Goal: Transaction & Acquisition: Purchase product/service

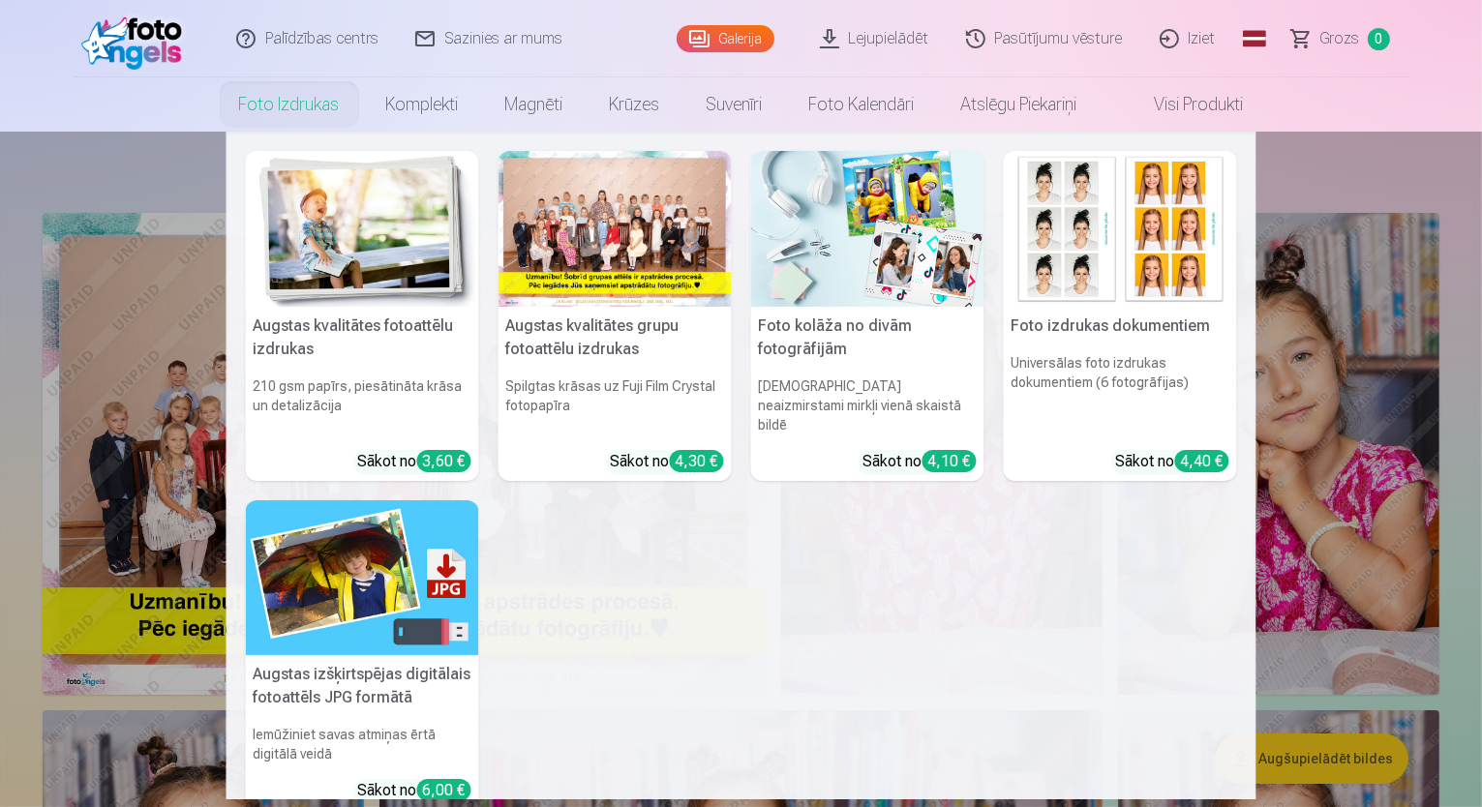
click at [314, 309] on h5 "Augstas kvalitātes fotoattēlu izdrukas" at bounding box center [362, 338] width 233 height 62
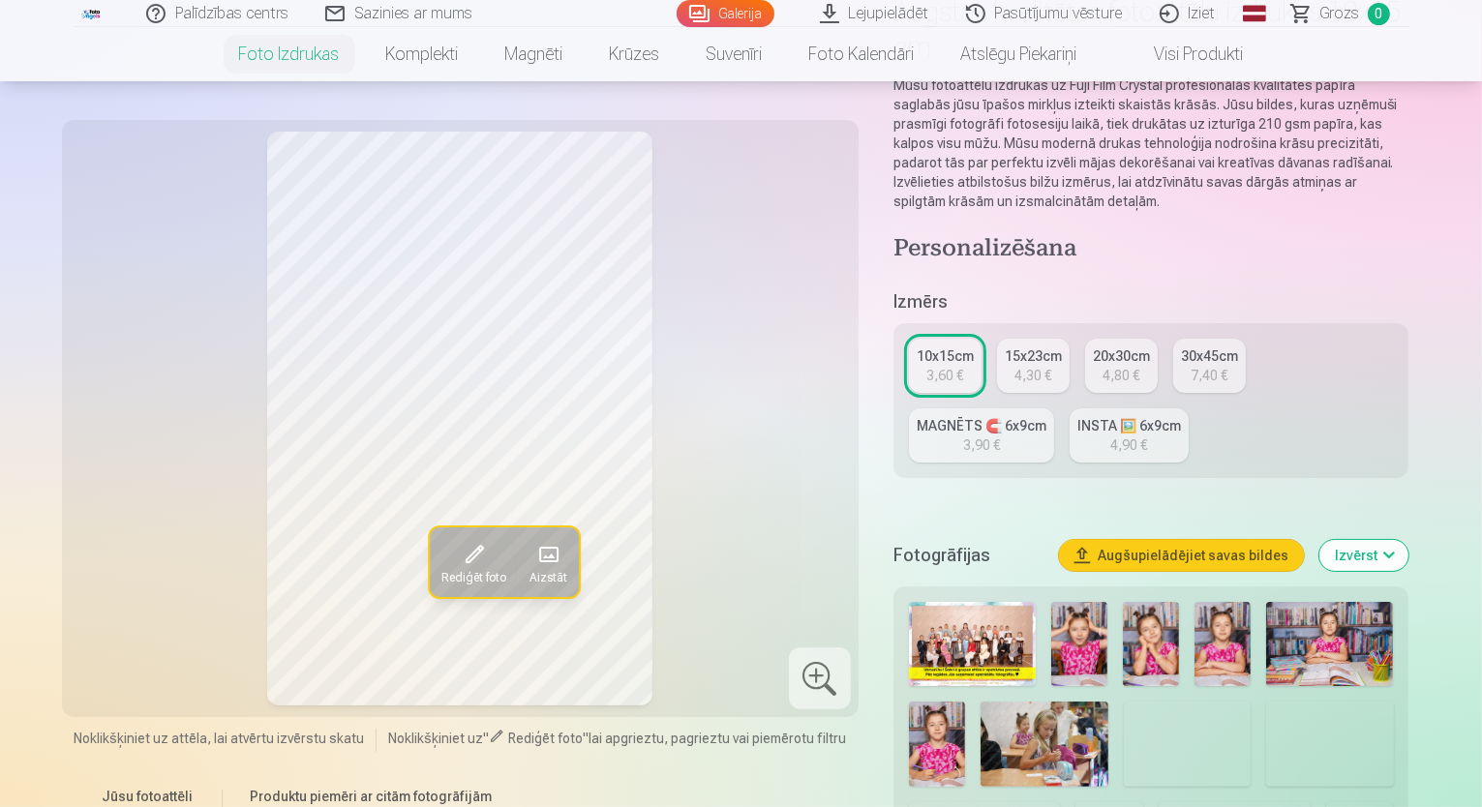
scroll to position [194, 0]
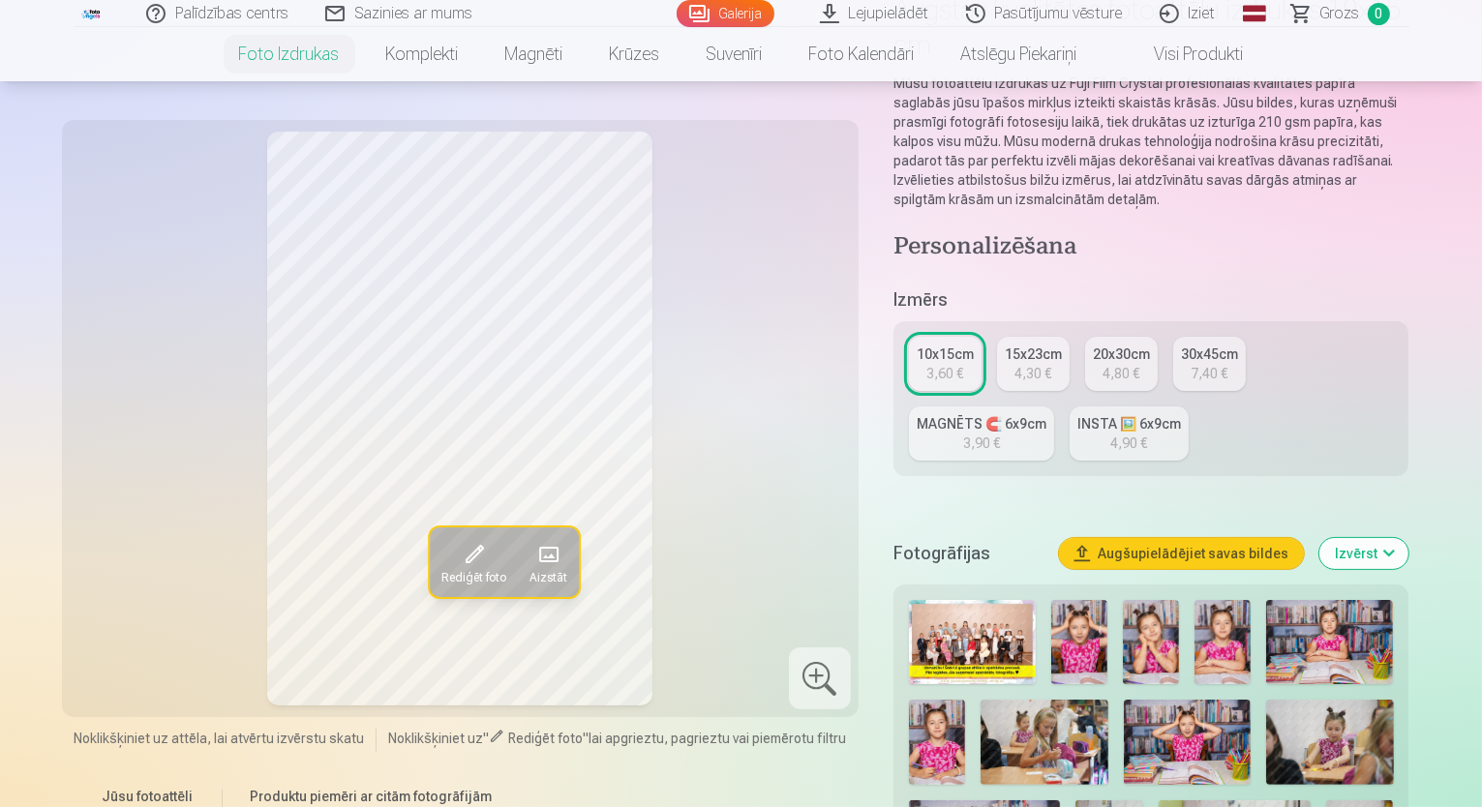
click at [953, 600] on img at bounding box center [972, 642] width 127 height 84
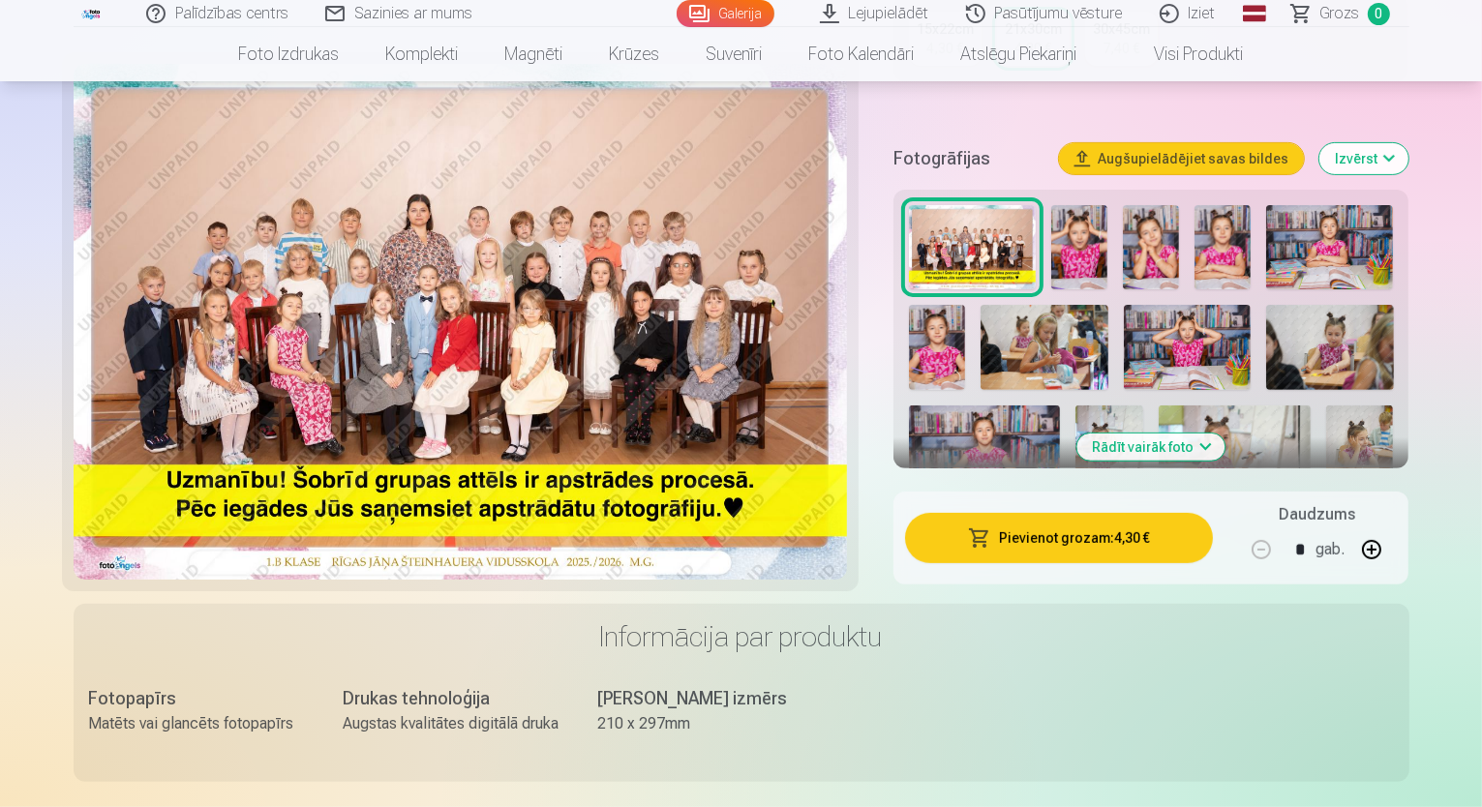
scroll to position [581, 0]
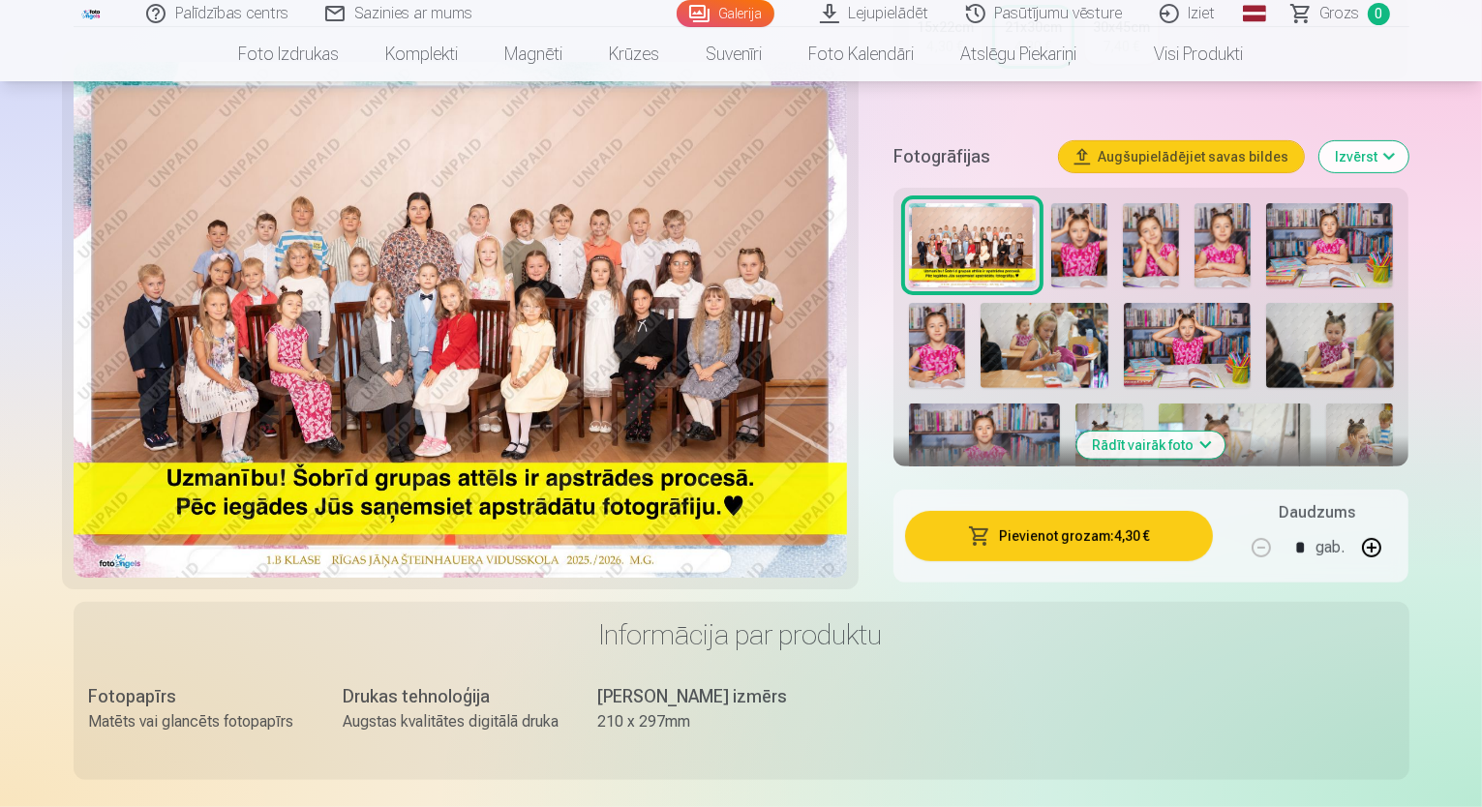
click at [1107, 511] on button "Pievienot grozam : 4,30 €" at bounding box center [1059, 536] width 309 height 50
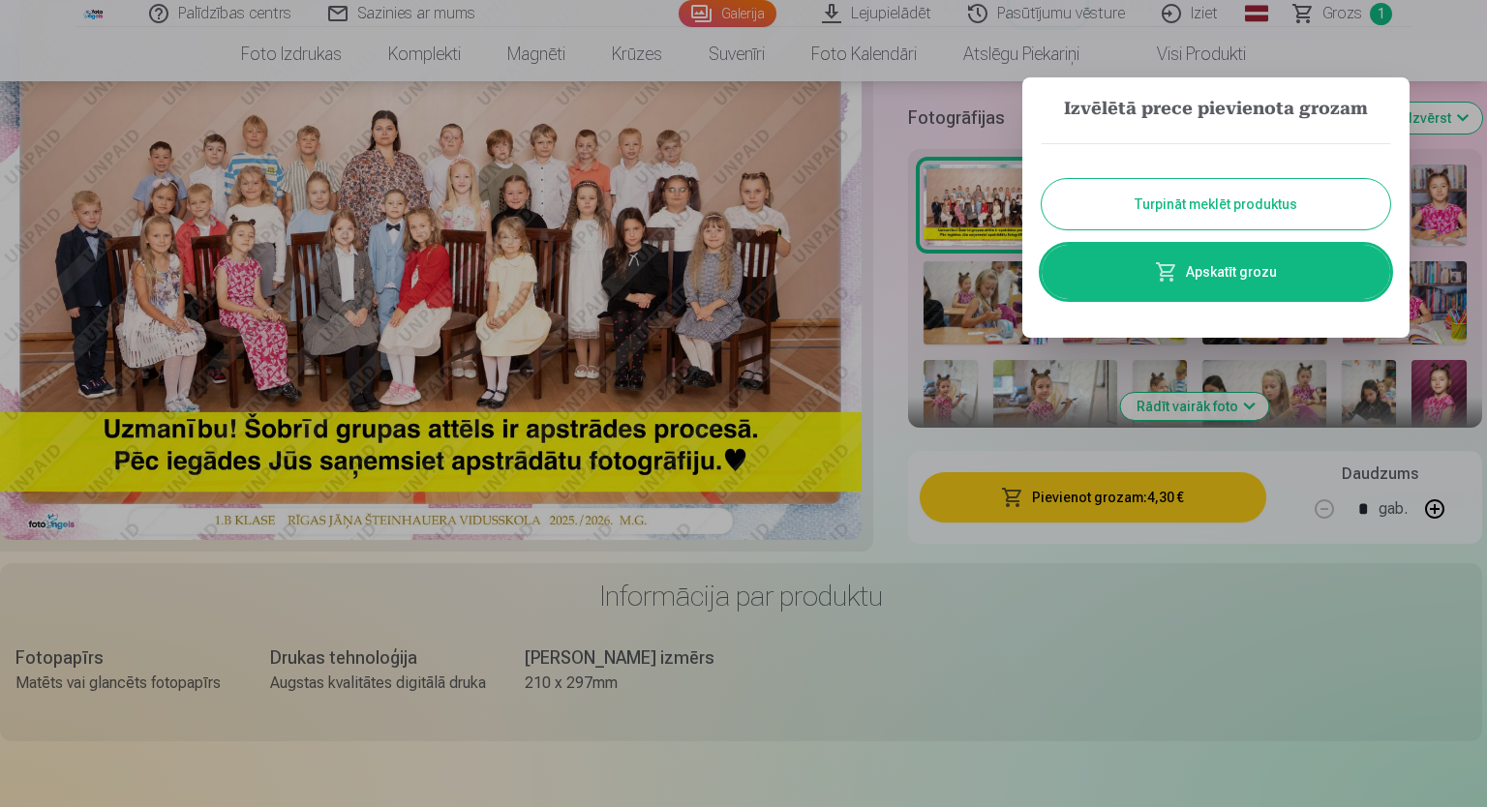
click at [1289, 202] on button "Turpināt meklēt produktus" at bounding box center [1215, 204] width 348 height 50
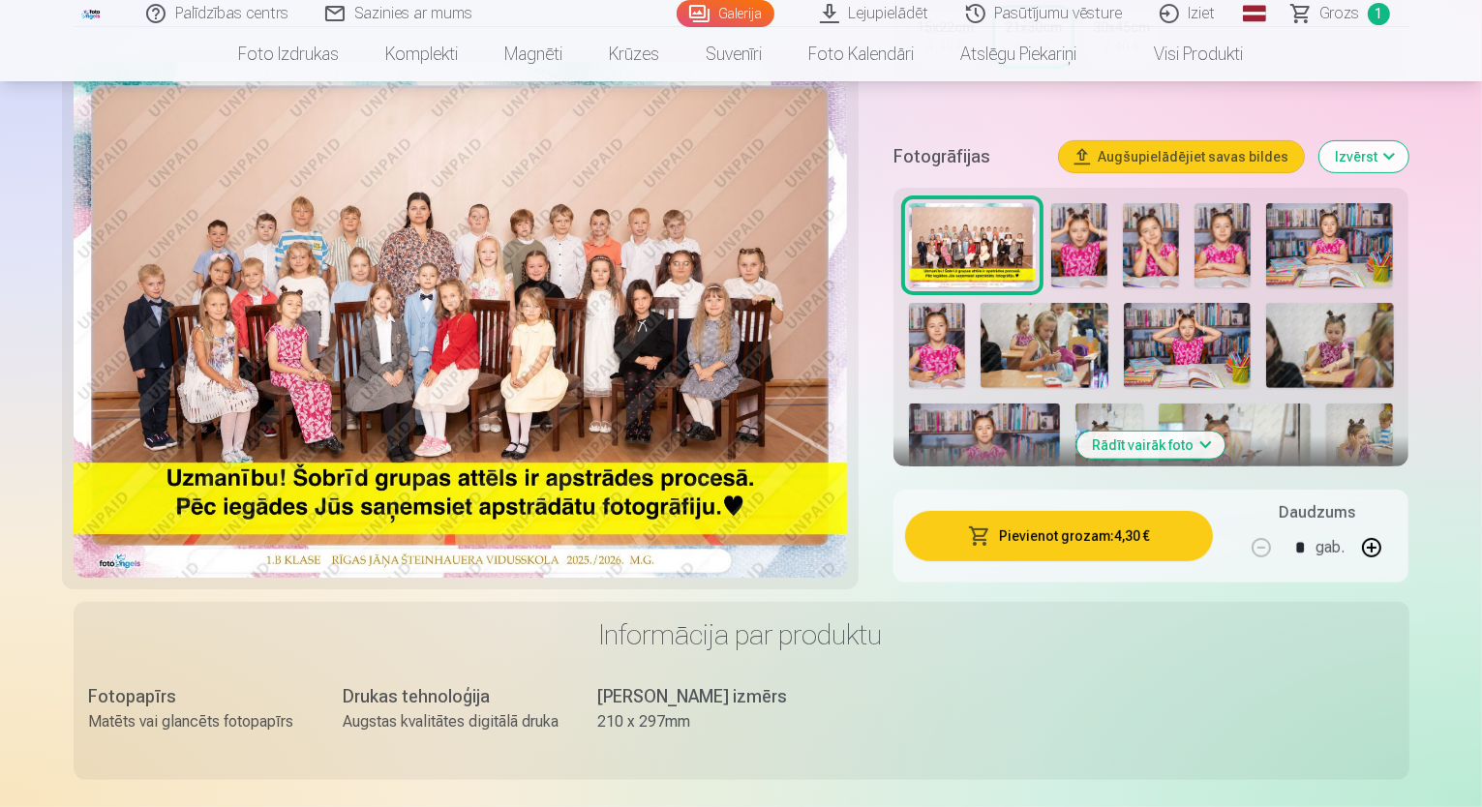
click at [1117, 222] on div at bounding box center [1151, 508] width 500 height 627
click at [1102, 223] on img at bounding box center [1079, 245] width 56 height 84
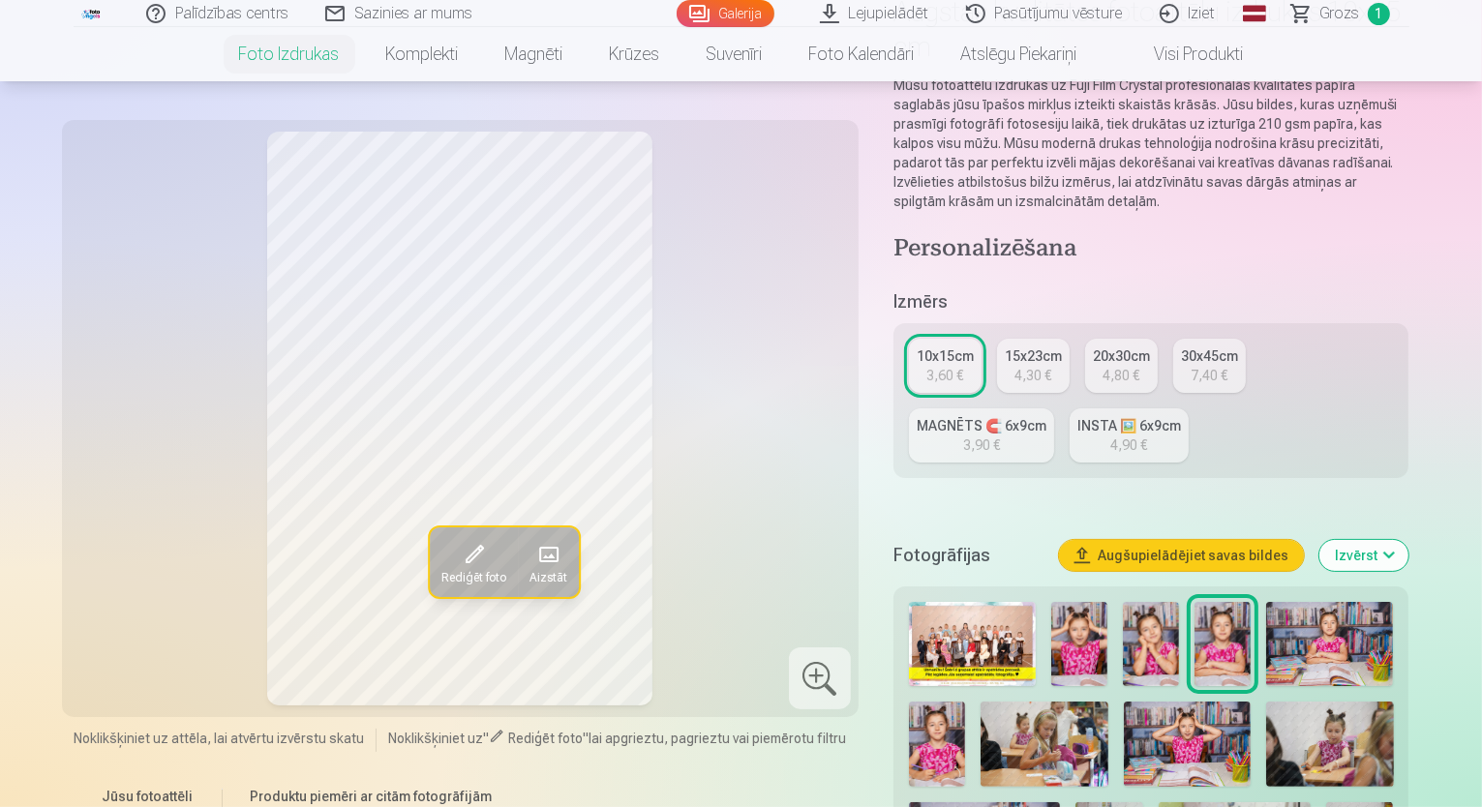
scroll to position [290, 0]
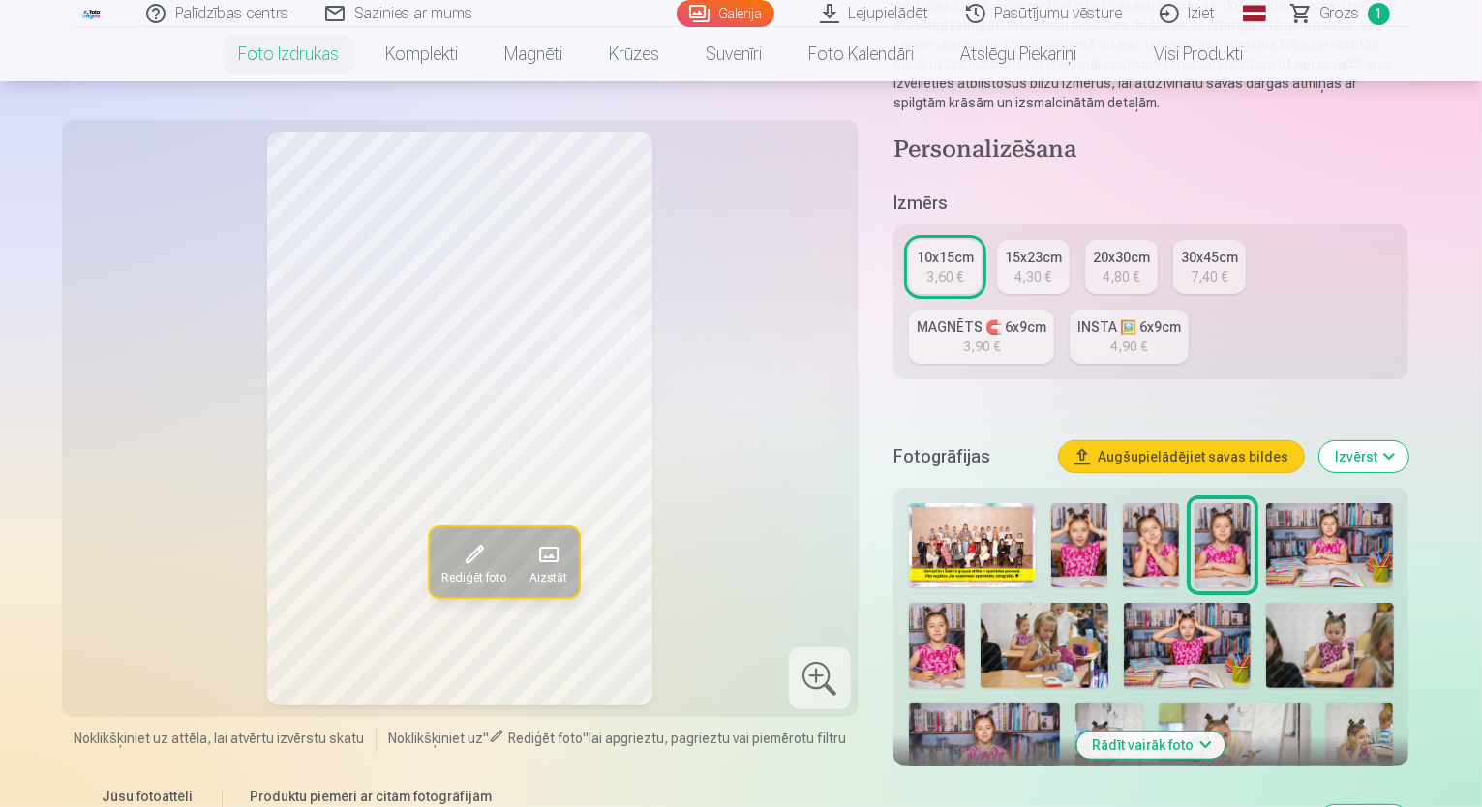
click at [1081, 503] on img at bounding box center [1079, 545] width 56 height 84
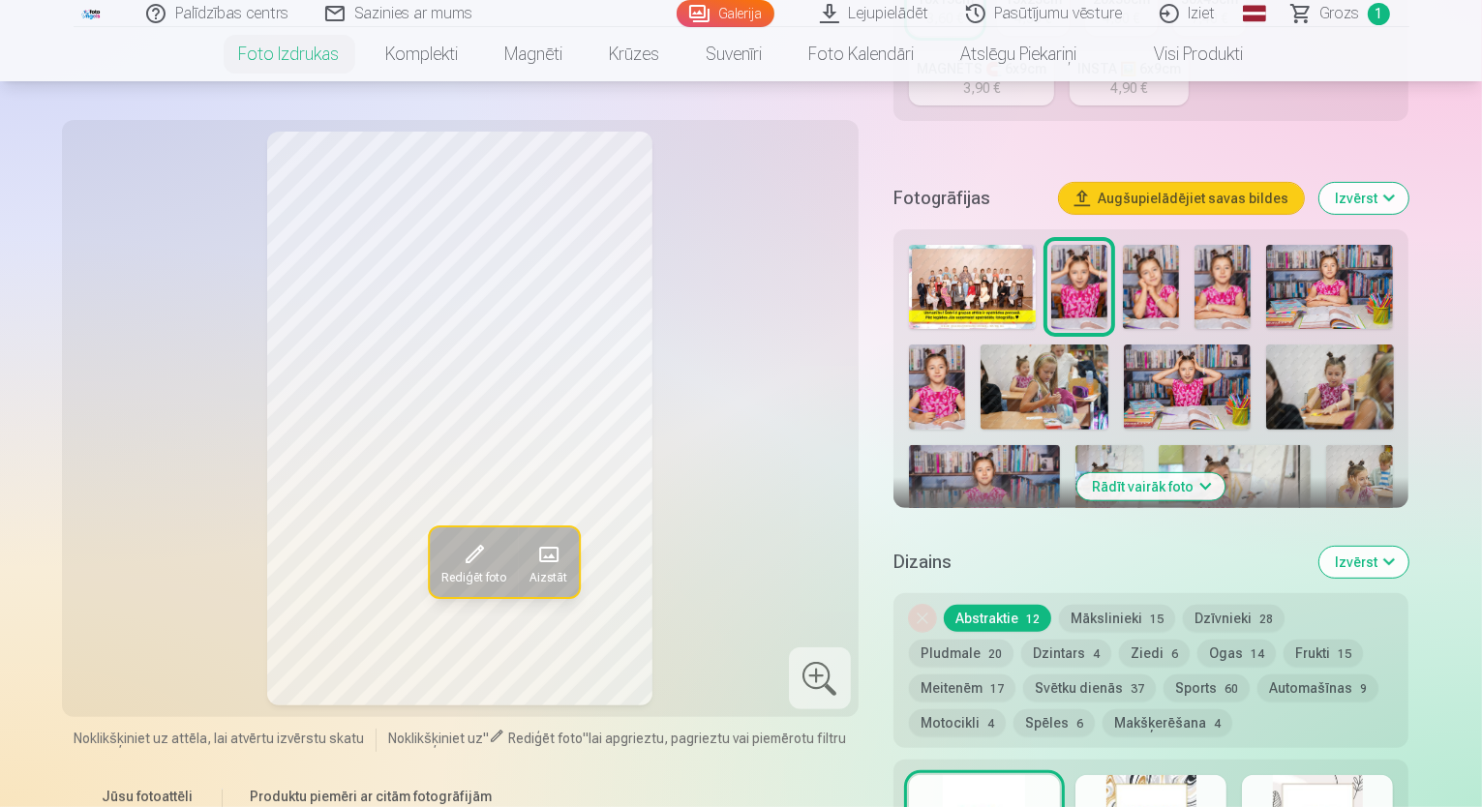
scroll to position [387, 0]
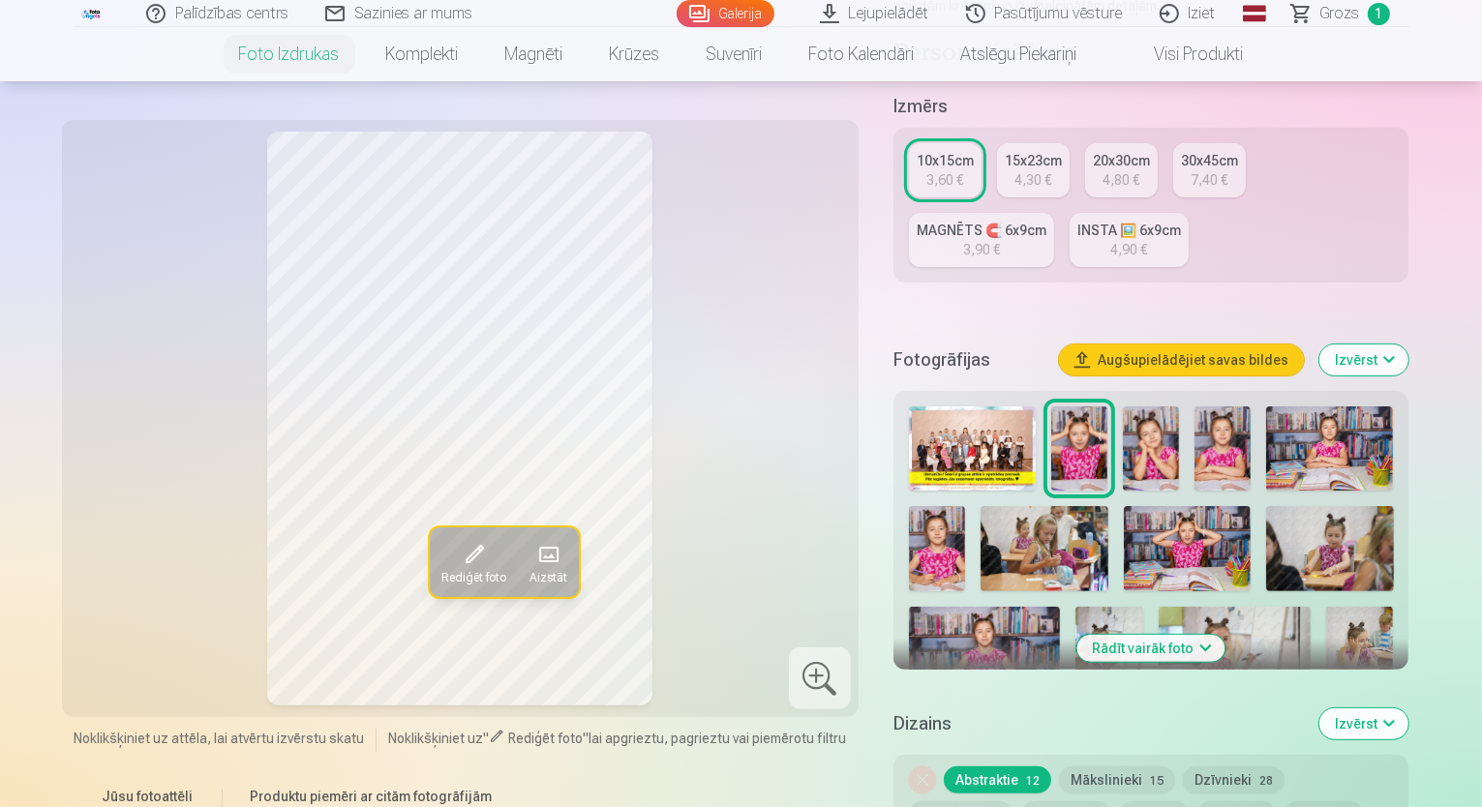
click at [1124, 506] on img at bounding box center [1187, 548] width 127 height 85
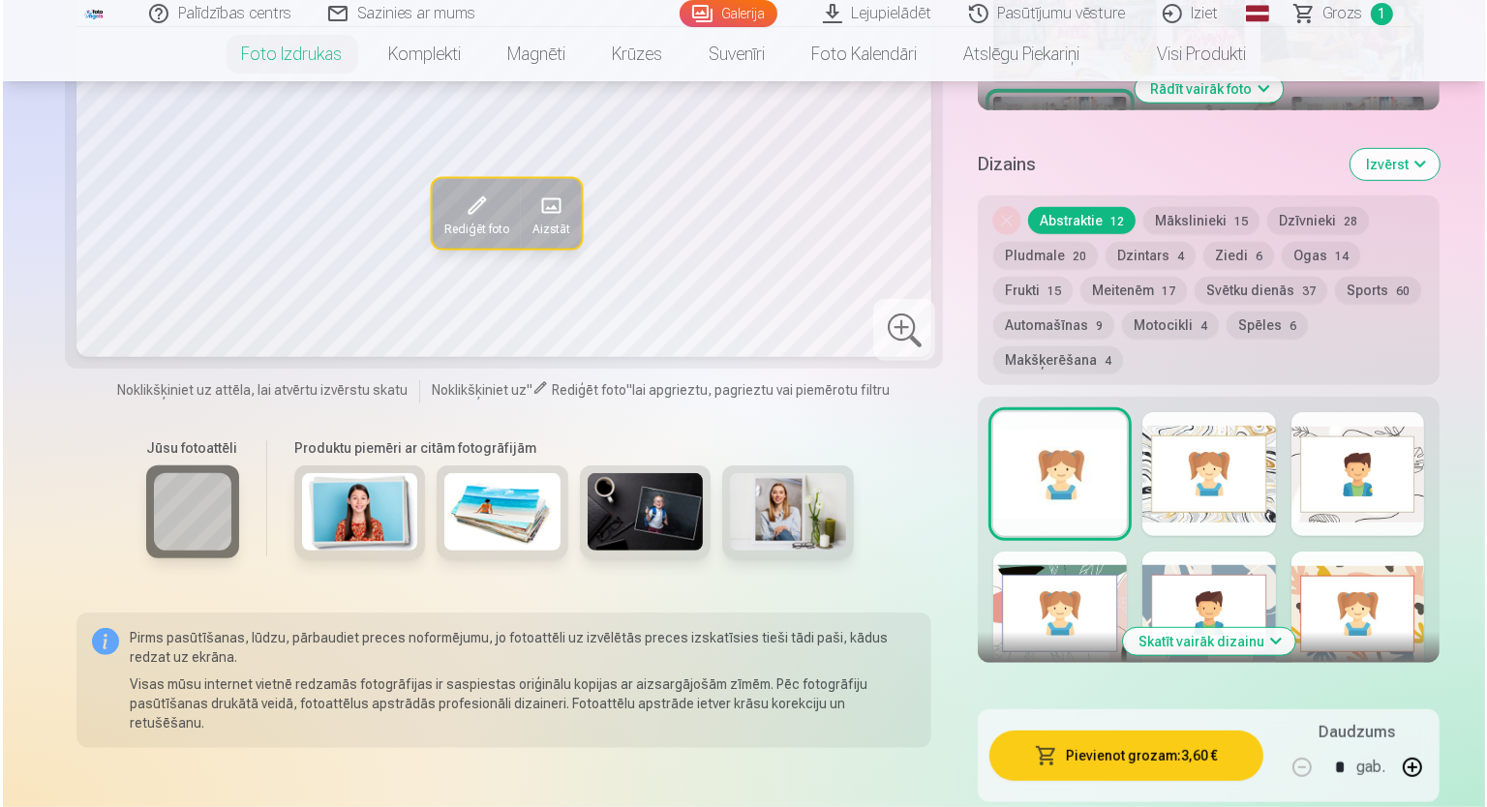
scroll to position [1161, 0]
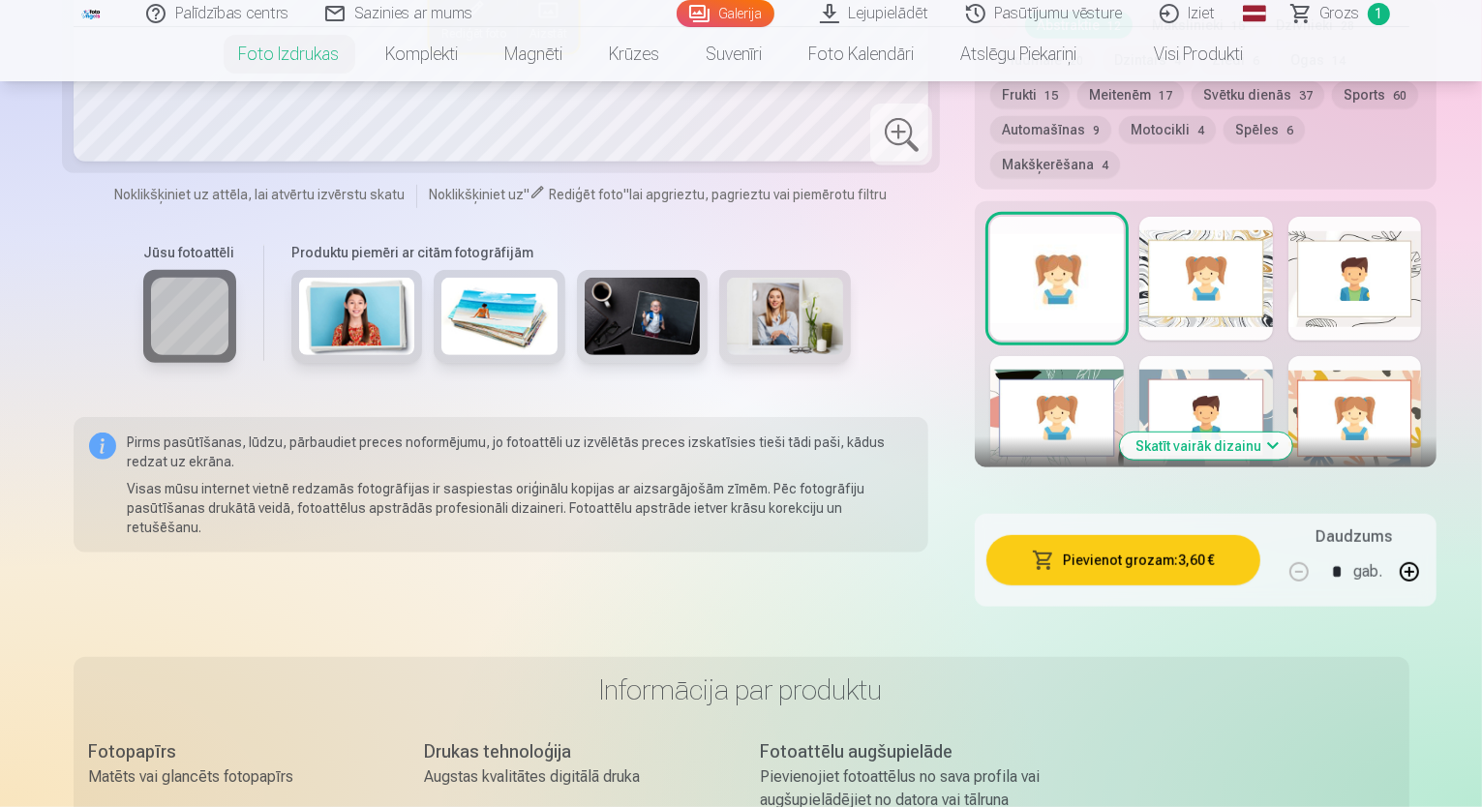
click at [1035, 535] on button "Pievienot grozam : 3,60 €" at bounding box center [1122, 560] width 273 height 50
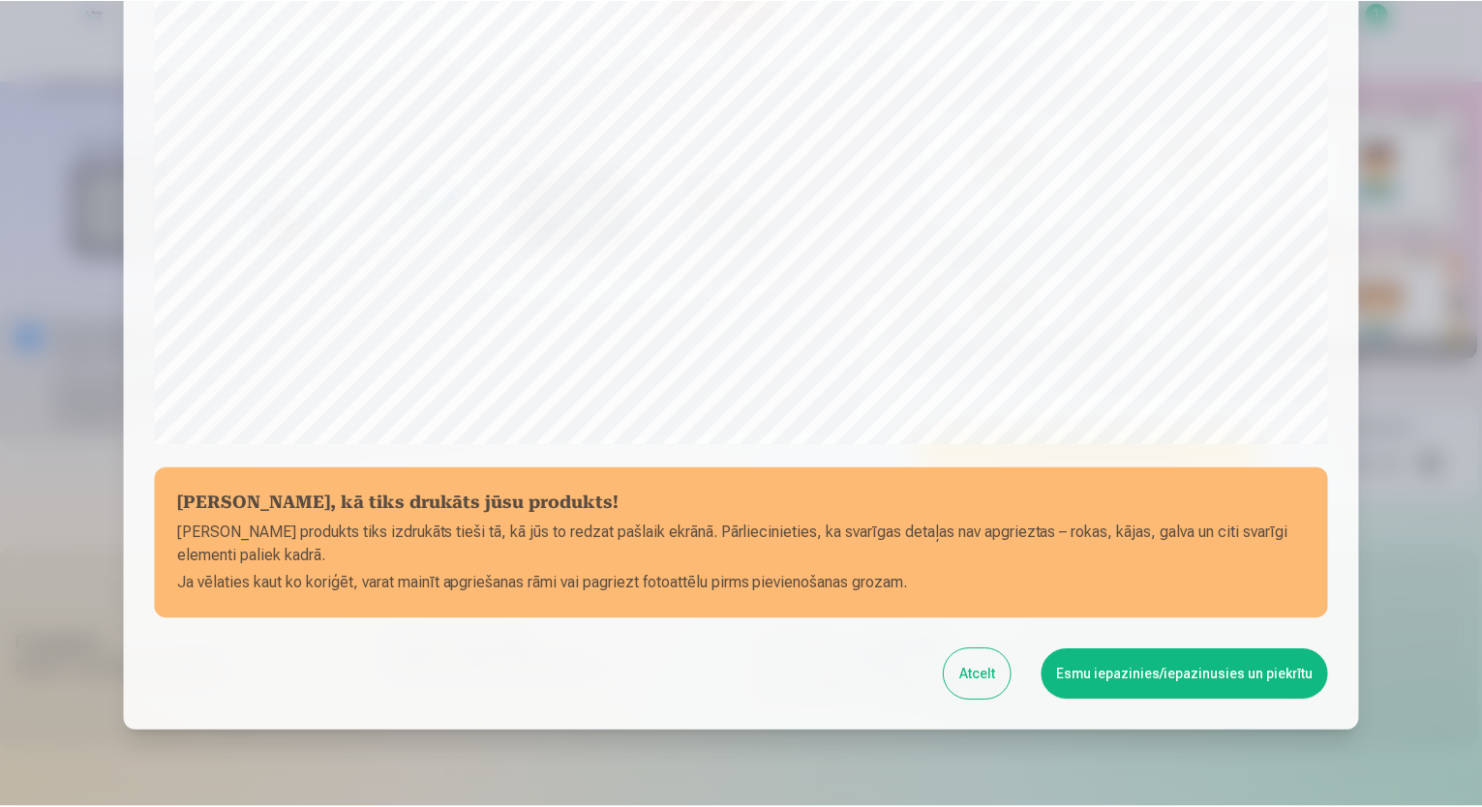
scroll to position [586, 0]
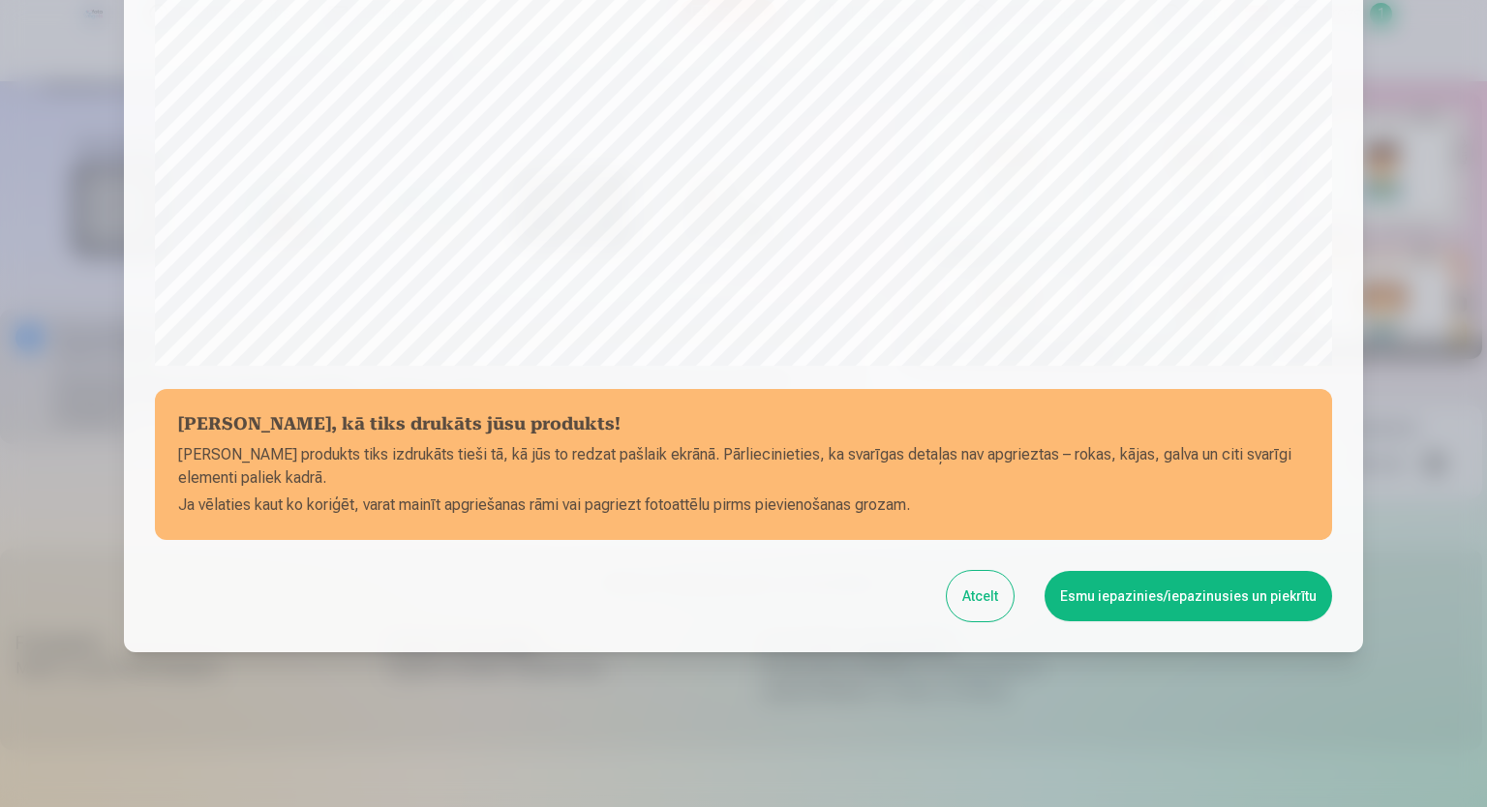
click at [1156, 605] on button "Esmu iepazinies/iepazinusies un piekrītu" at bounding box center [1187, 596] width 287 height 50
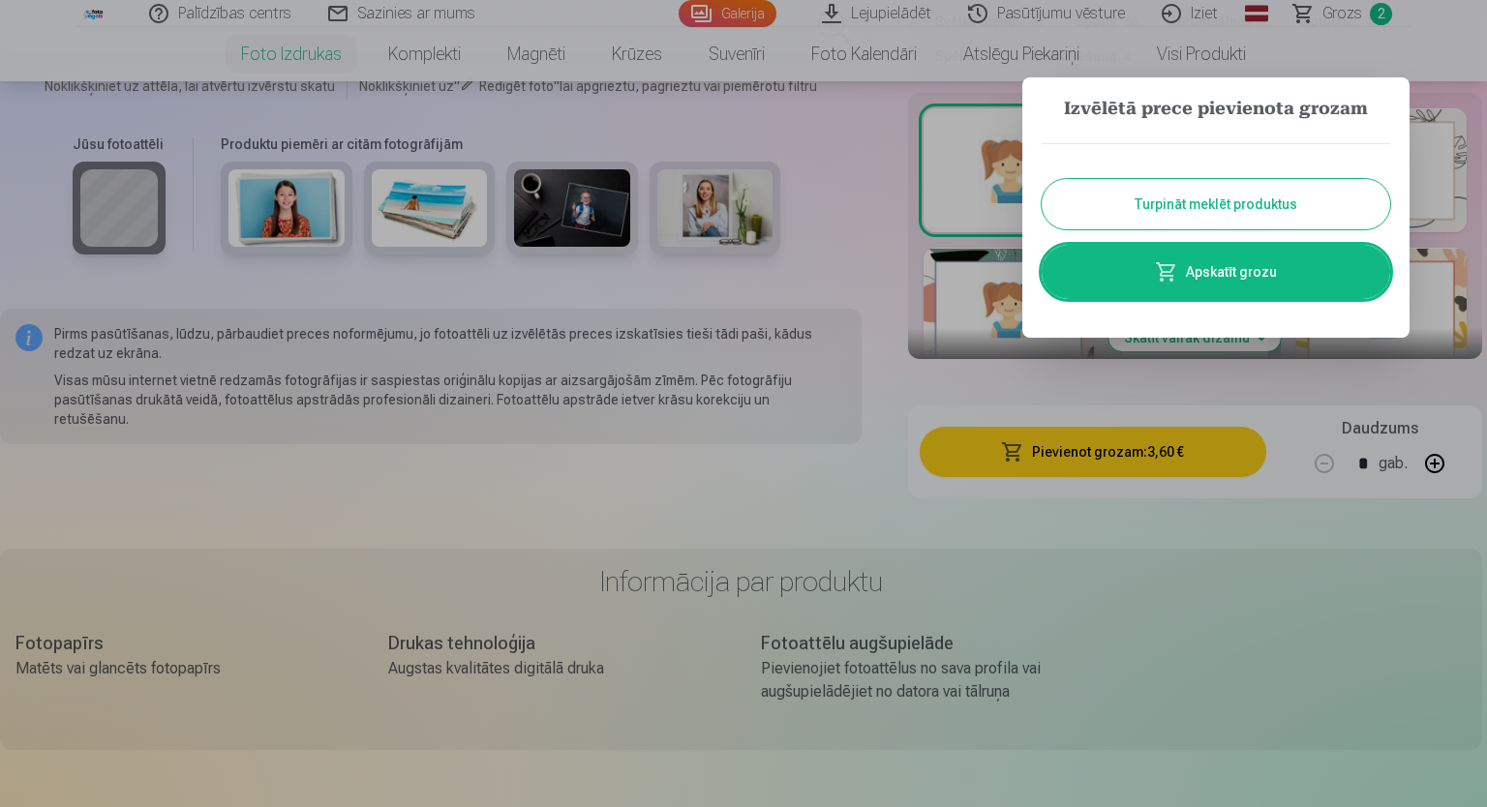
click at [1218, 191] on button "Turpināt meklēt produktus" at bounding box center [1215, 204] width 348 height 50
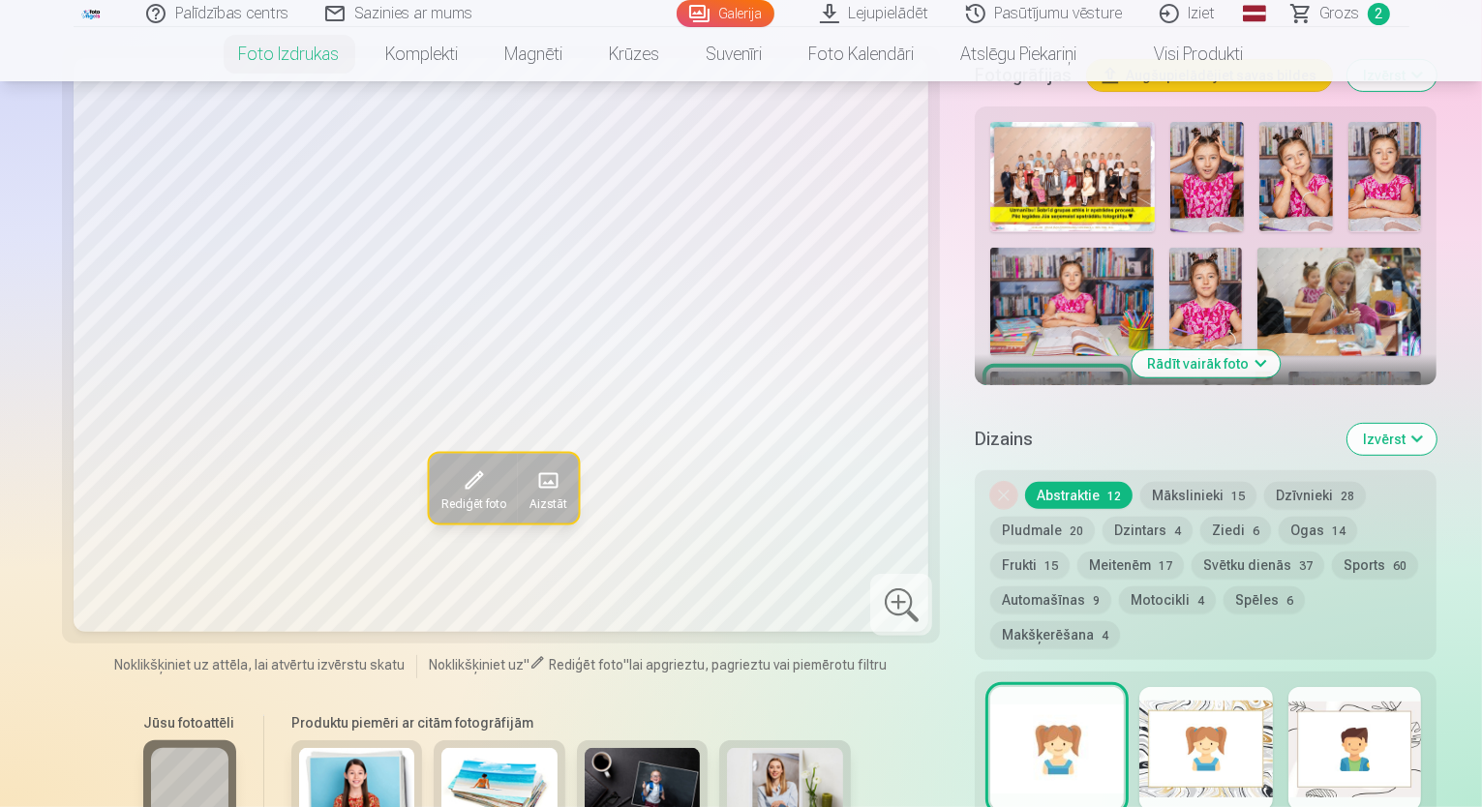
scroll to position [774, 0]
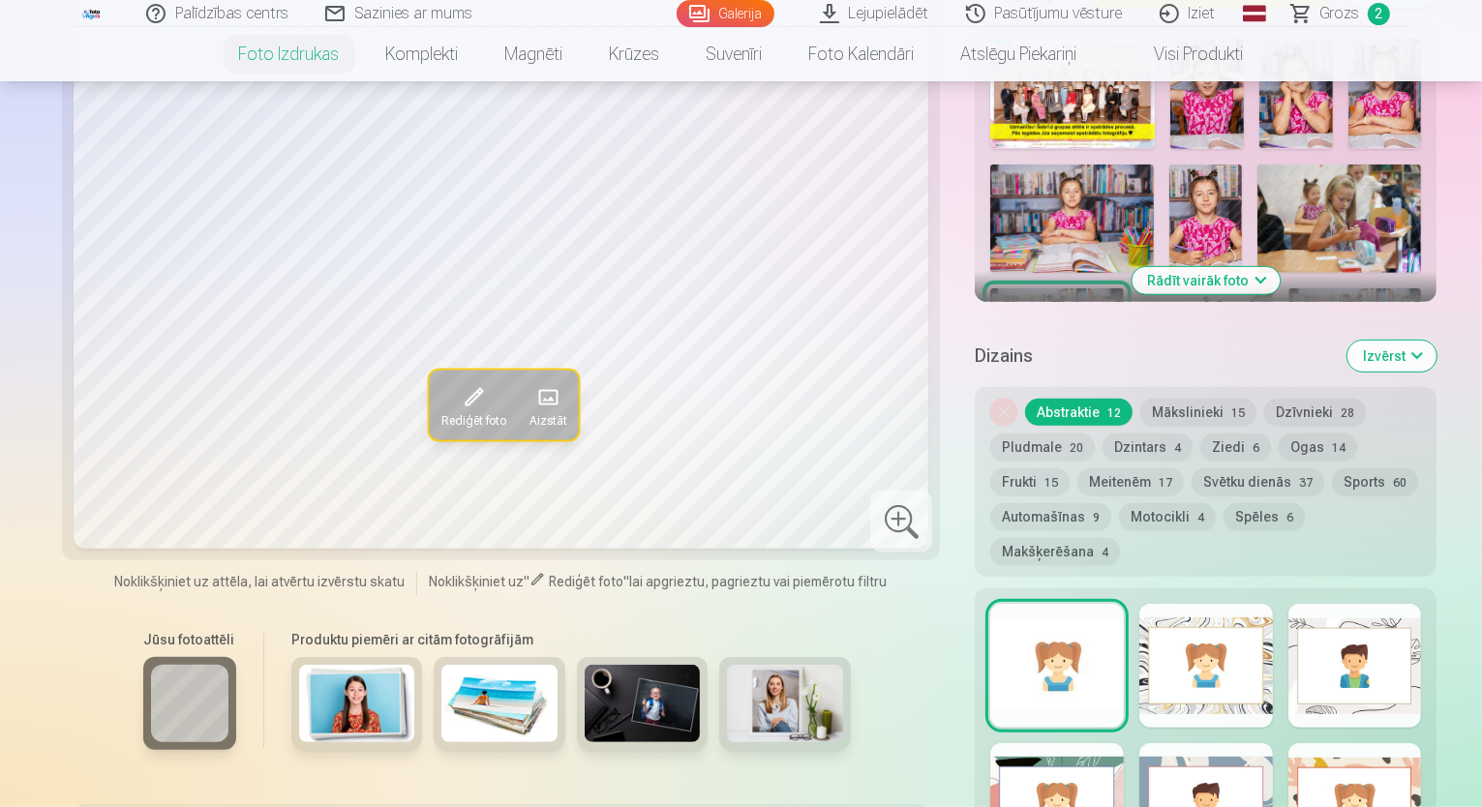
click at [317, 665] on img at bounding box center [357, 703] width 116 height 77
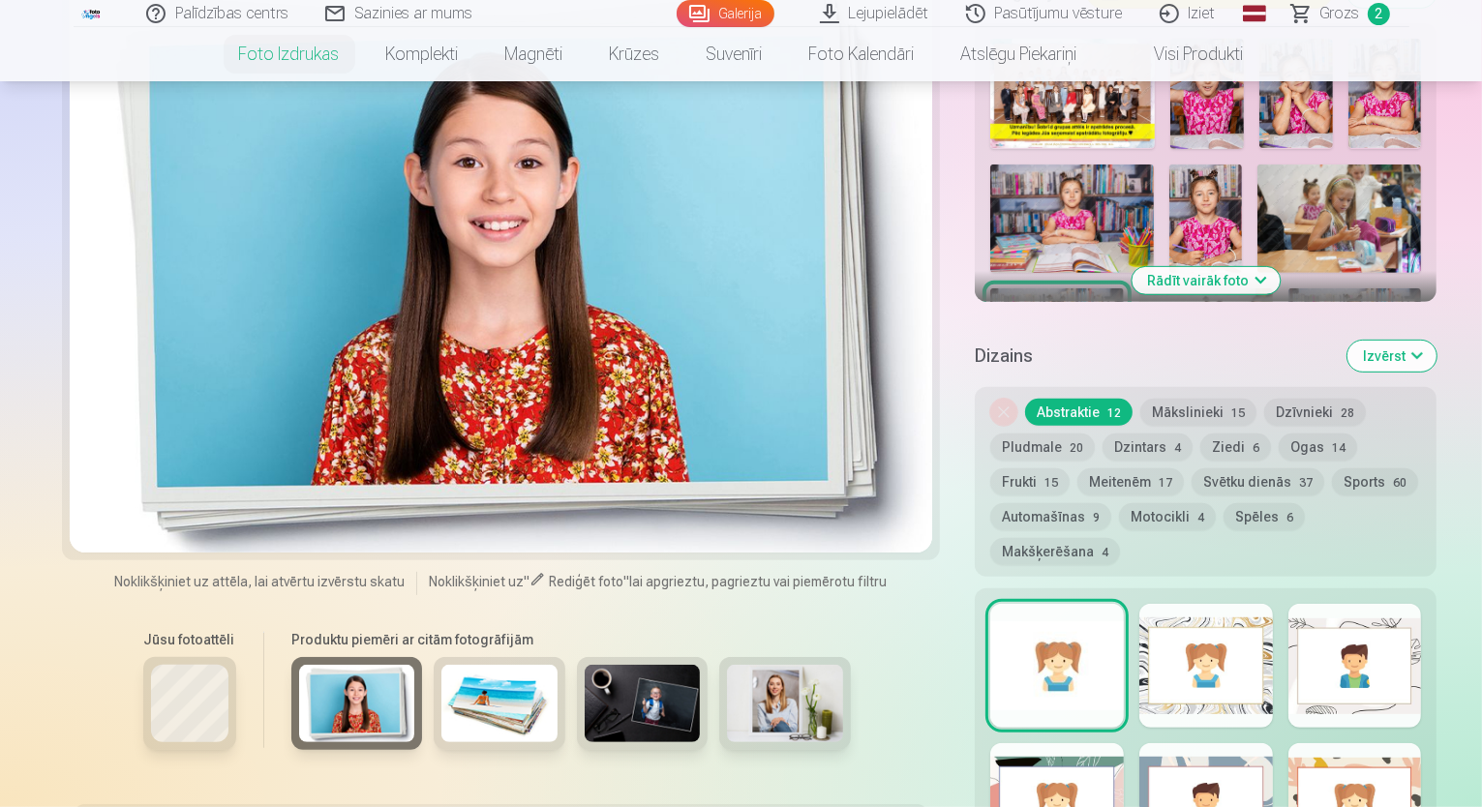
click at [385, 630] on h6 "Produktu piemēri ar citām fotogrāfijām" at bounding box center [571, 639] width 575 height 19
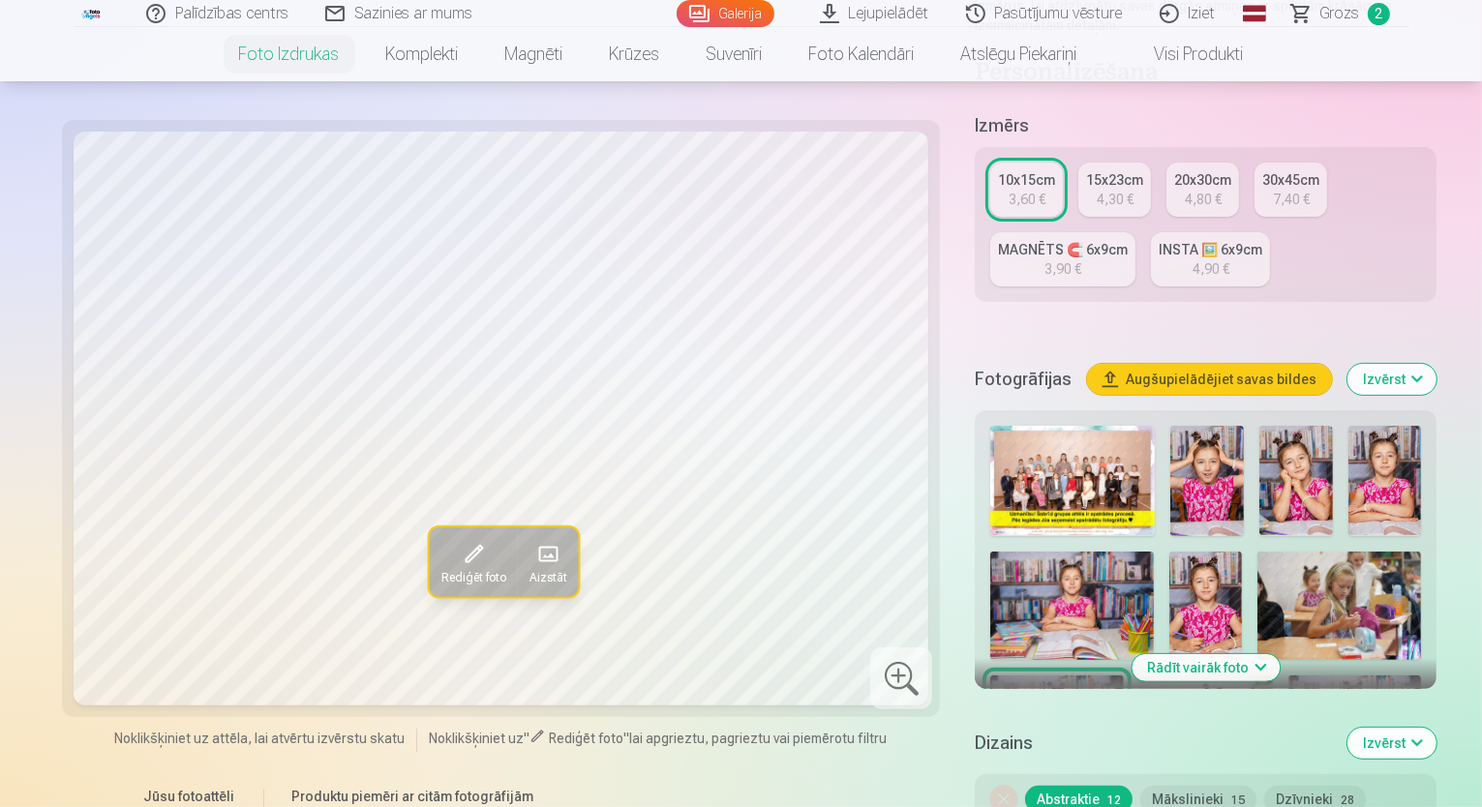
scroll to position [0, 0]
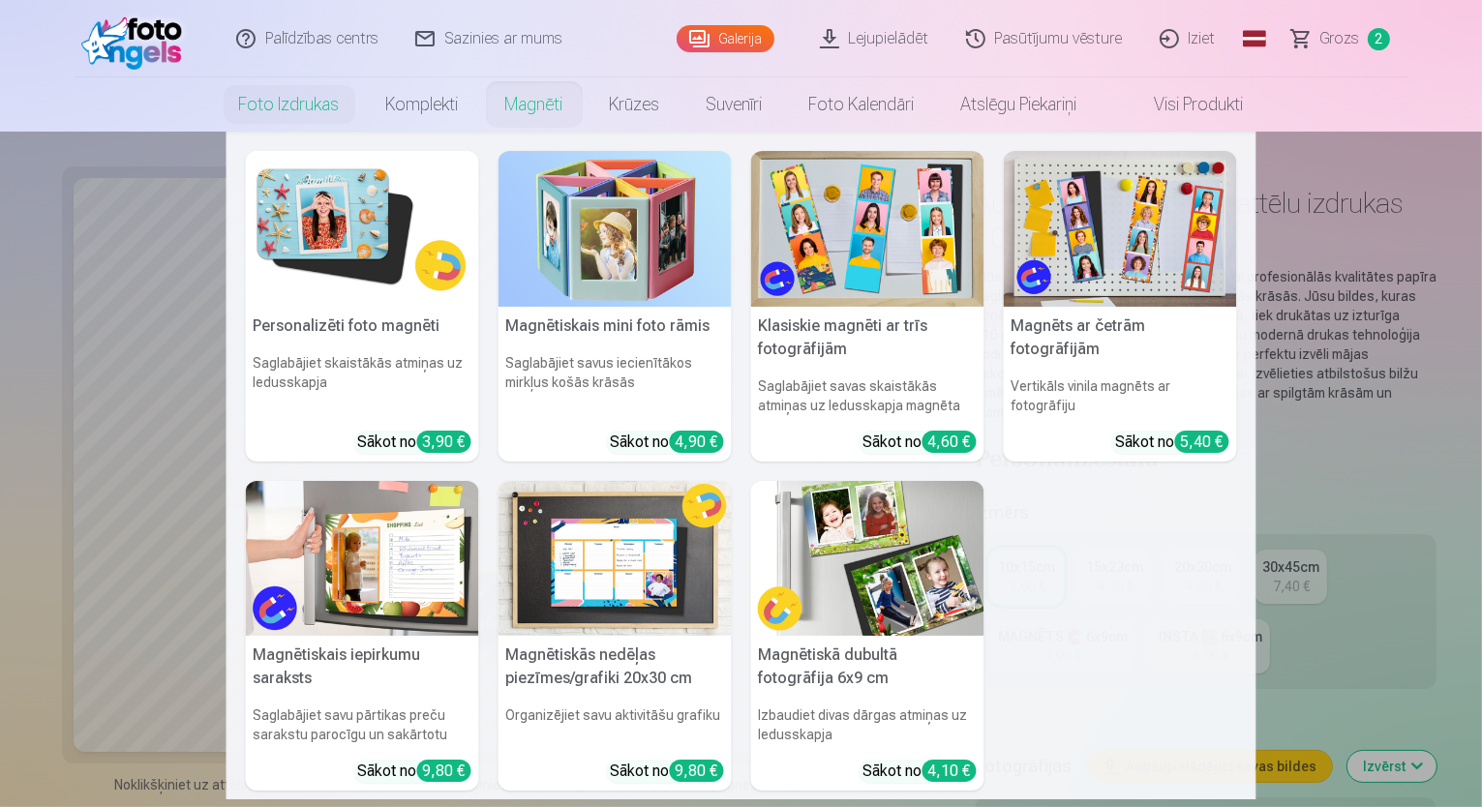
click at [531, 99] on link "Magnēti" at bounding box center [534, 104] width 105 height 54
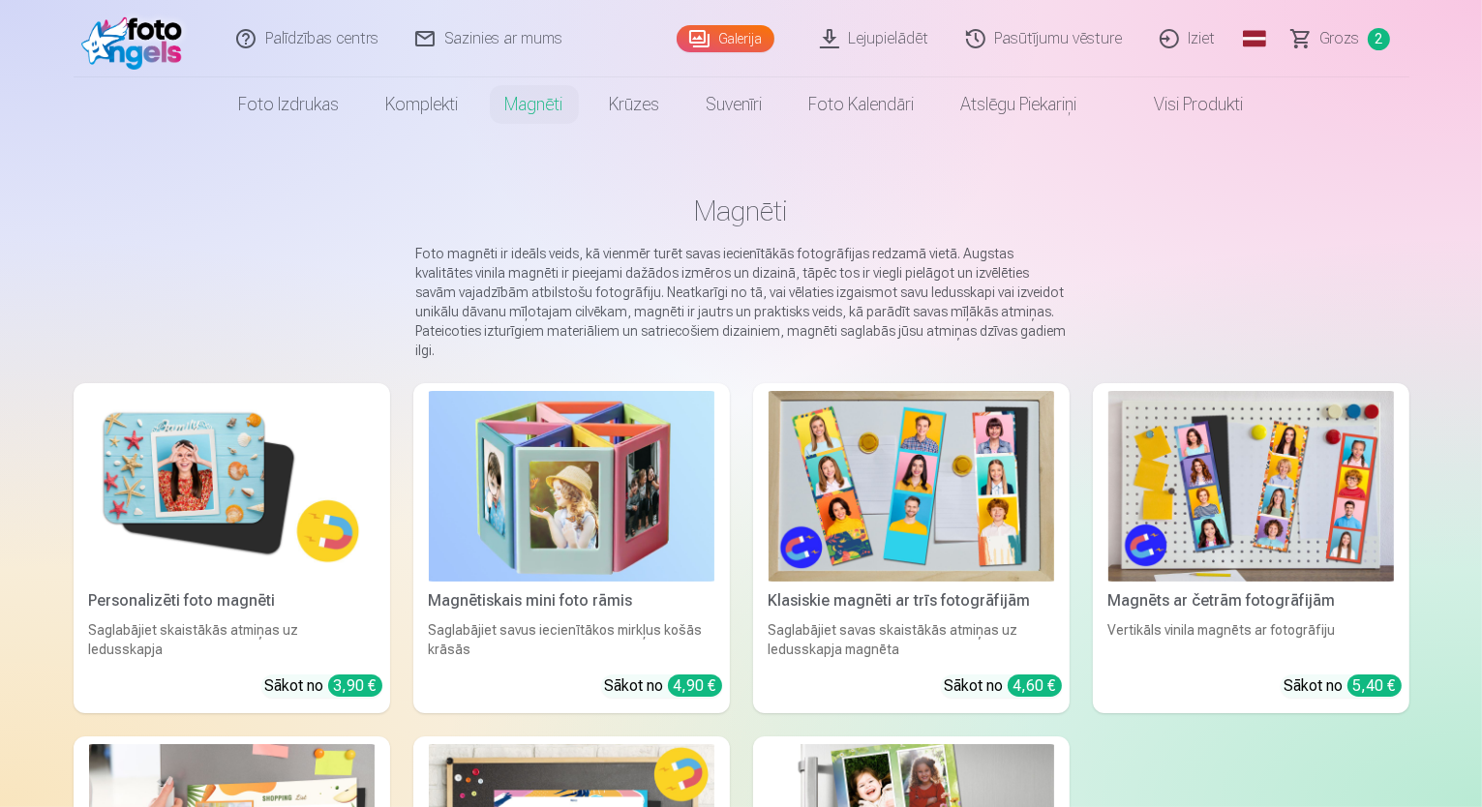
click at [89, 515] on img at bounding box center [232, 486] width 286 height 191
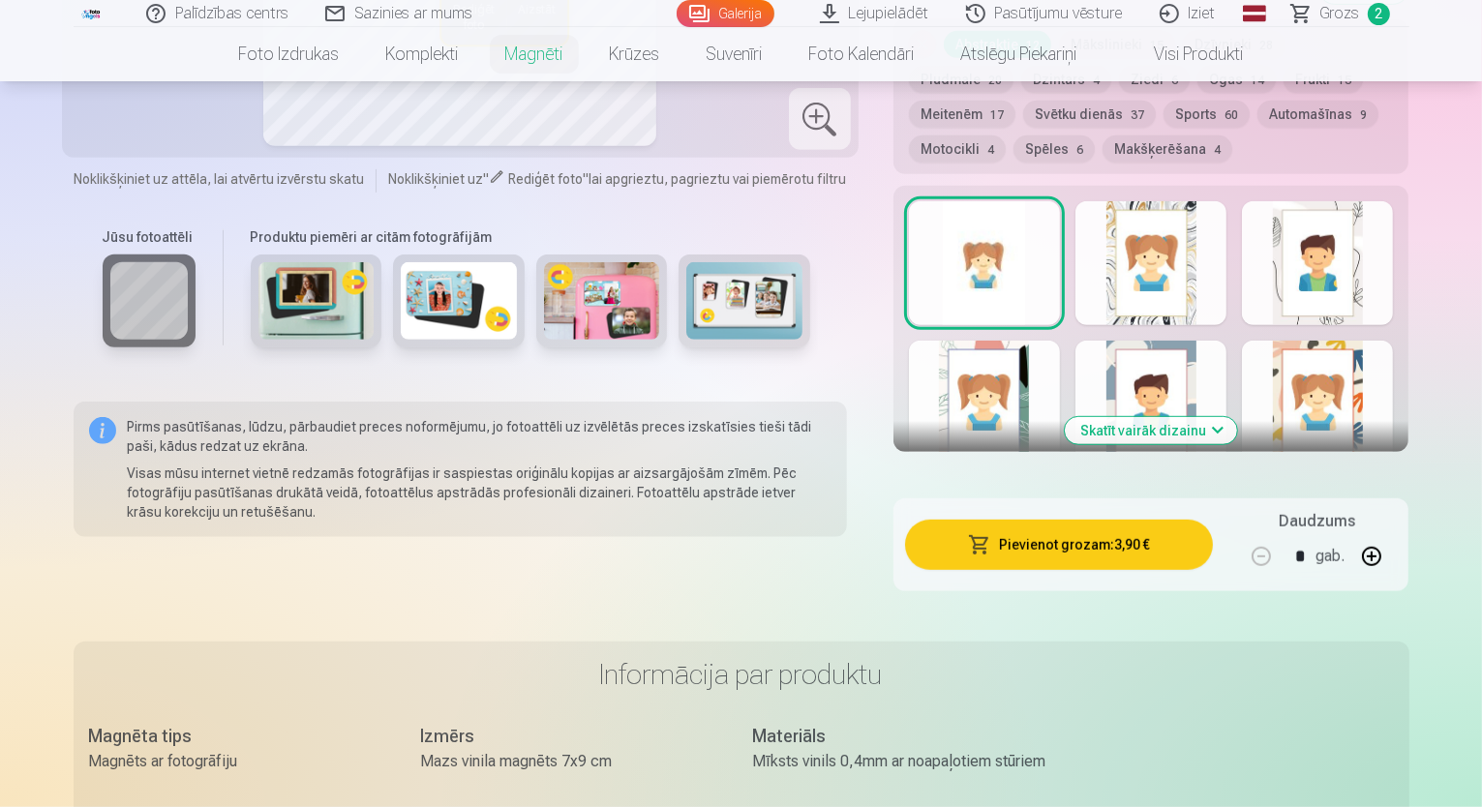
scroll to position [1065, 0]
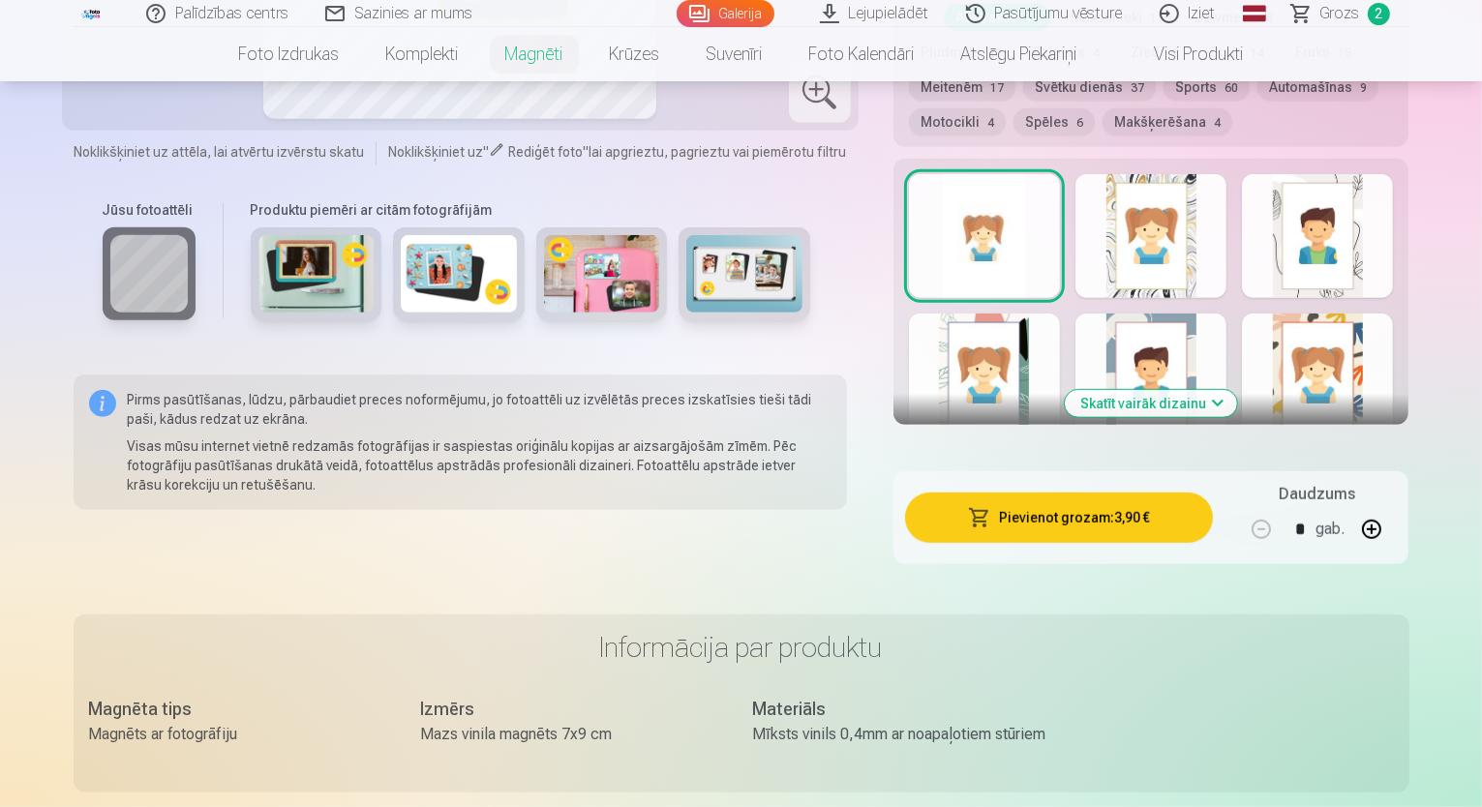
click at [1194, 390] on button "Skatīt vairāk dizainu" at bounding box center [1151, 403] width 172 height 27
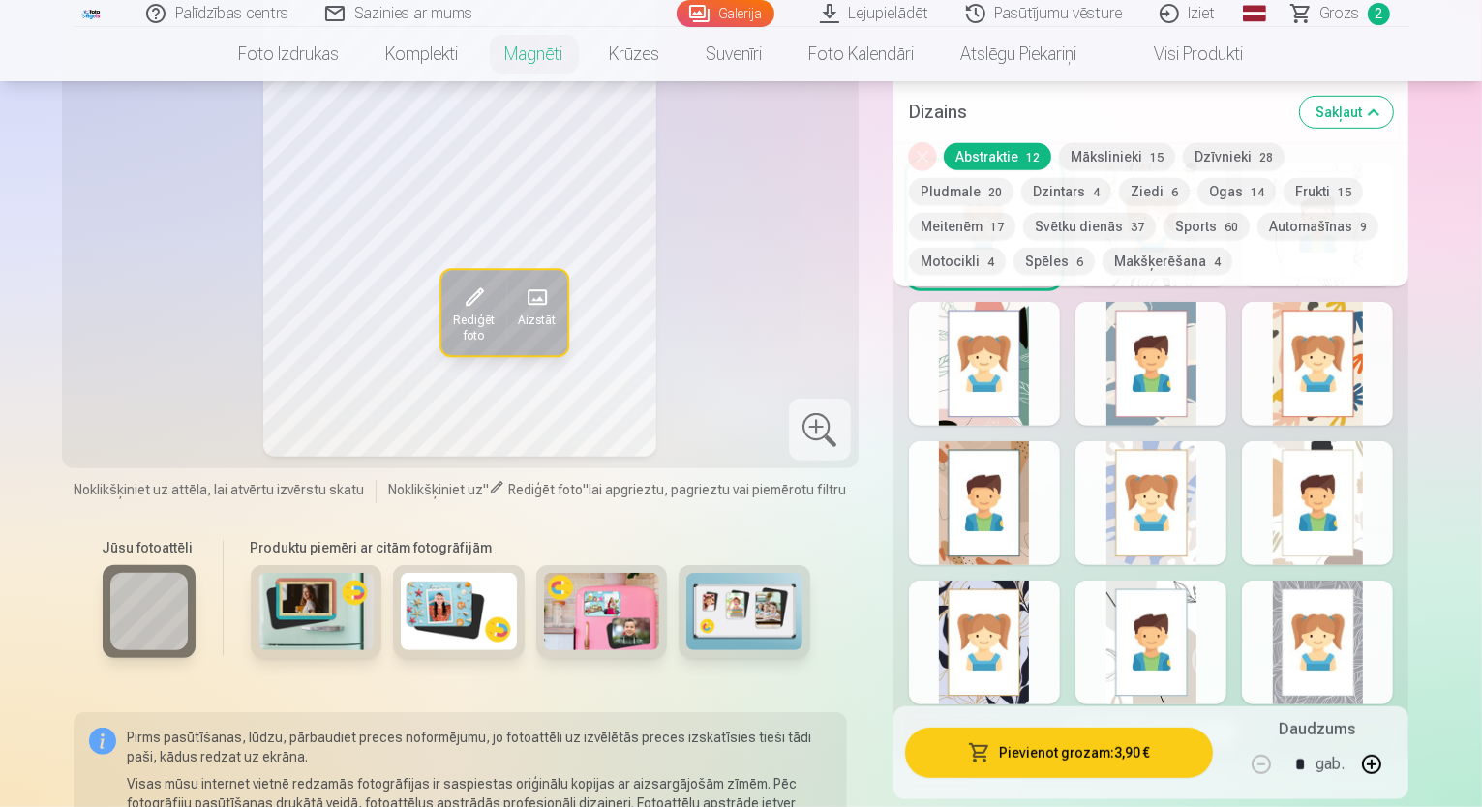
click at [1157, 152] on button "Mākslinieki 15" at bounding box center [1117, 156] width 116 height 27
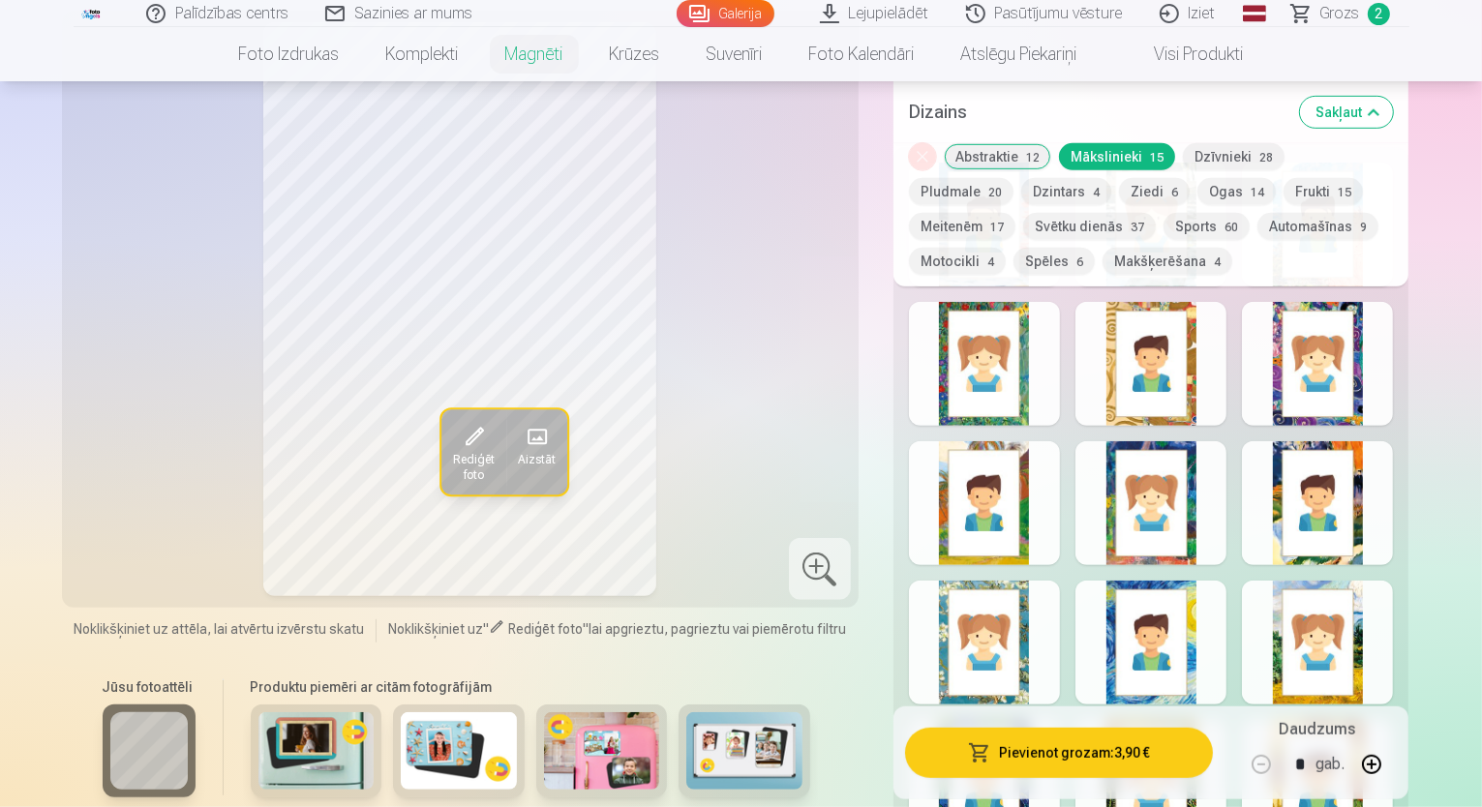
click at [1015, 213] on button "Meitenēm 17" at bounding box center [962, 226] width 106 height 27
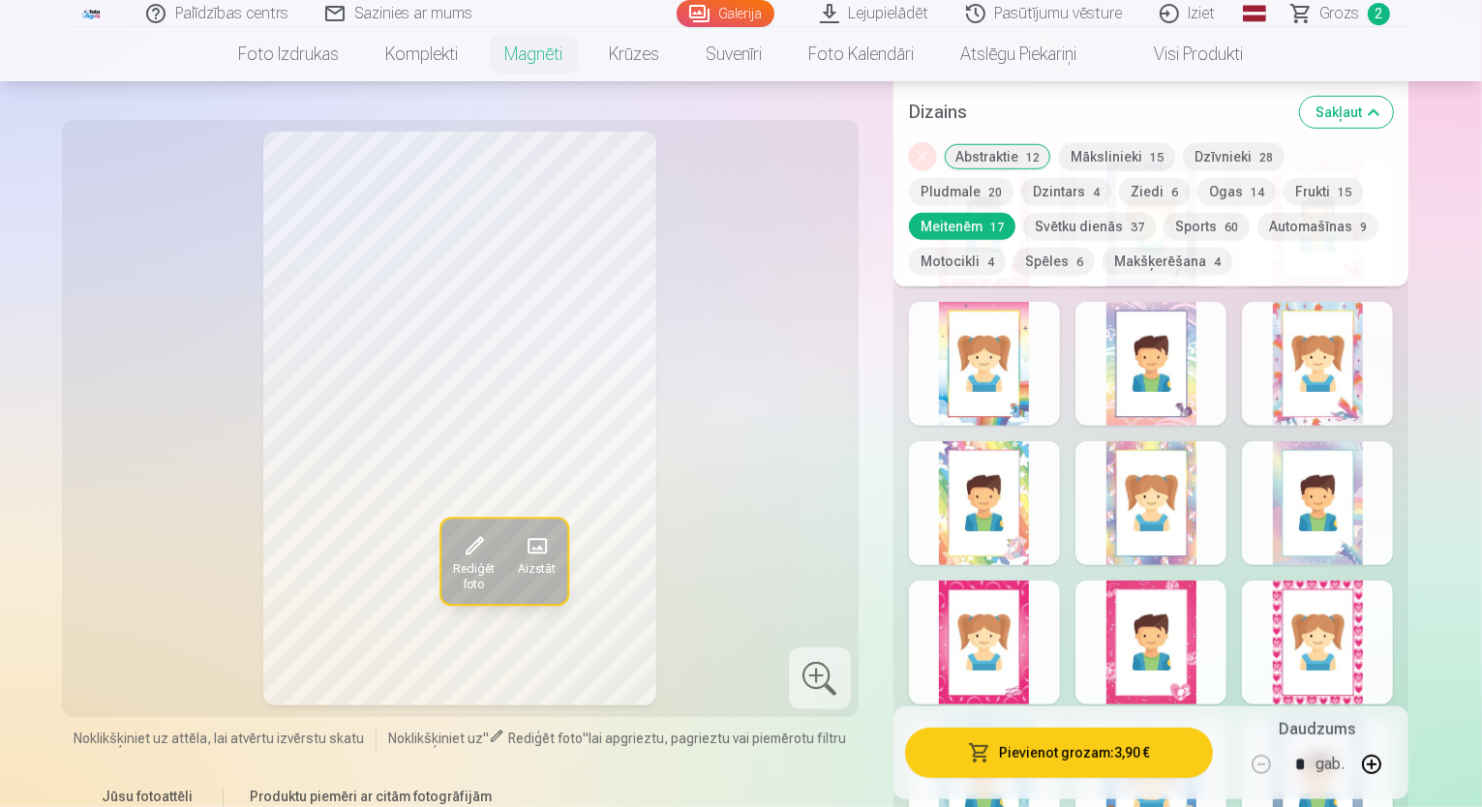
click at [1343, 609] on div at bounding box center [1317, 643] width 151 height 124
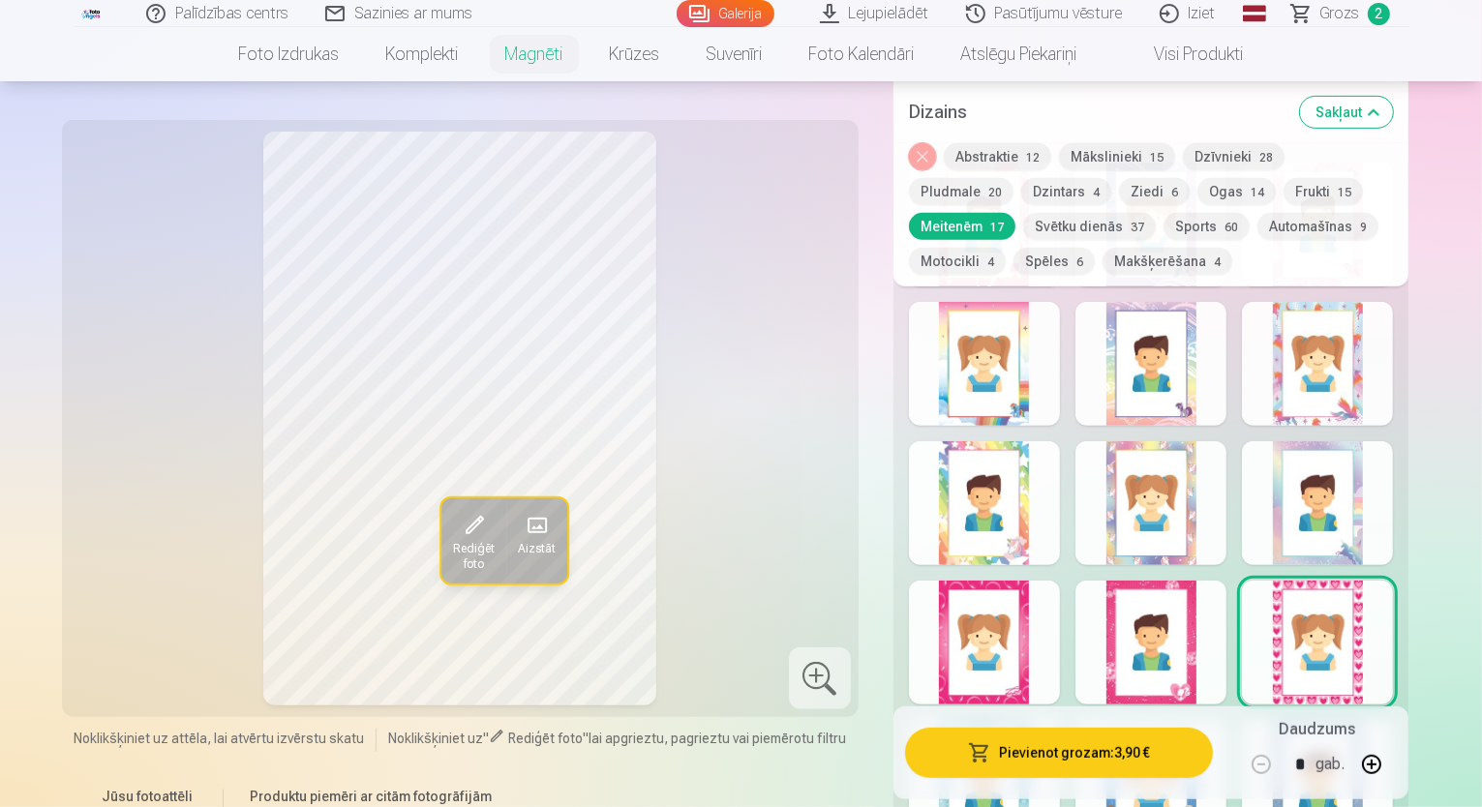
click at [1187, 632] on div at bounding box center [1150, 643] width 151 height 124
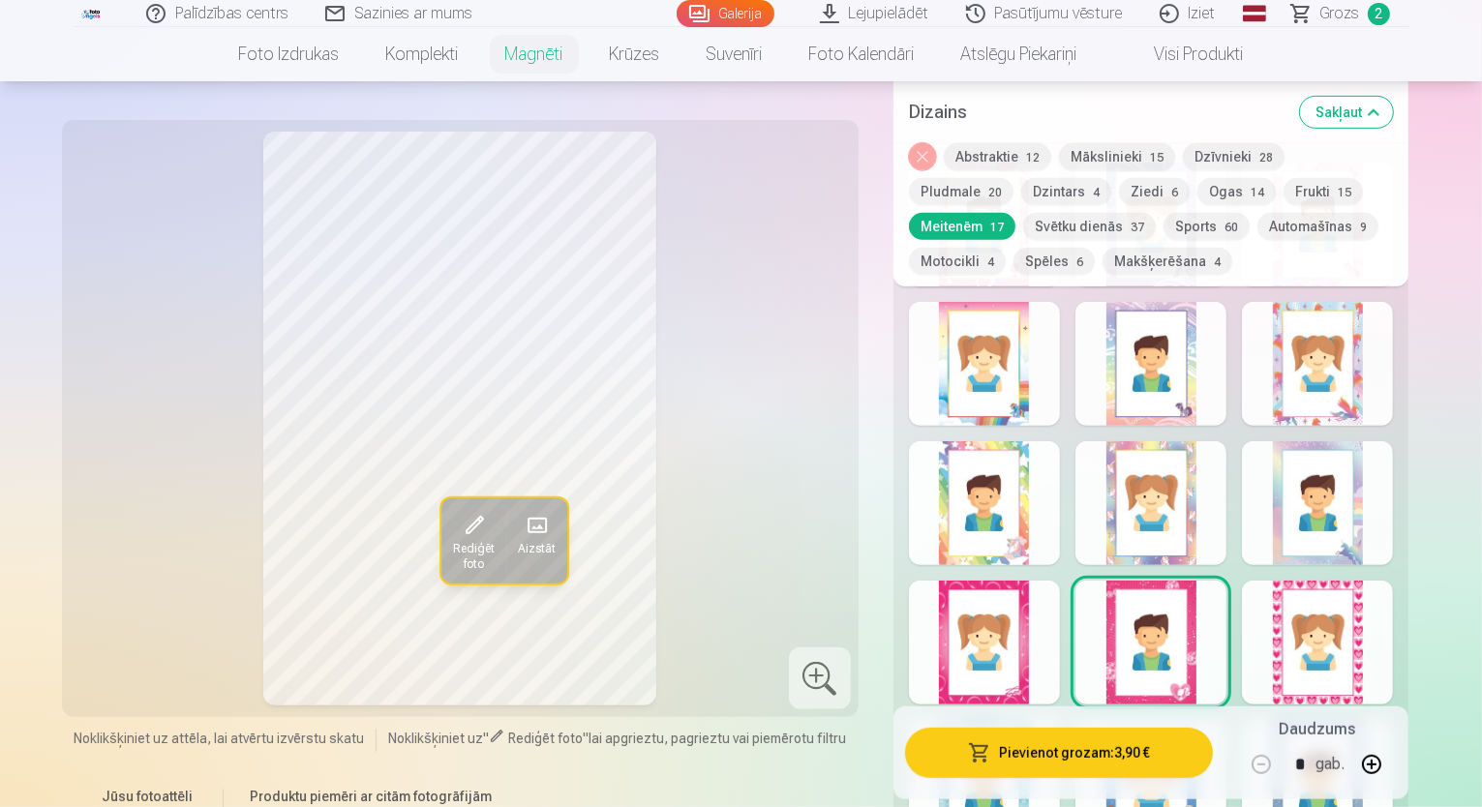
click at [1010, 371] on div at bounding box center [984, 364] width 151 height 124
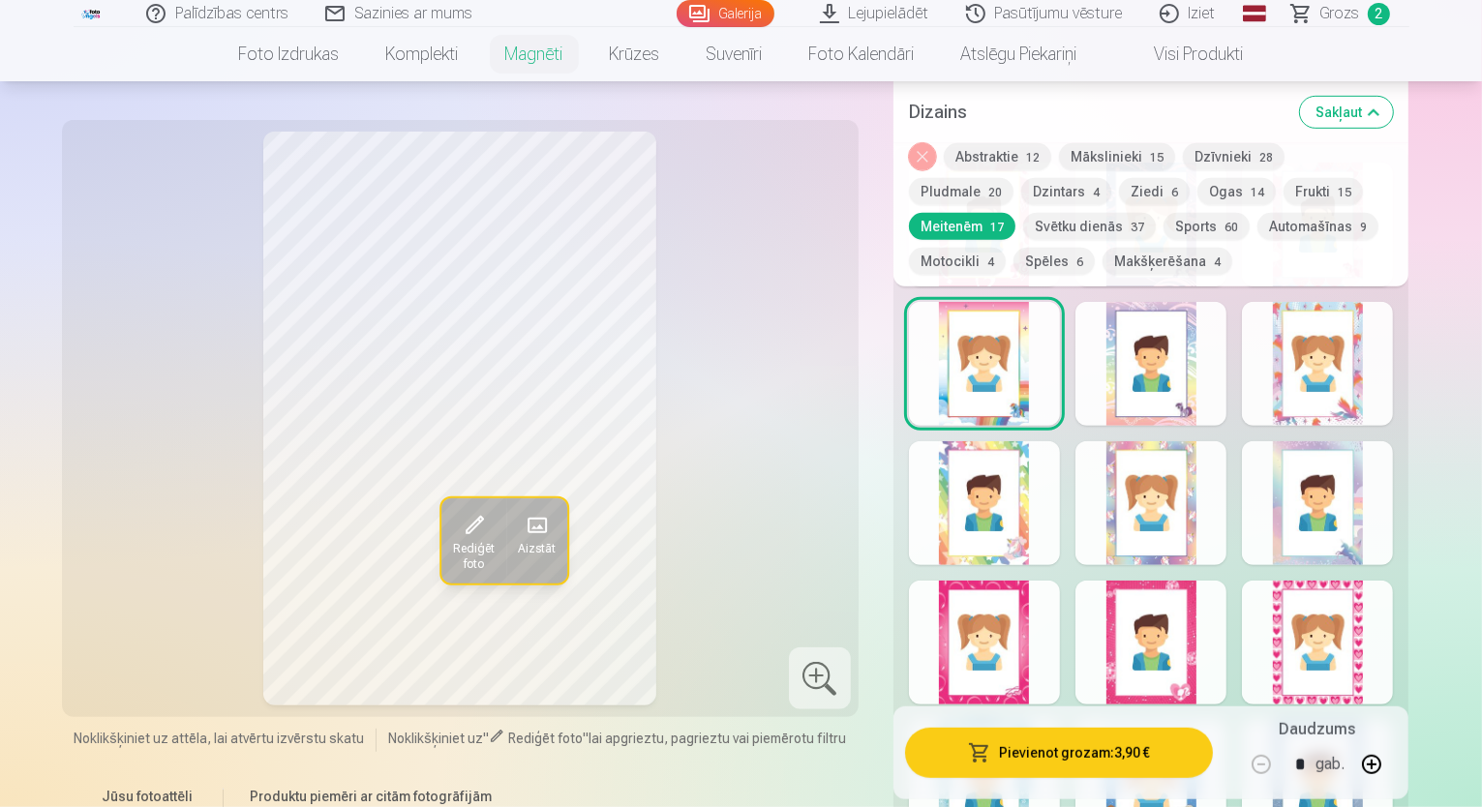
click at [1018, 644] on div at bounding box center [984, 643] width 151 height 124
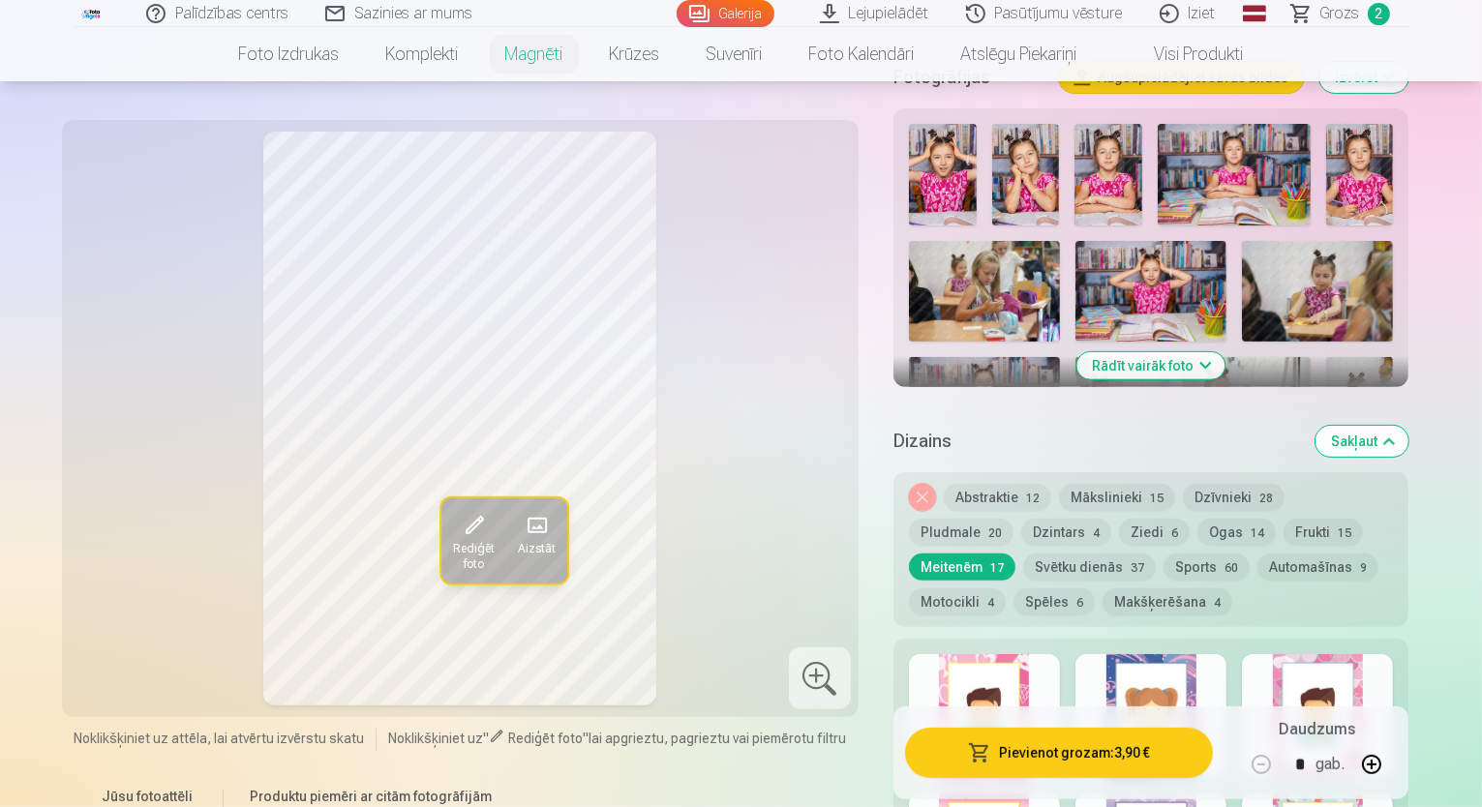
scroll to position [581, 0]
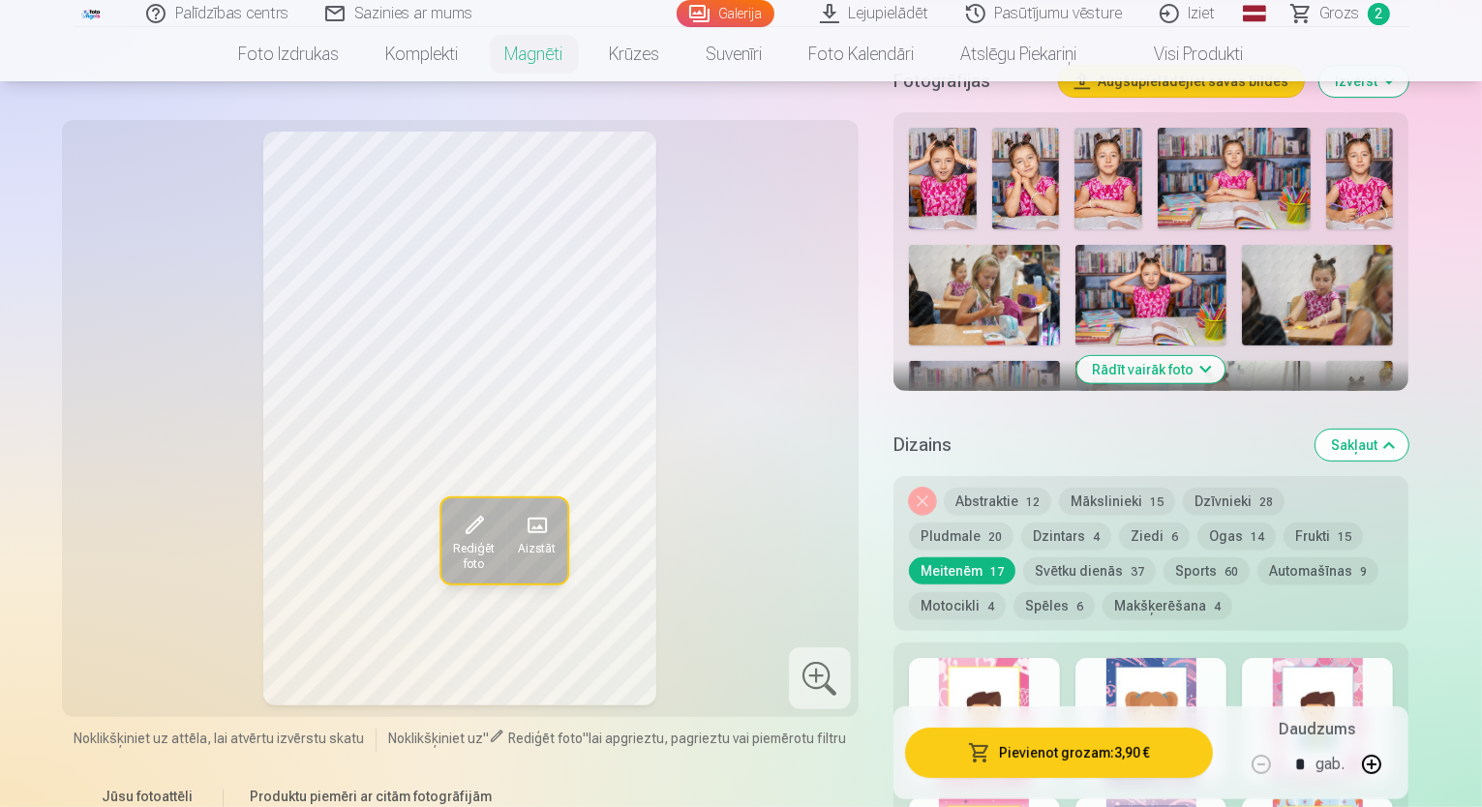
click at [1016, 682] on div at bounding box center [984, 720] width 151 height 124
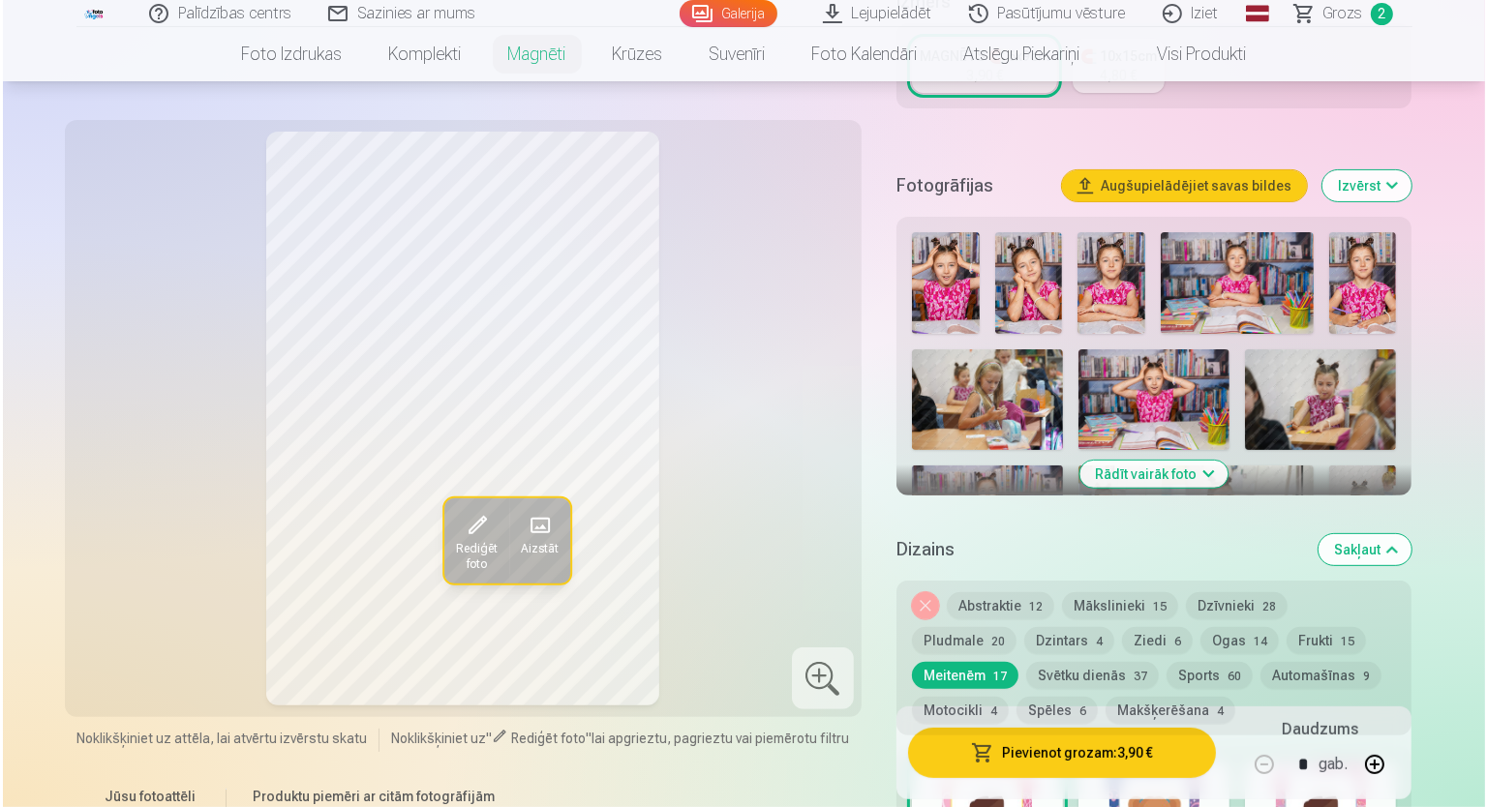
scroll to position [484, 0]
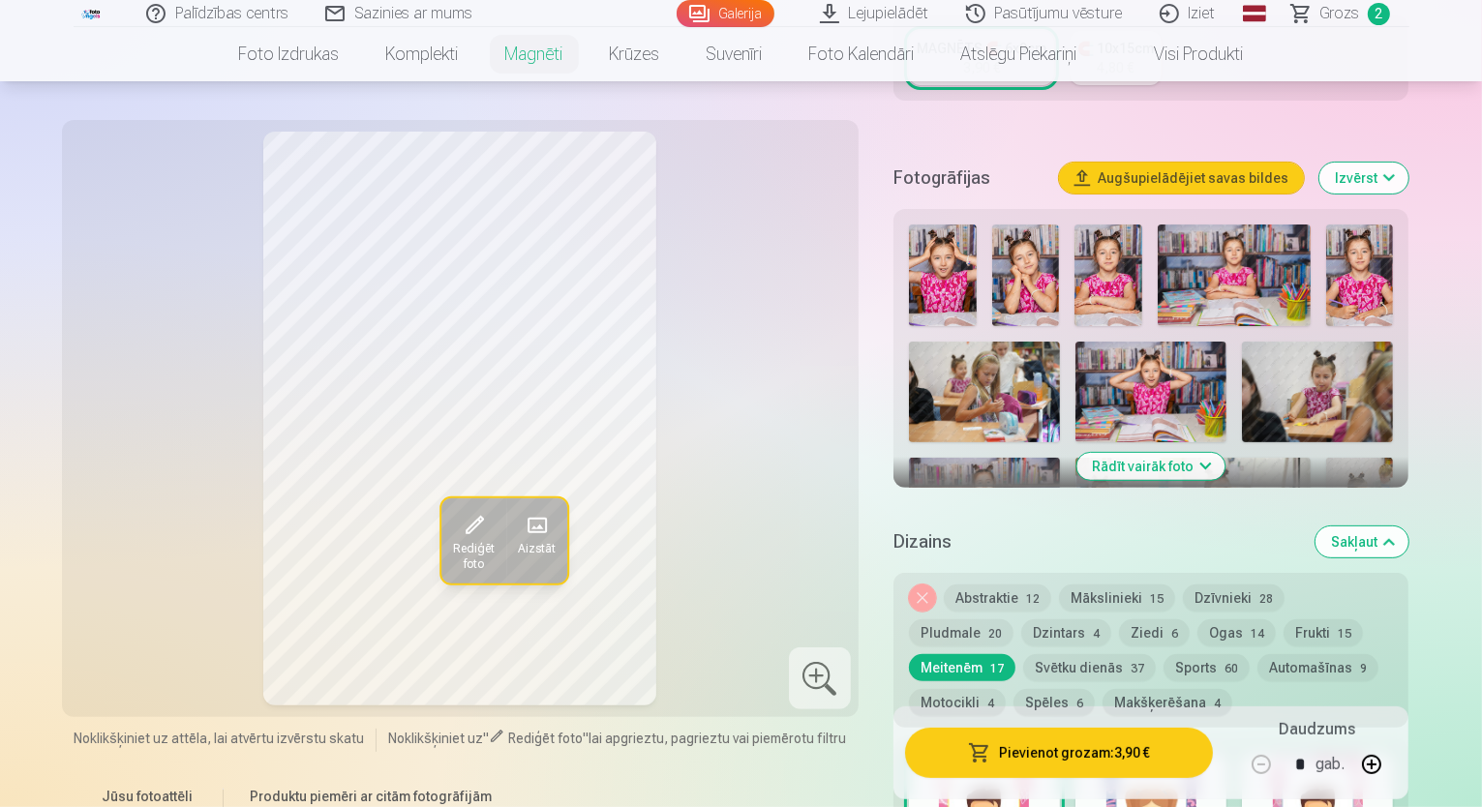
click at [1026, 254] on img at bounding box center [1026, 276] width 68 height 102
click at [1088, 748] on button "Pievienot grozam : 3,90 €" at bounding box center [1059, 753] width 309 height 50
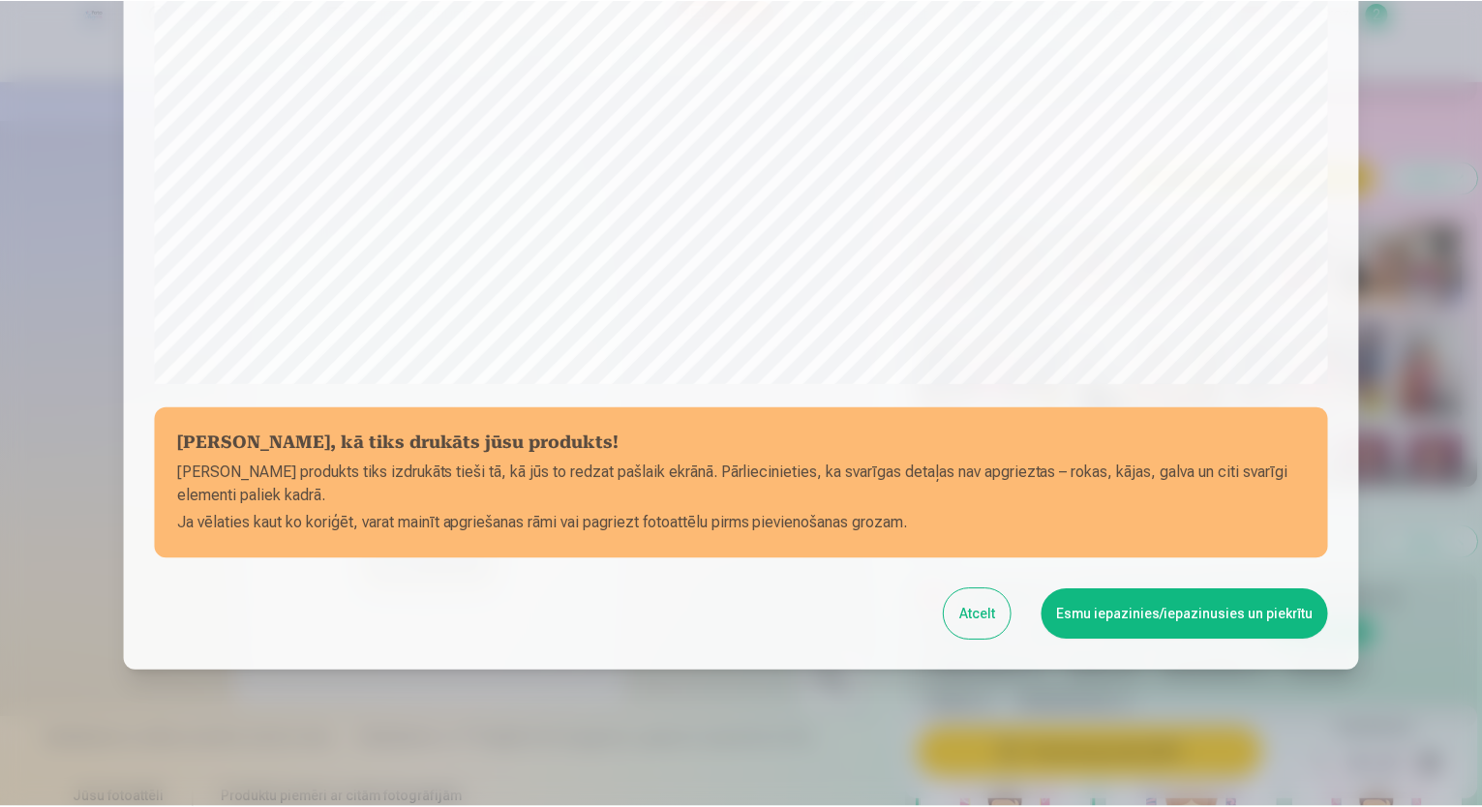
scroll to position [586, 0]
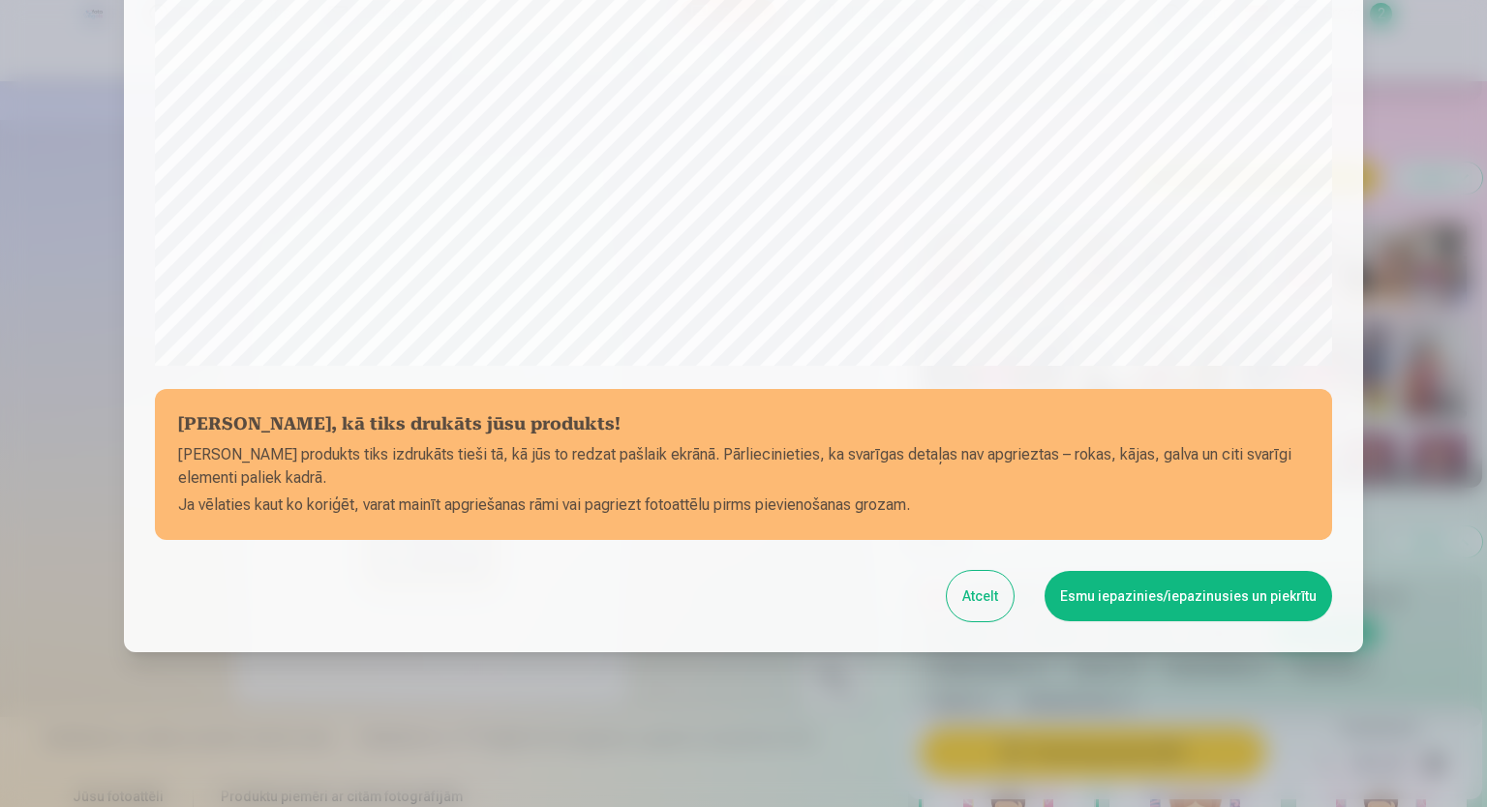
click at [1152, 594] on button "Esmu iepazinies/iepazinusies un piekrītu" at bounding box center [1187, 596] width 287 height 50
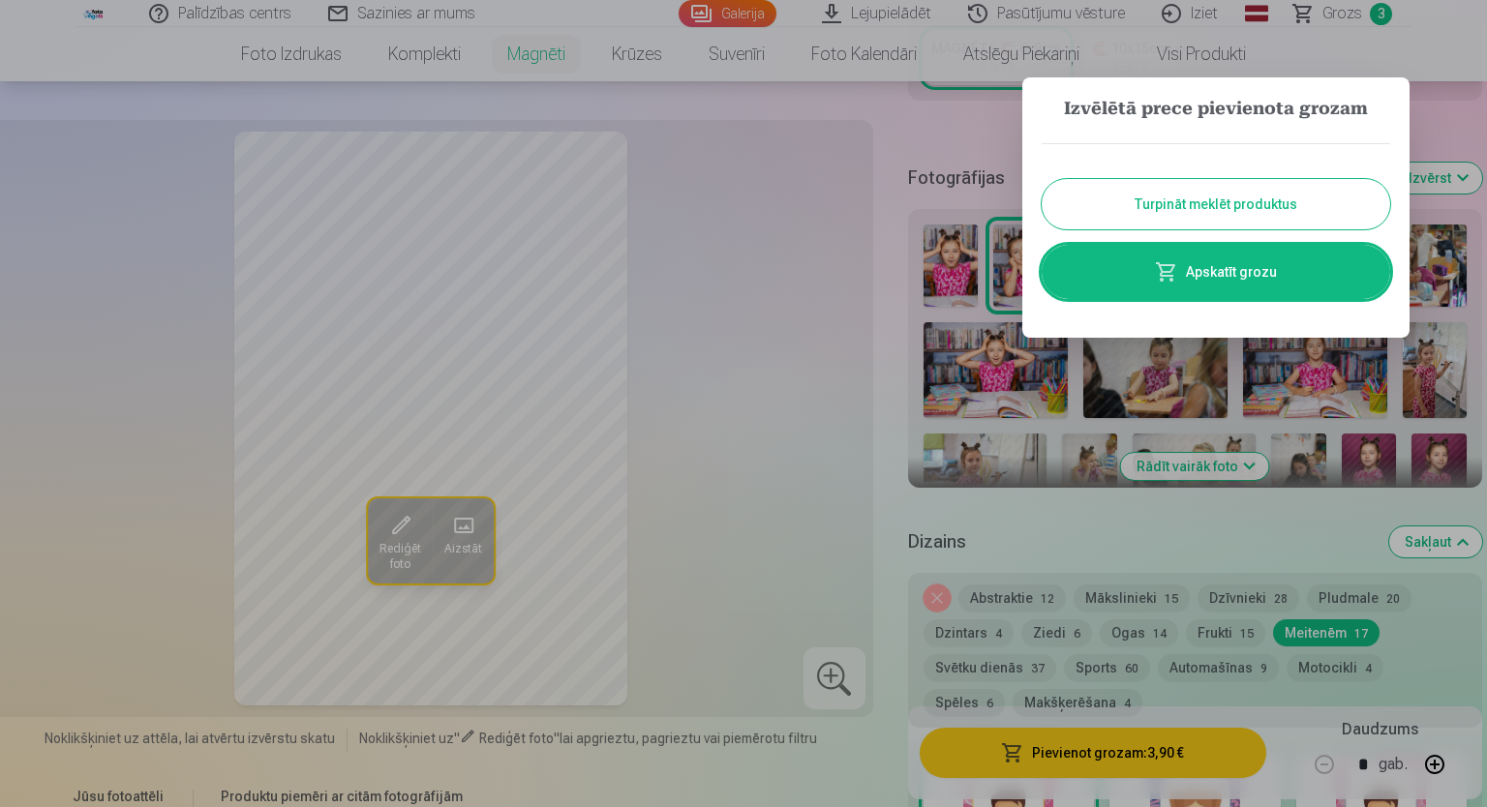
click at [1203, 222] on button "Turpināt meklēt produktus" at bounding box center [1215, 204] width 348 height 50
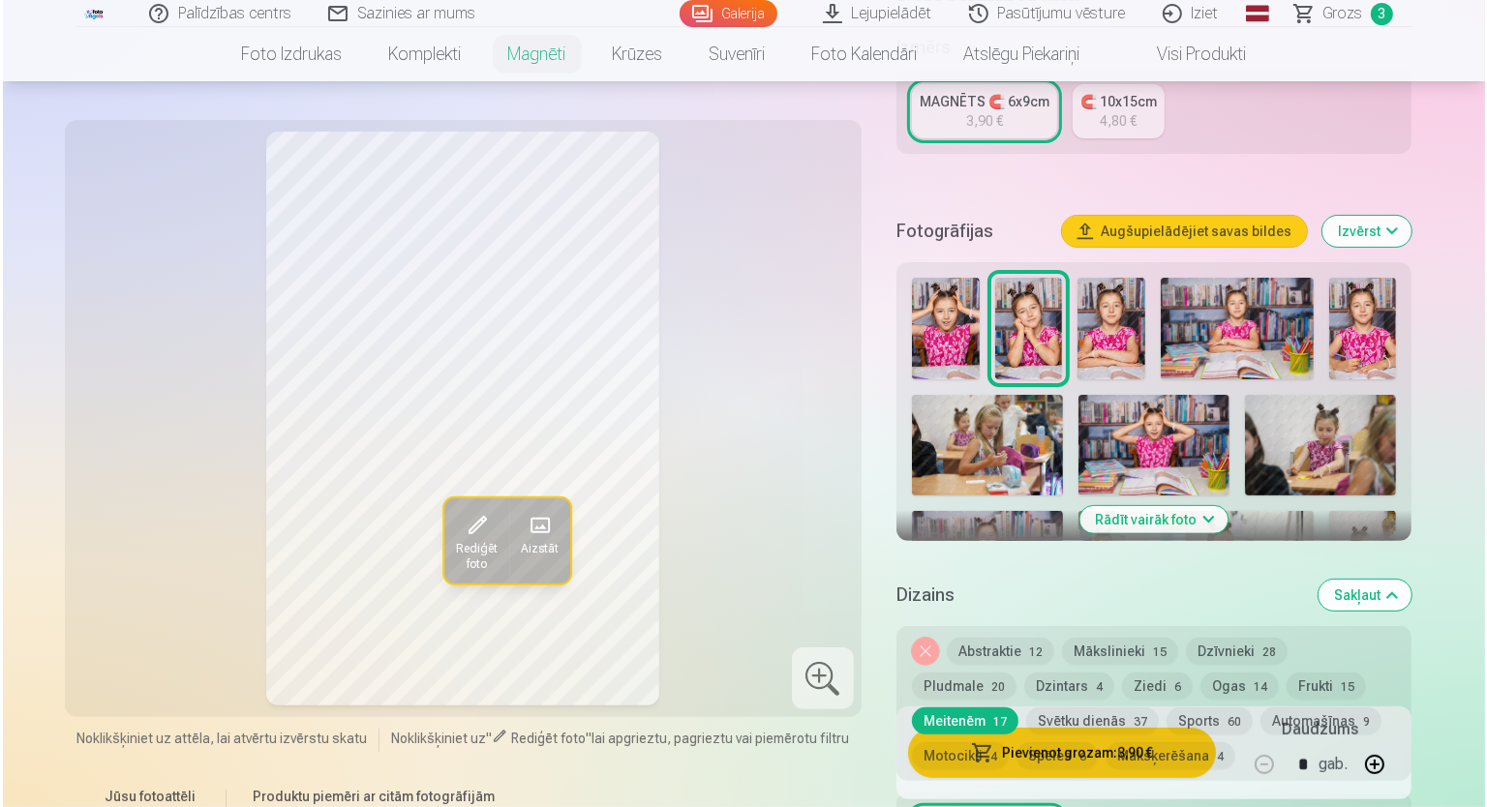
scroll to position [484, 0]
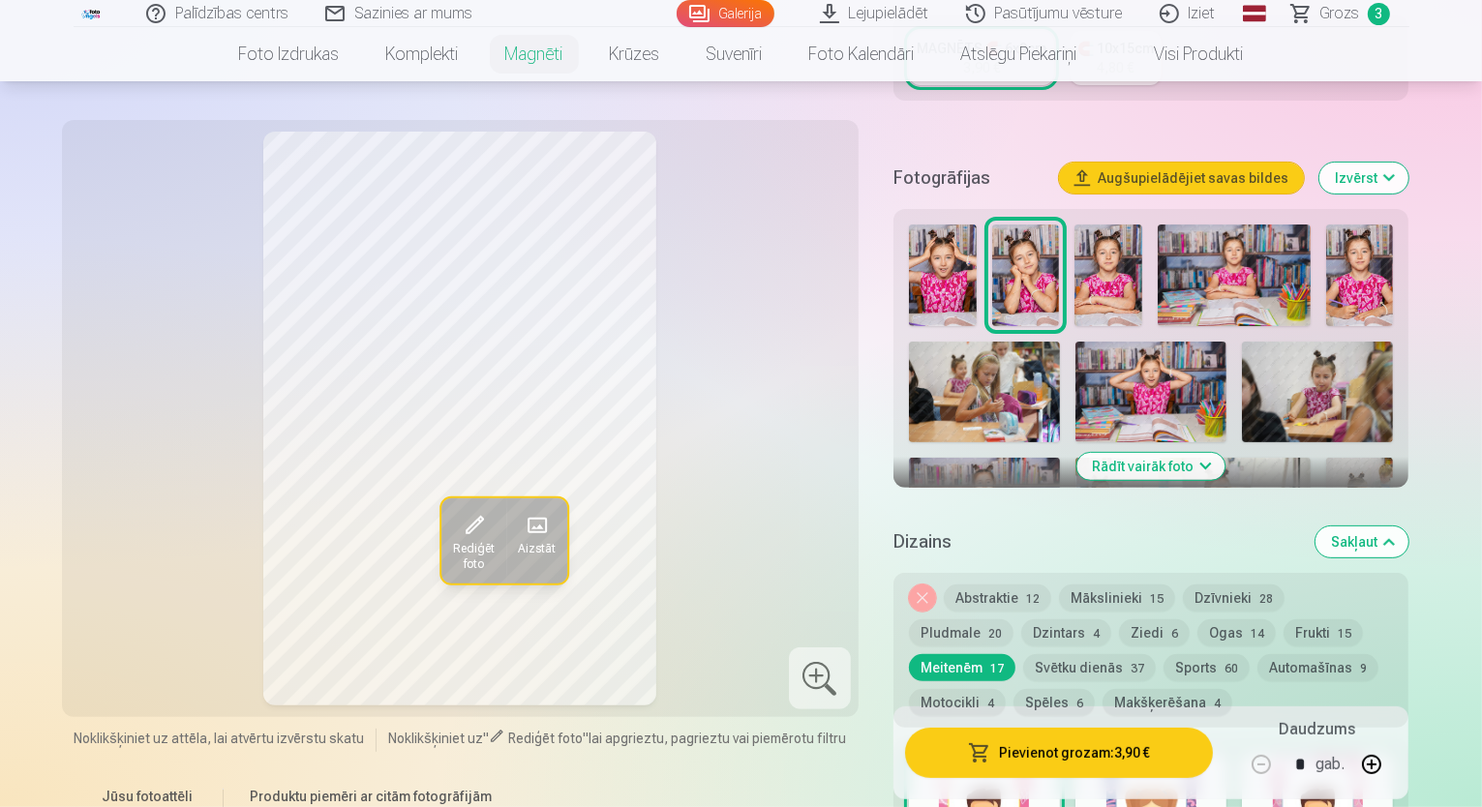
click at [957, 233] on img at bounding box center [943, 276] width 68 height 102
click at [1134, 764] on button "Pievienot grozam : 3,90 €" at bounding box center [1059, 753] width 309 height 50
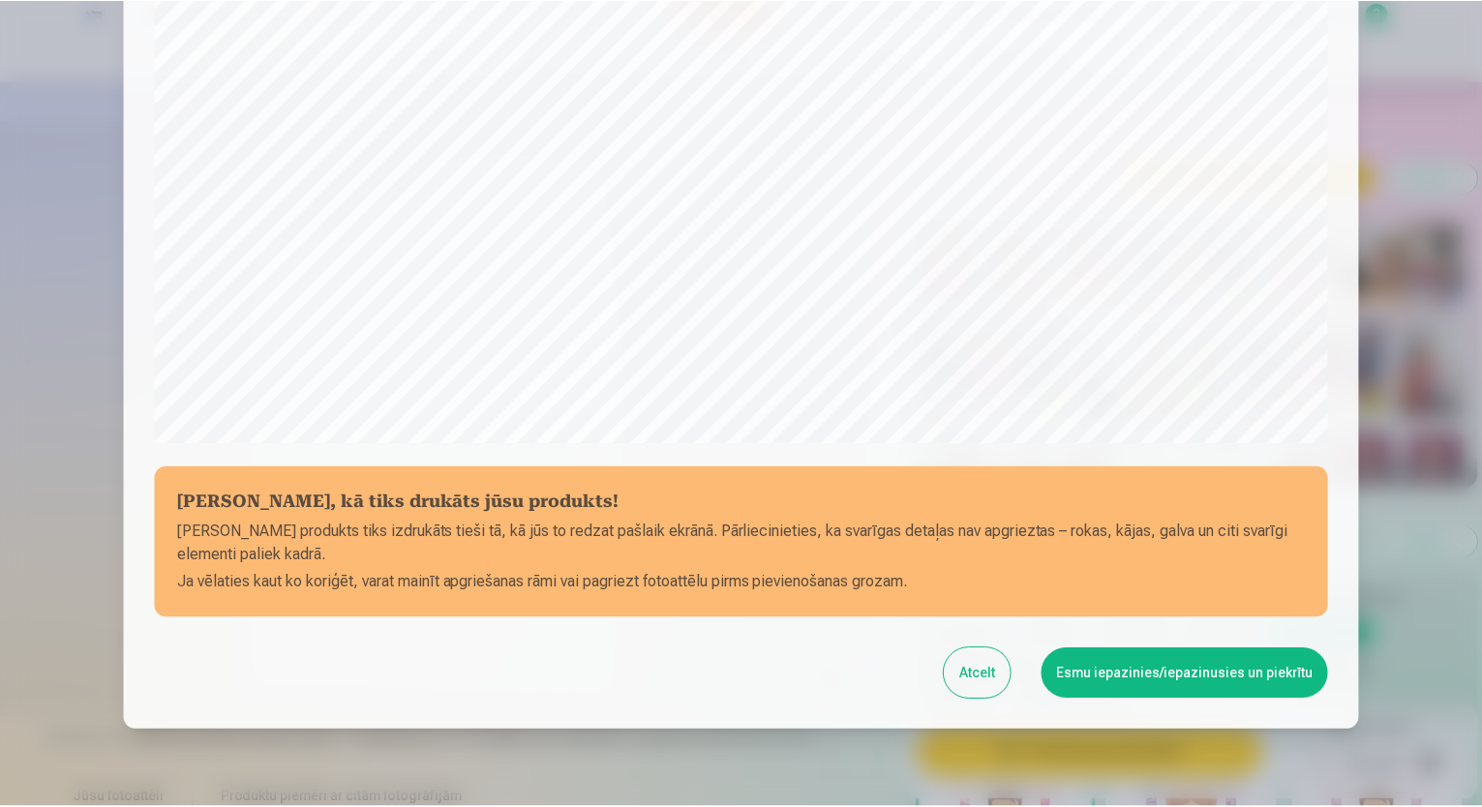
scroll to position [586, 0]
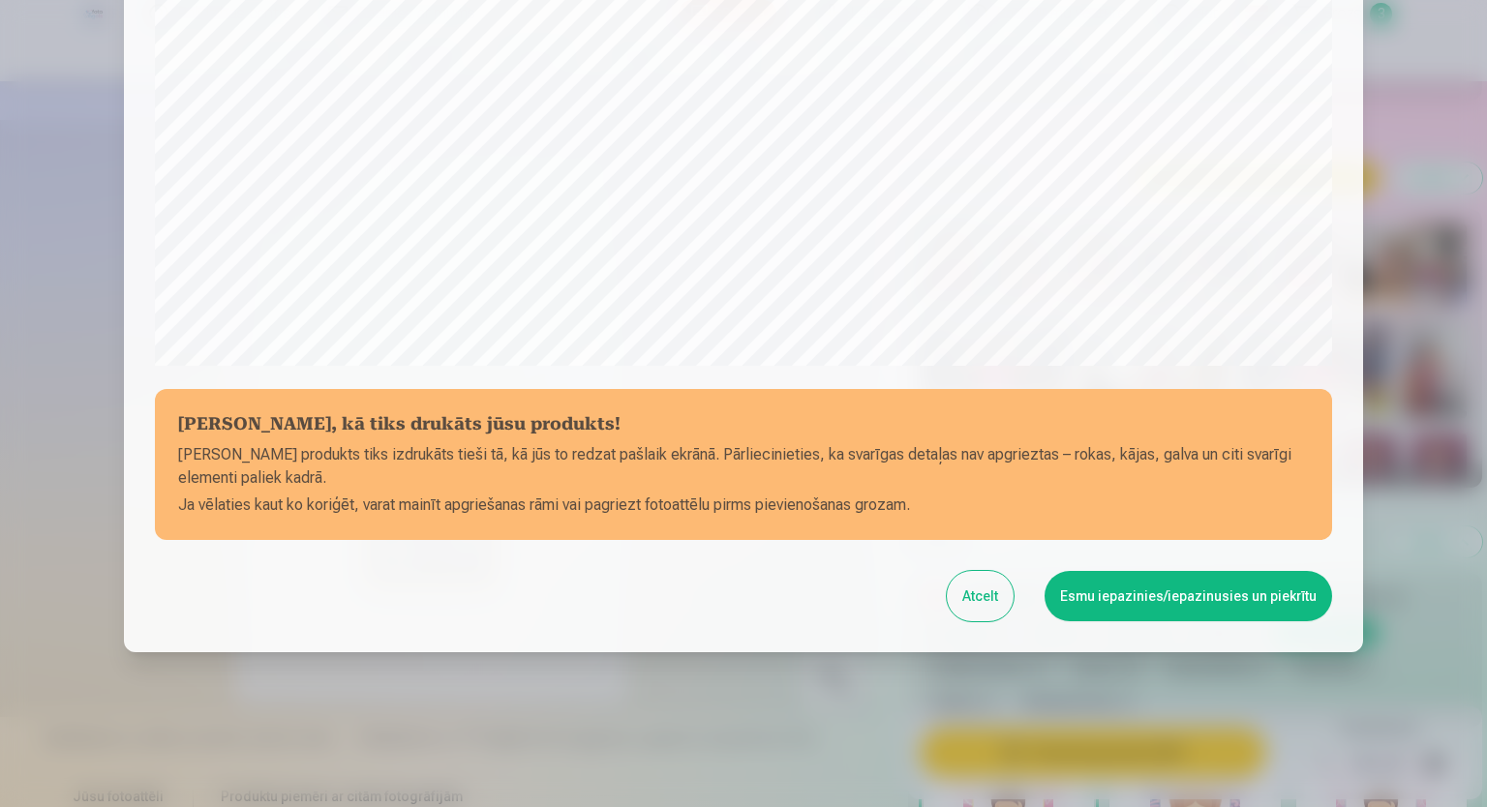
click at [1197, 592] on button "Esmu iepazinies/iepazinusies un piekrītu" at bounding box center [1187, 596] width 287 height 50
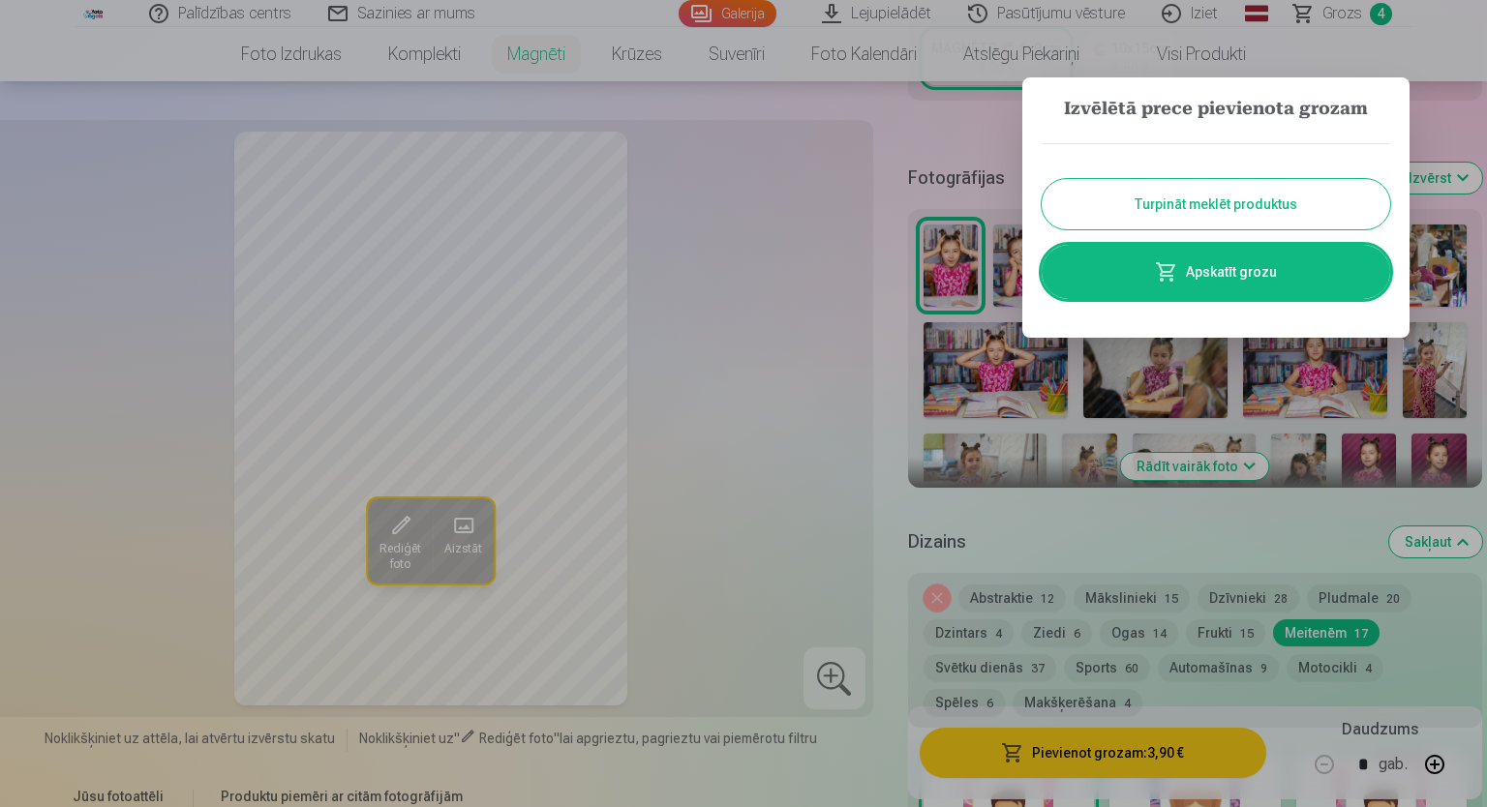
click at [1217, 193] on button "Turpināt meklēt produktus" at bounding box center [1215, 204] width 348 height 50
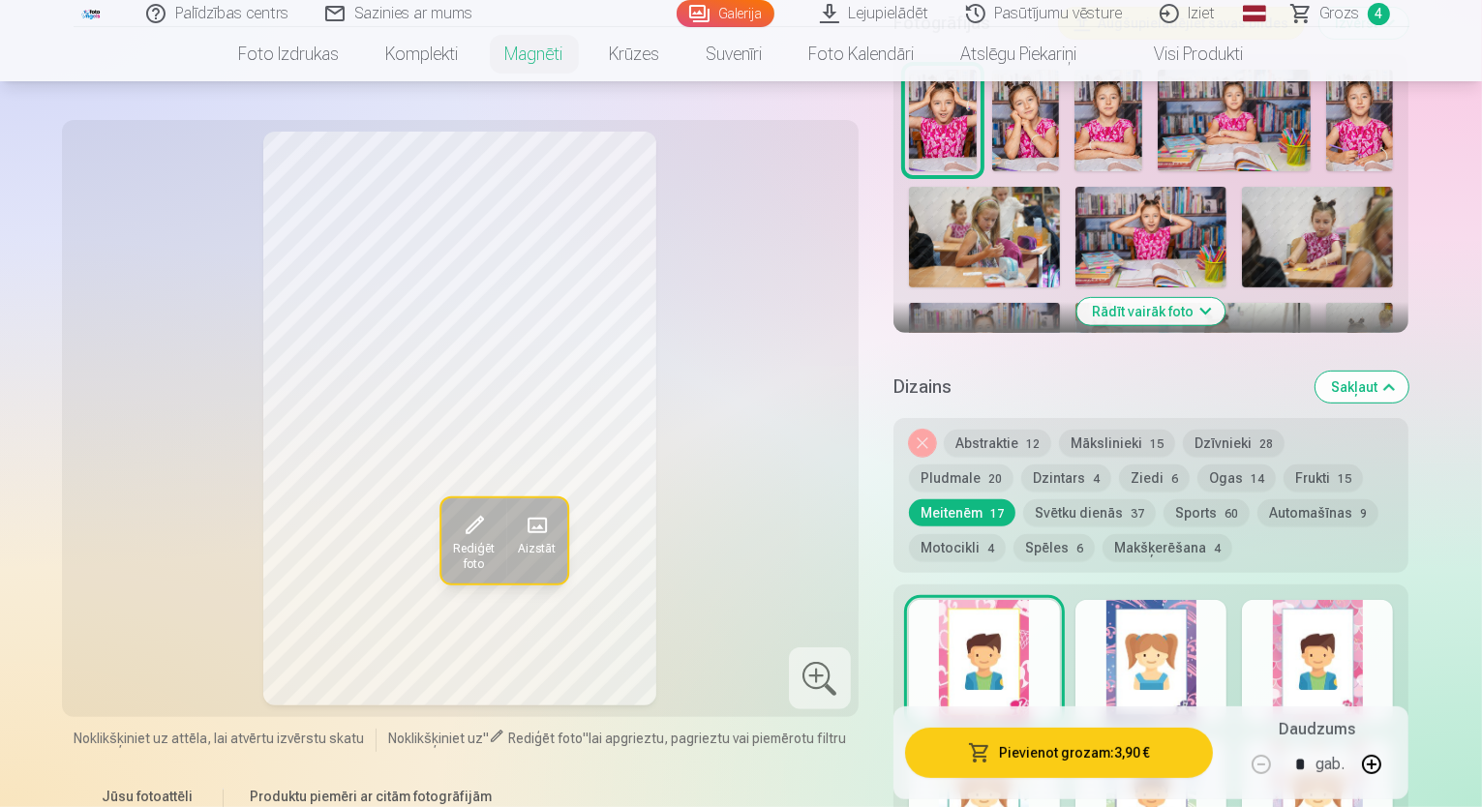
scroll to position [387, 0]
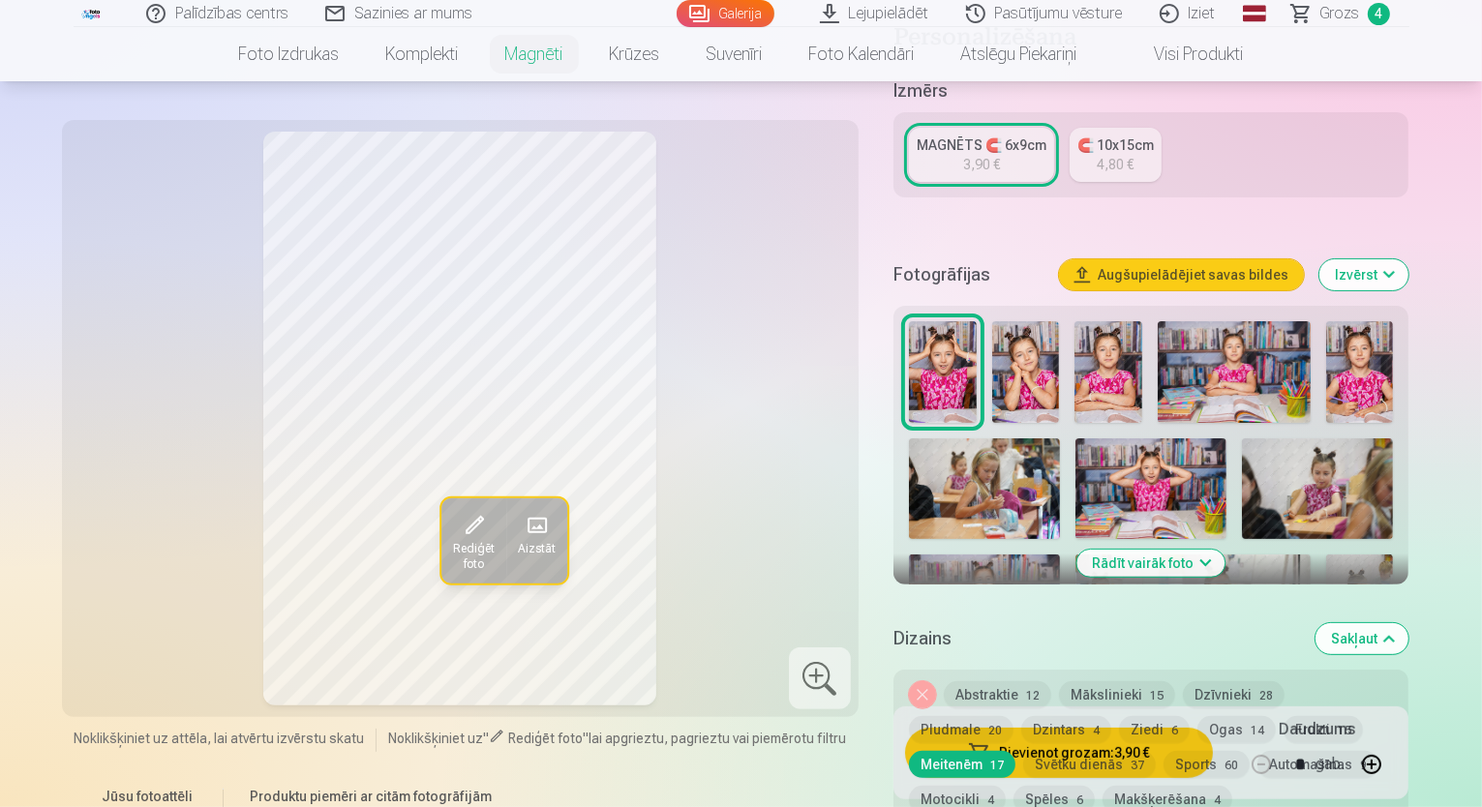
click at [1209, 550] on button "Rādīt vairāk foto" at bounding box center [1151, 563] width 148 height 27
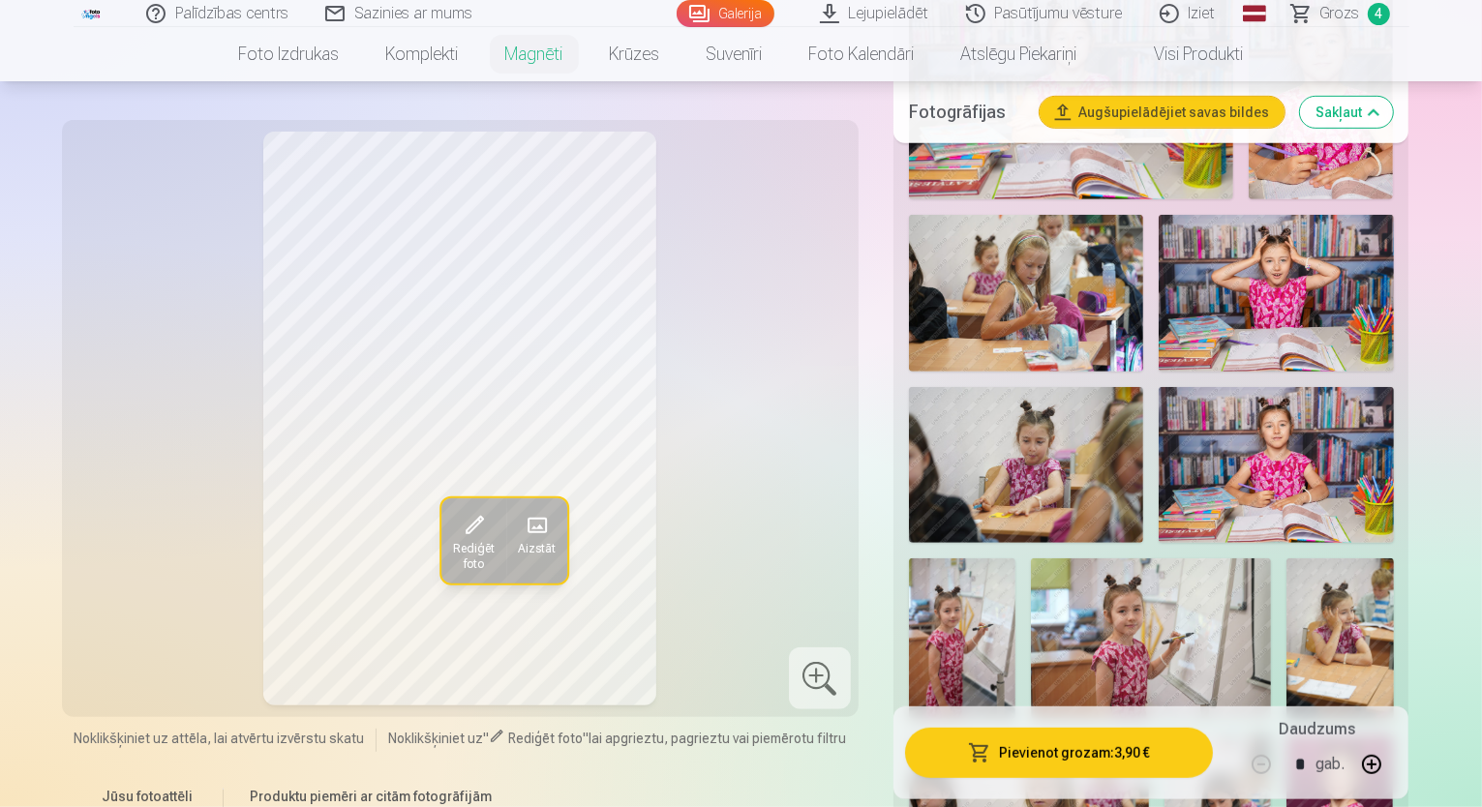
scroll to position [1355, 0]
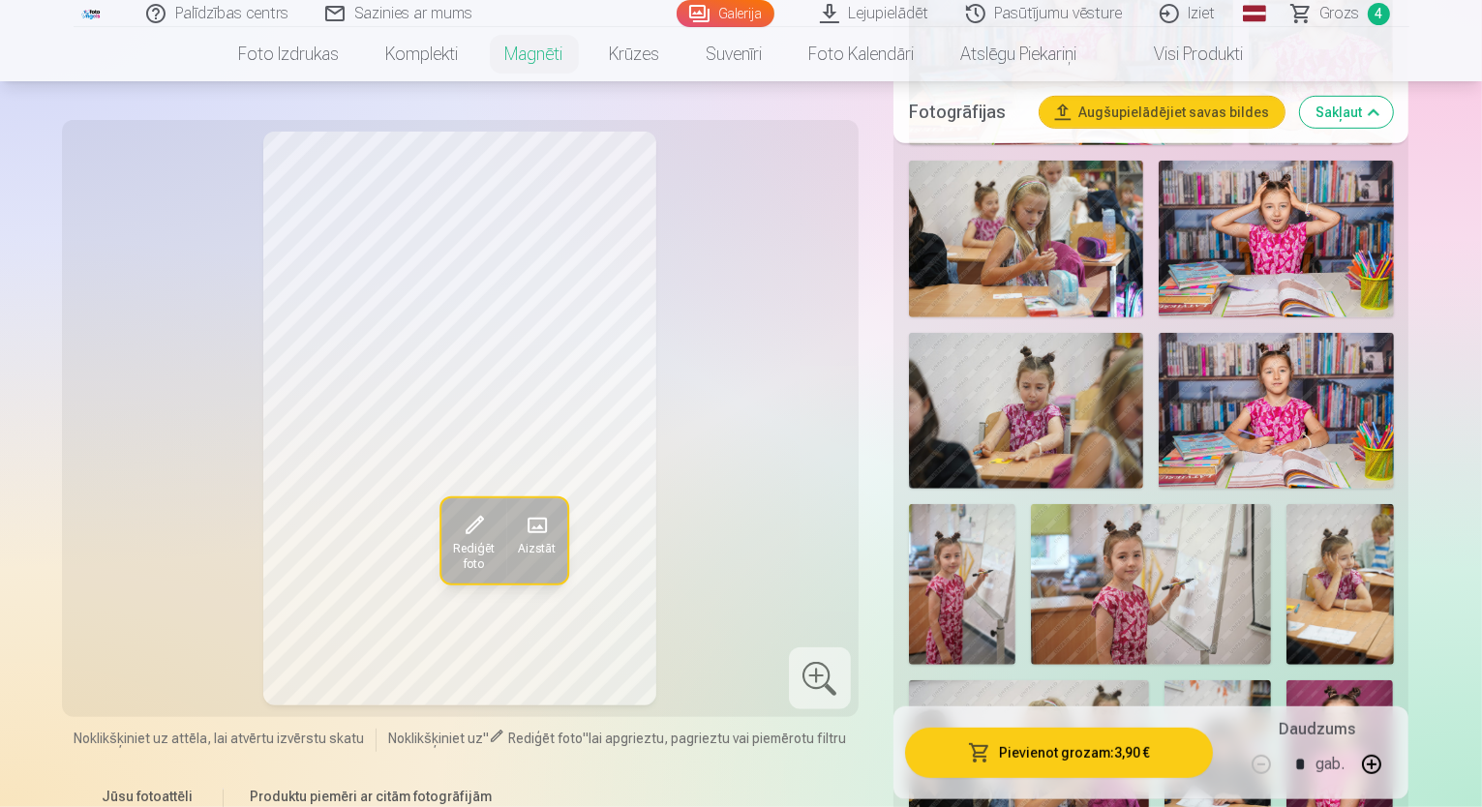
scroll to position [968, 0]
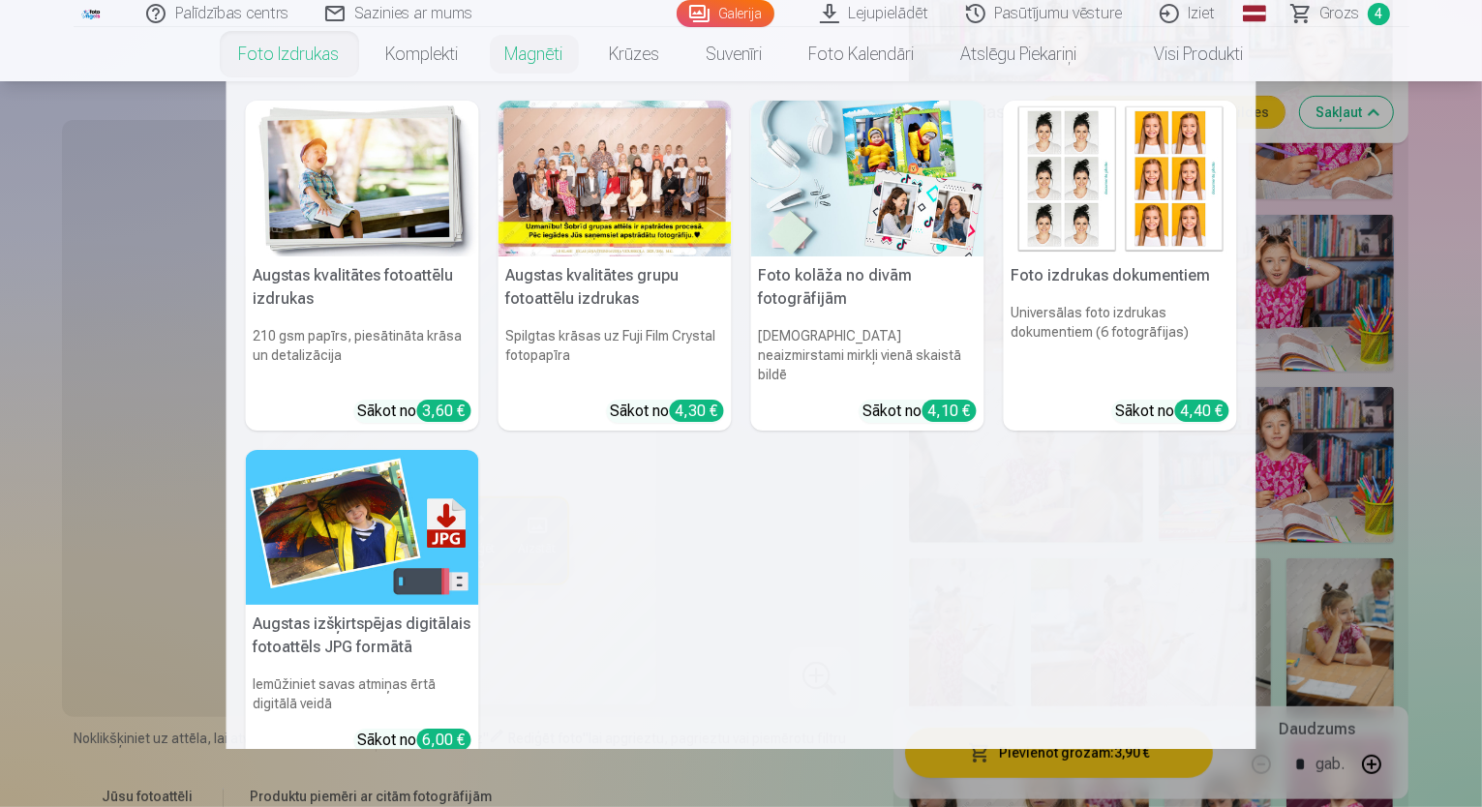
click at [294, 48] on link "Foto izdrukas" at bounding box center [289, 54] width 147 height 54
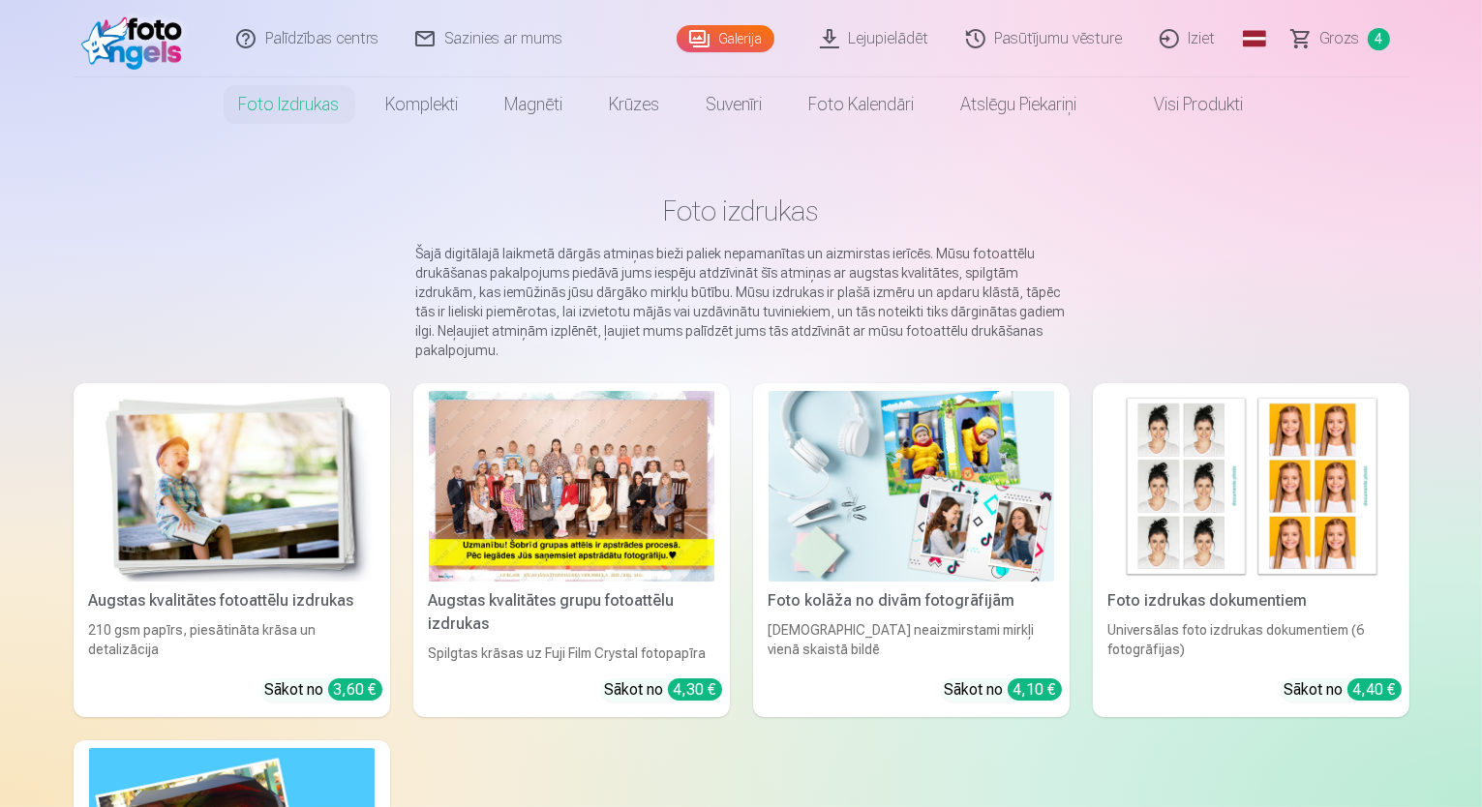
click at [171, 578] on img at bounding box center [232, 486] width 286 height 191
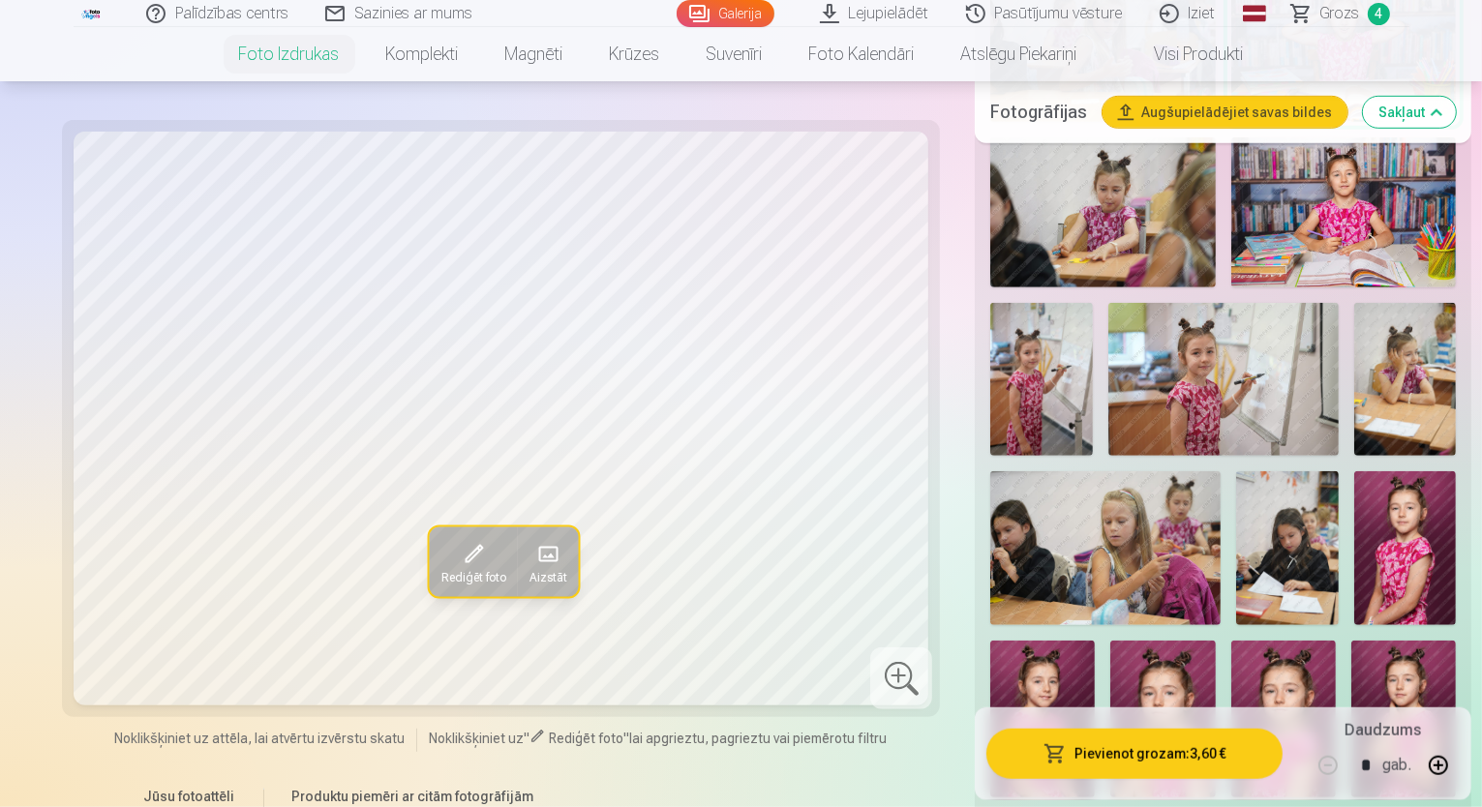
scroll to position [1355, 0]
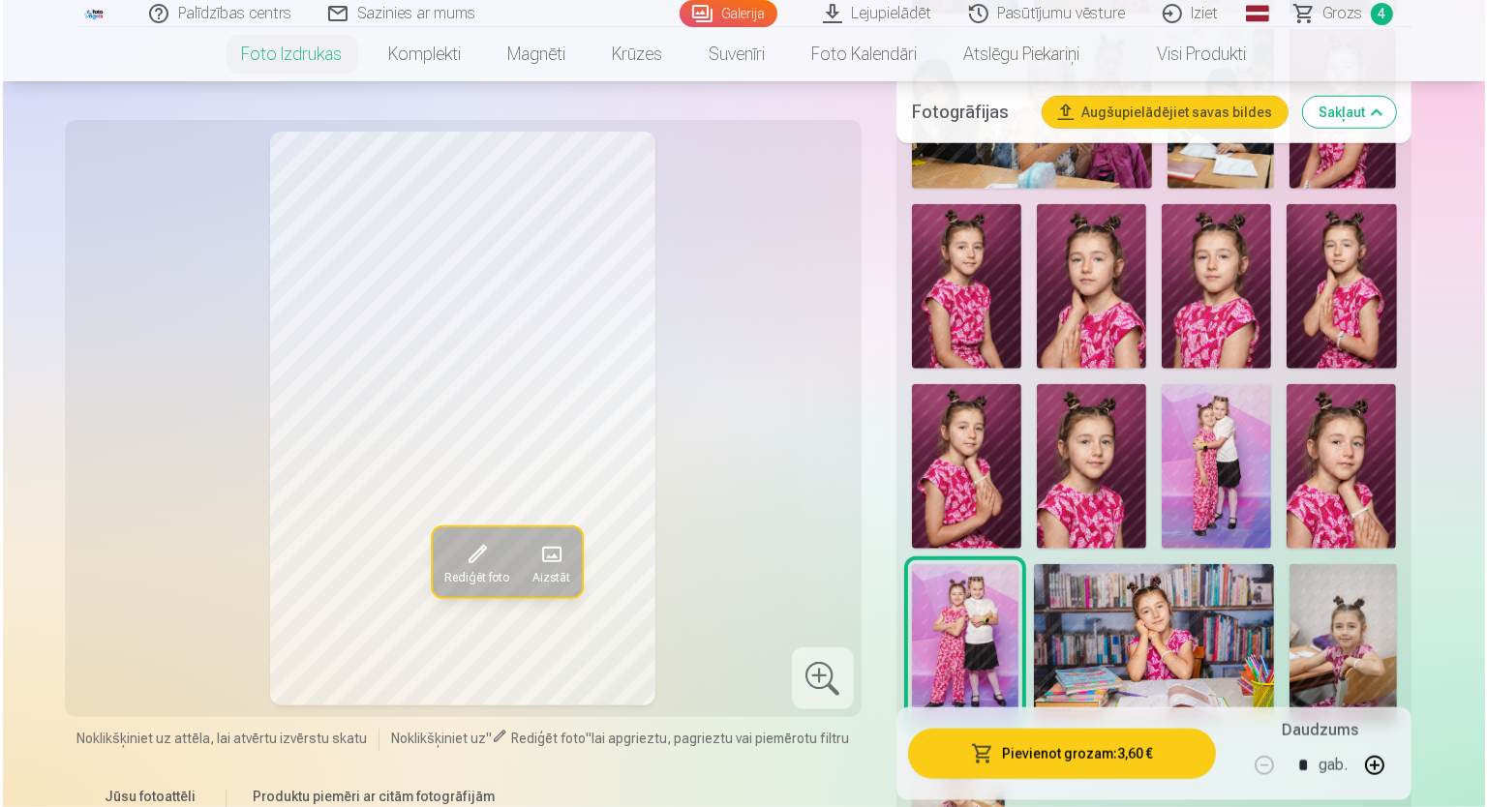
scroll to position [1742, 0]
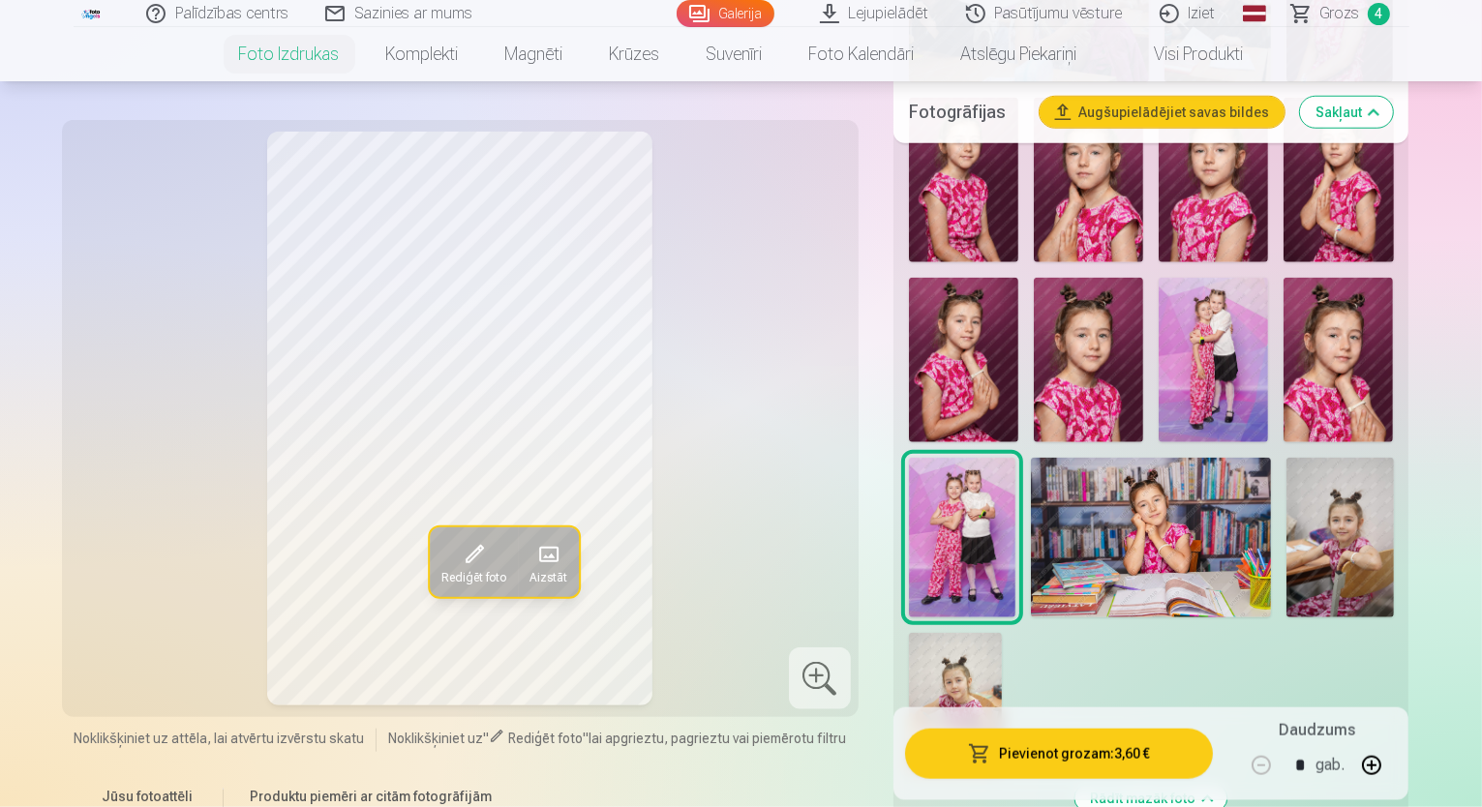
click at [1069, 751] on button "Pievienot grozam : 3,60 €" at bounding box center [1059, 753] width 309 height 50
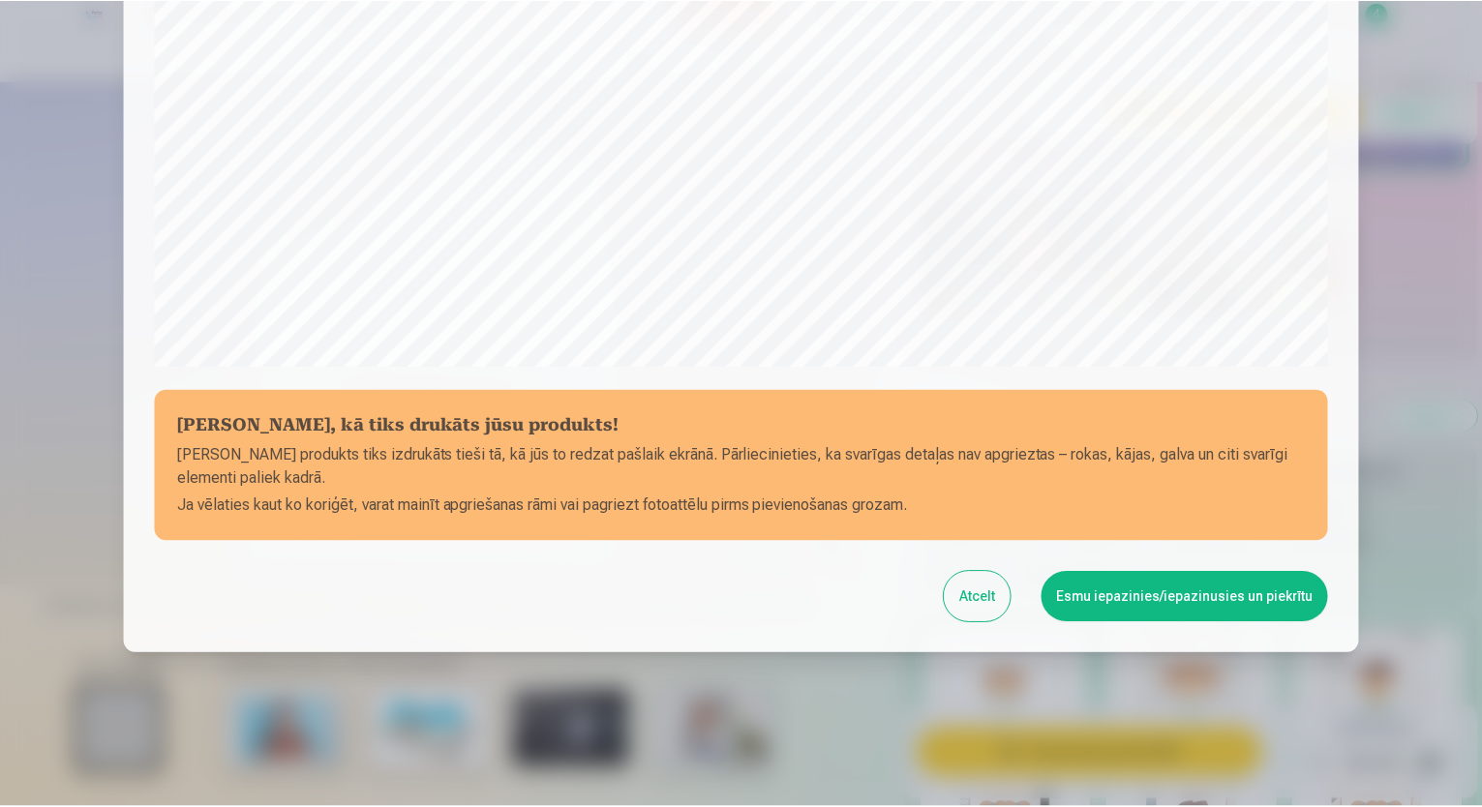
scroll to position [586, 0]
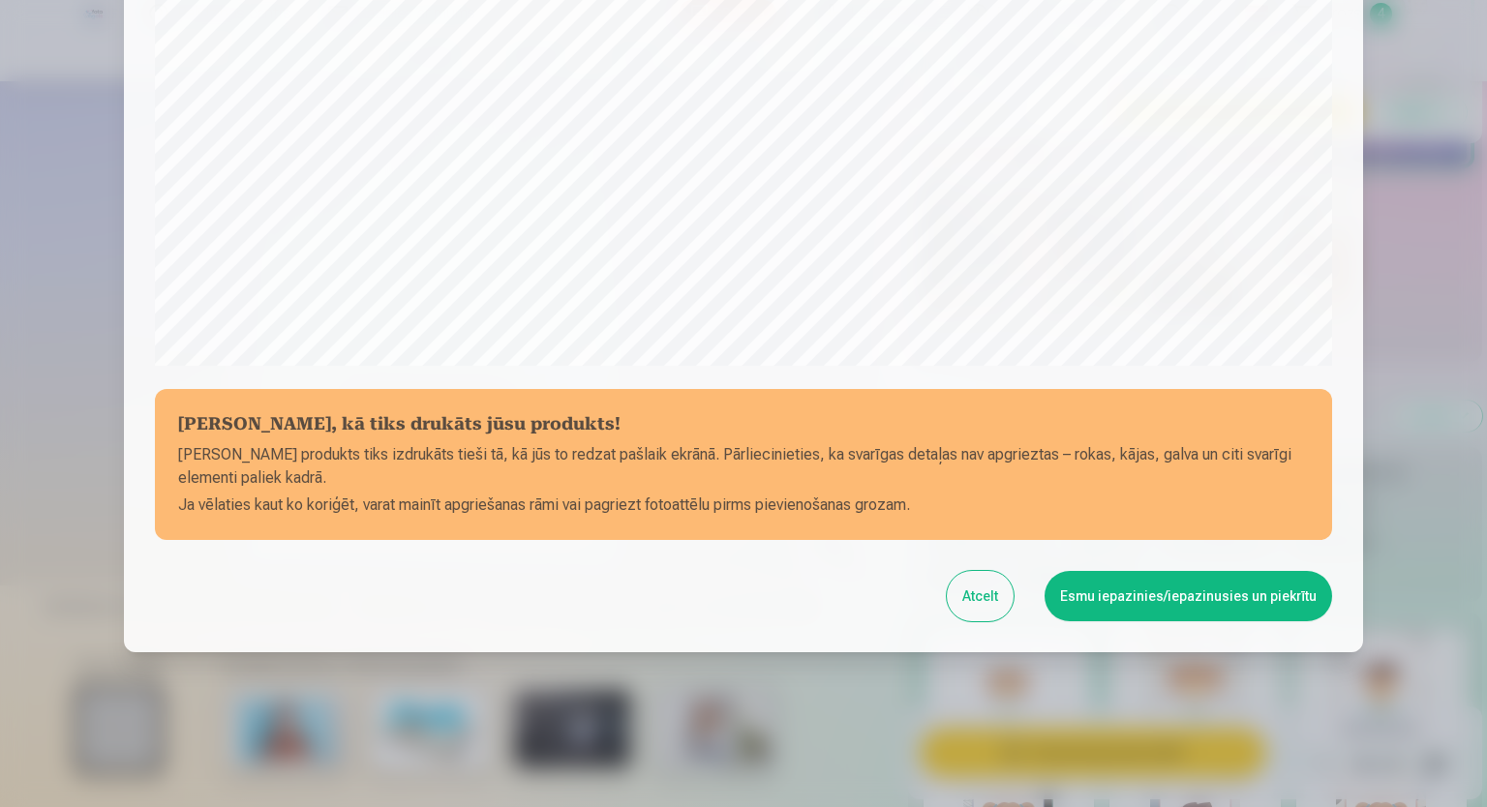
click at [1253, 613] on button "Esmu iepazinies/iepazinusies un piekrītu" at bounding box center [1187, 596] width 287 height 50
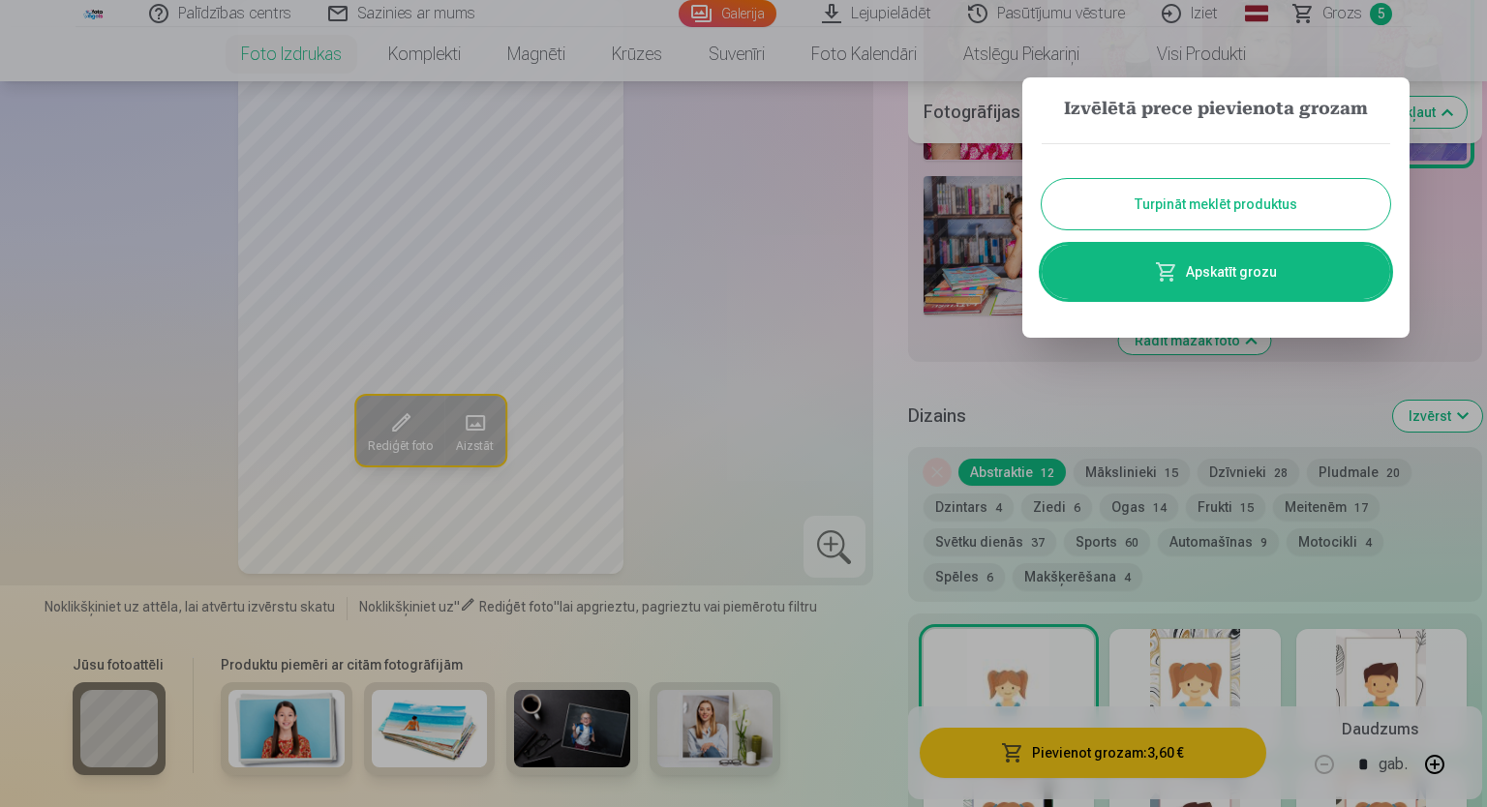
click at [1238, 210] on button "Turpināt meklēt produktus" at bounding box center [1215, 204] width 348 height 50
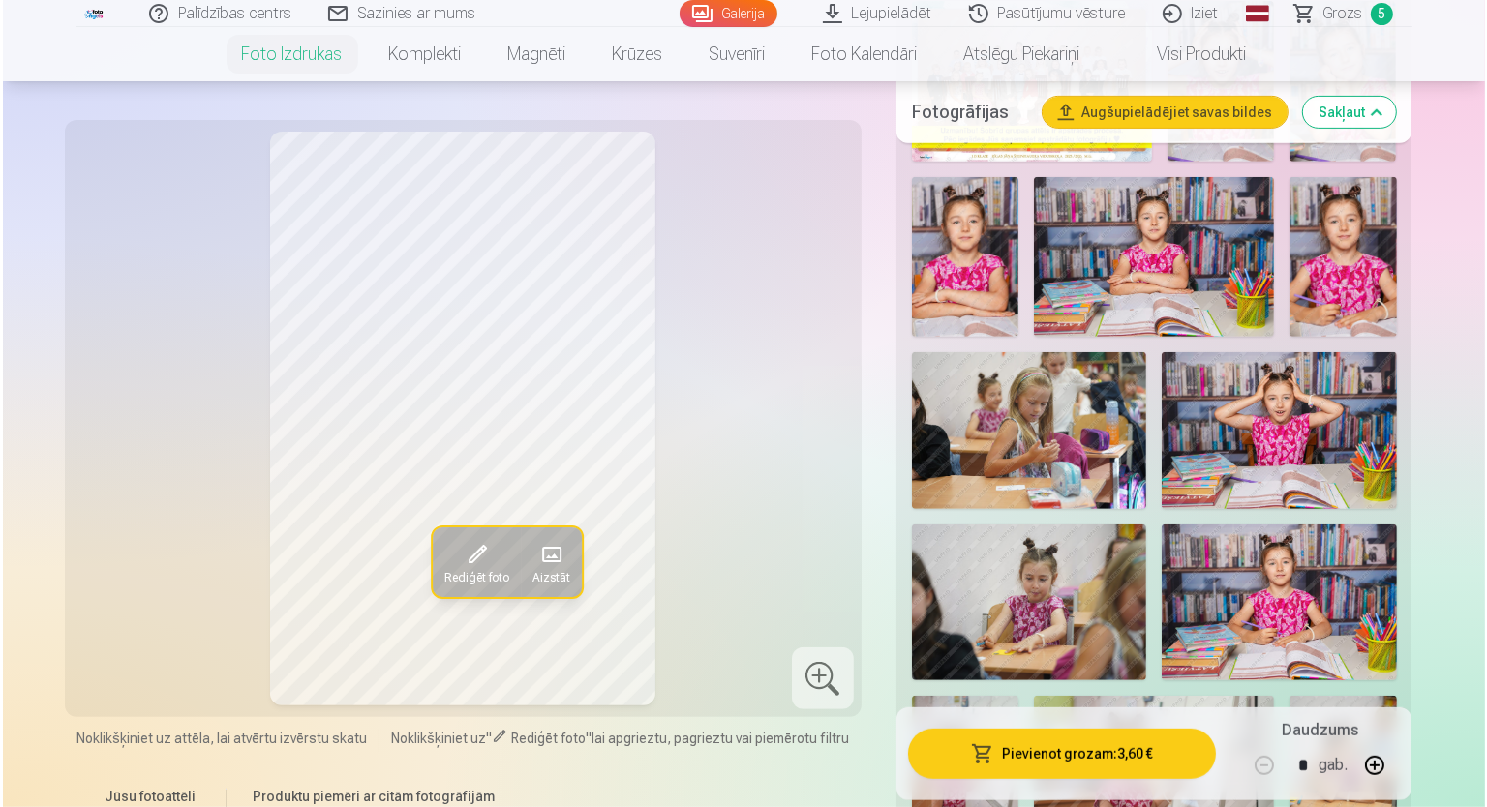
scroll to position [677, 0]
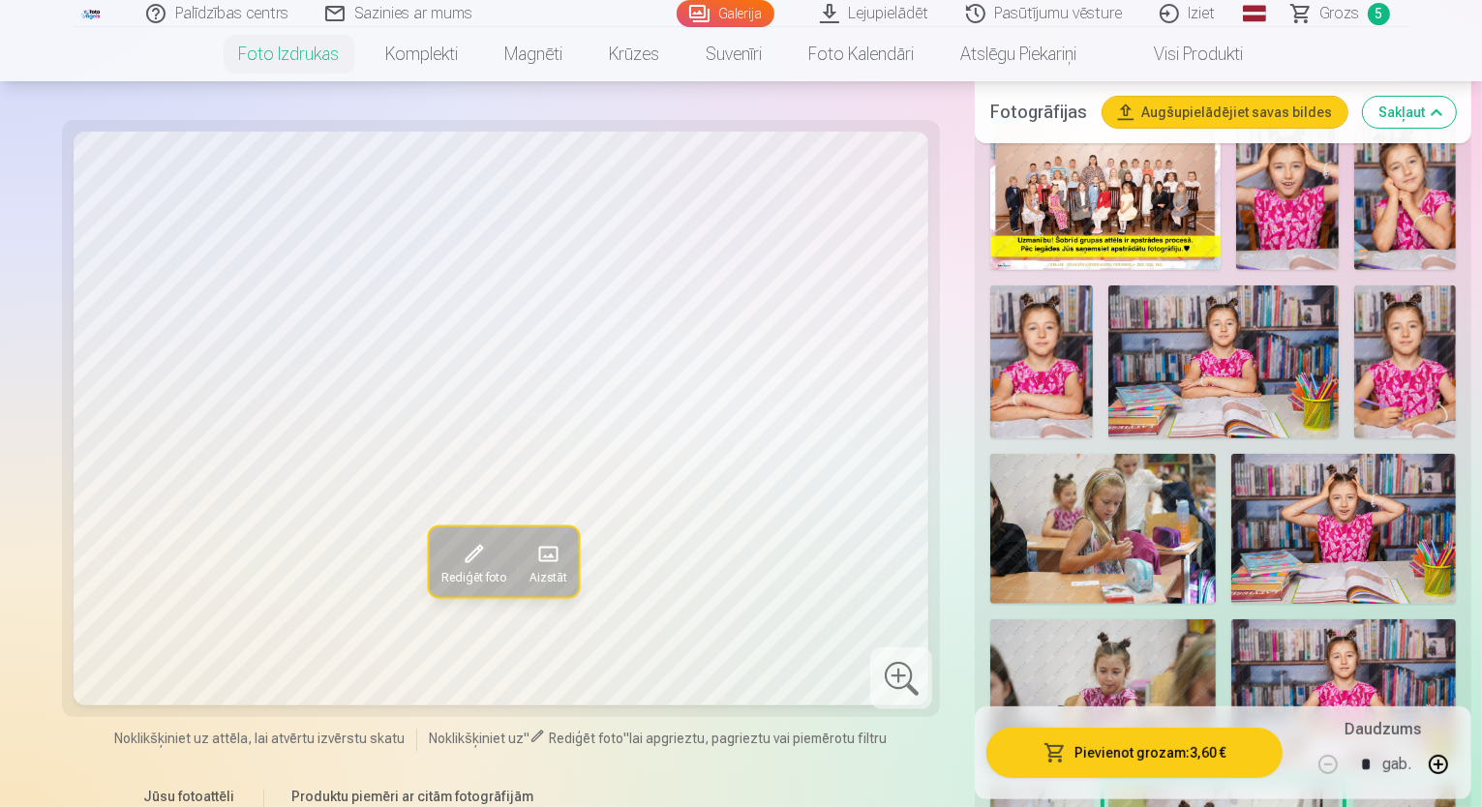
click at [1174, 759] on button "Pievienot grozam : 3,60 €" at bounding box center [1134, 753] width 296 height 50
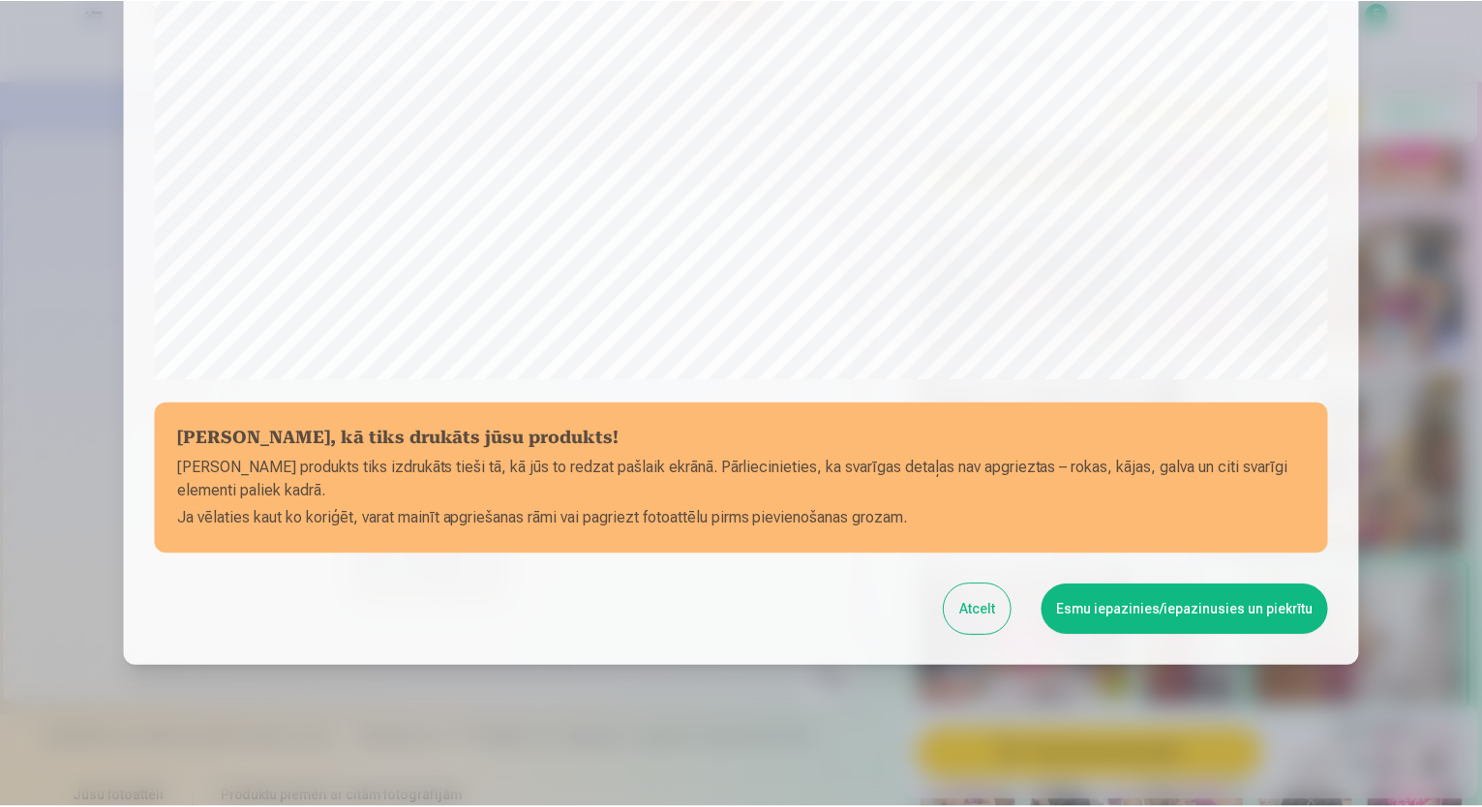
scroll to position [586, 0]
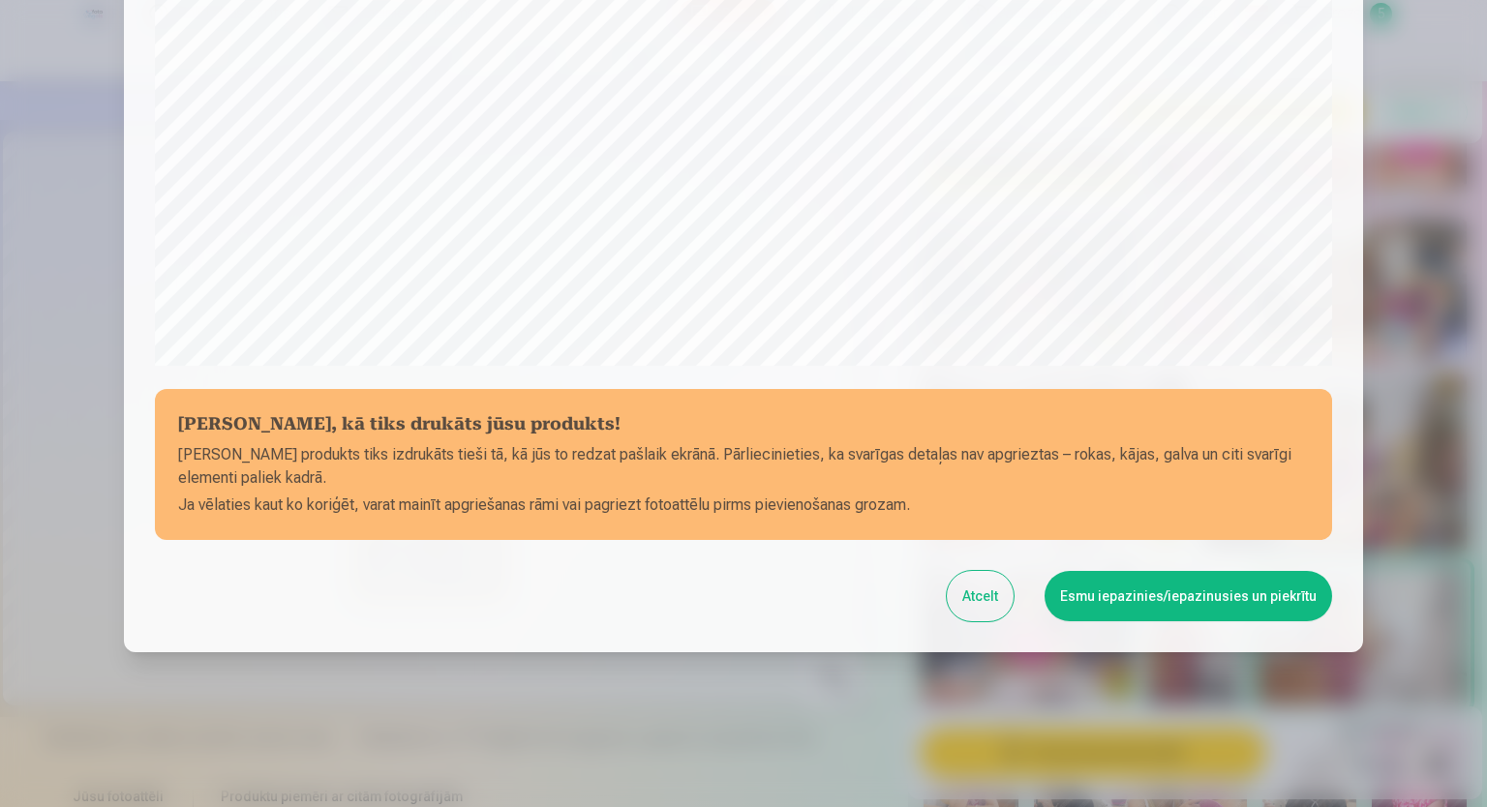
click at [1168, 605] on button "Esmu iepazinies/iepazinusies un piekrītu" at bounding box center [1187, 596] width 287 height 50
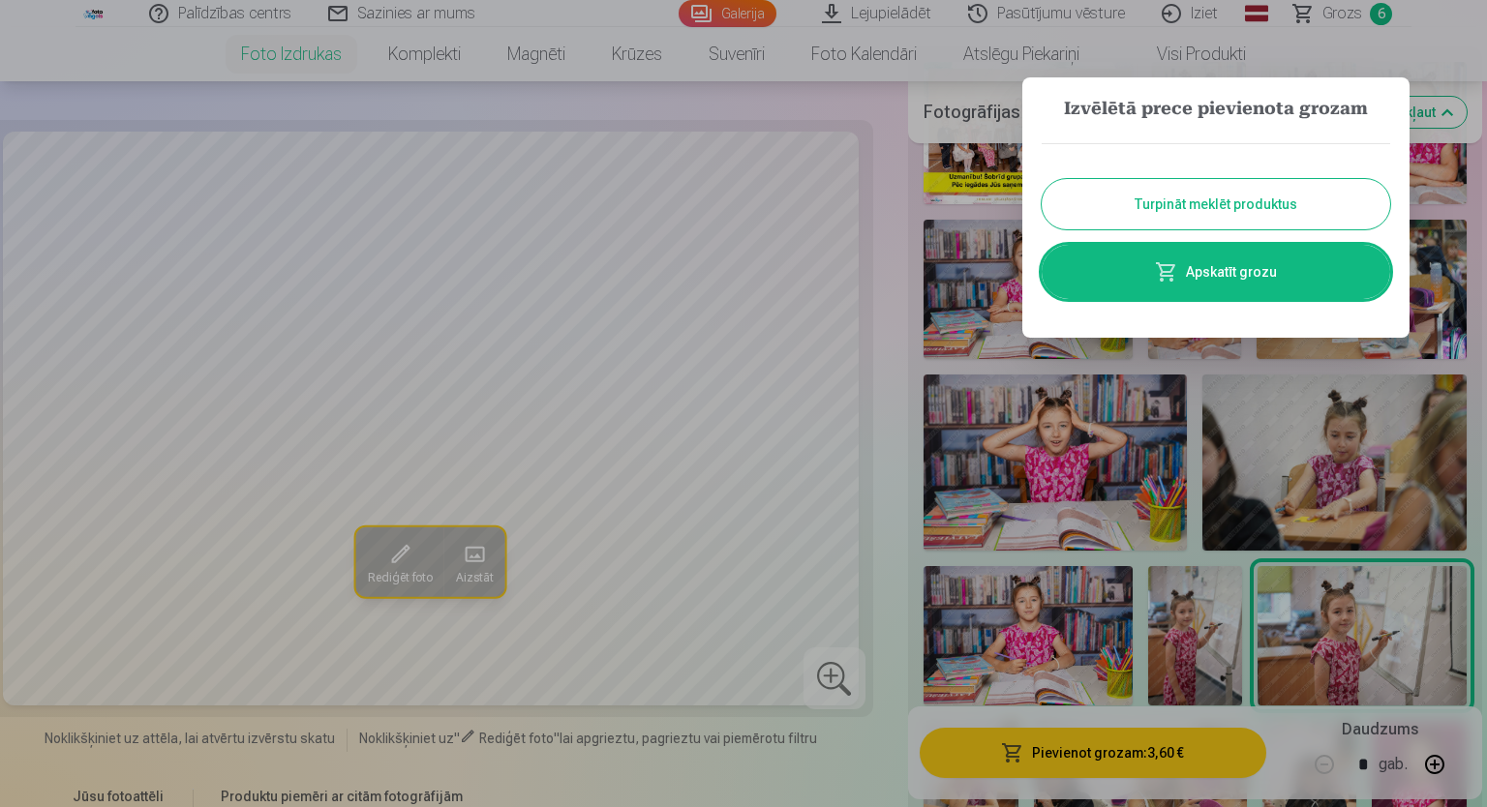
click at [1161, 209] on button "Turpināt meklēt produktus" at bounding box center [1215, 204] width 348 height 50
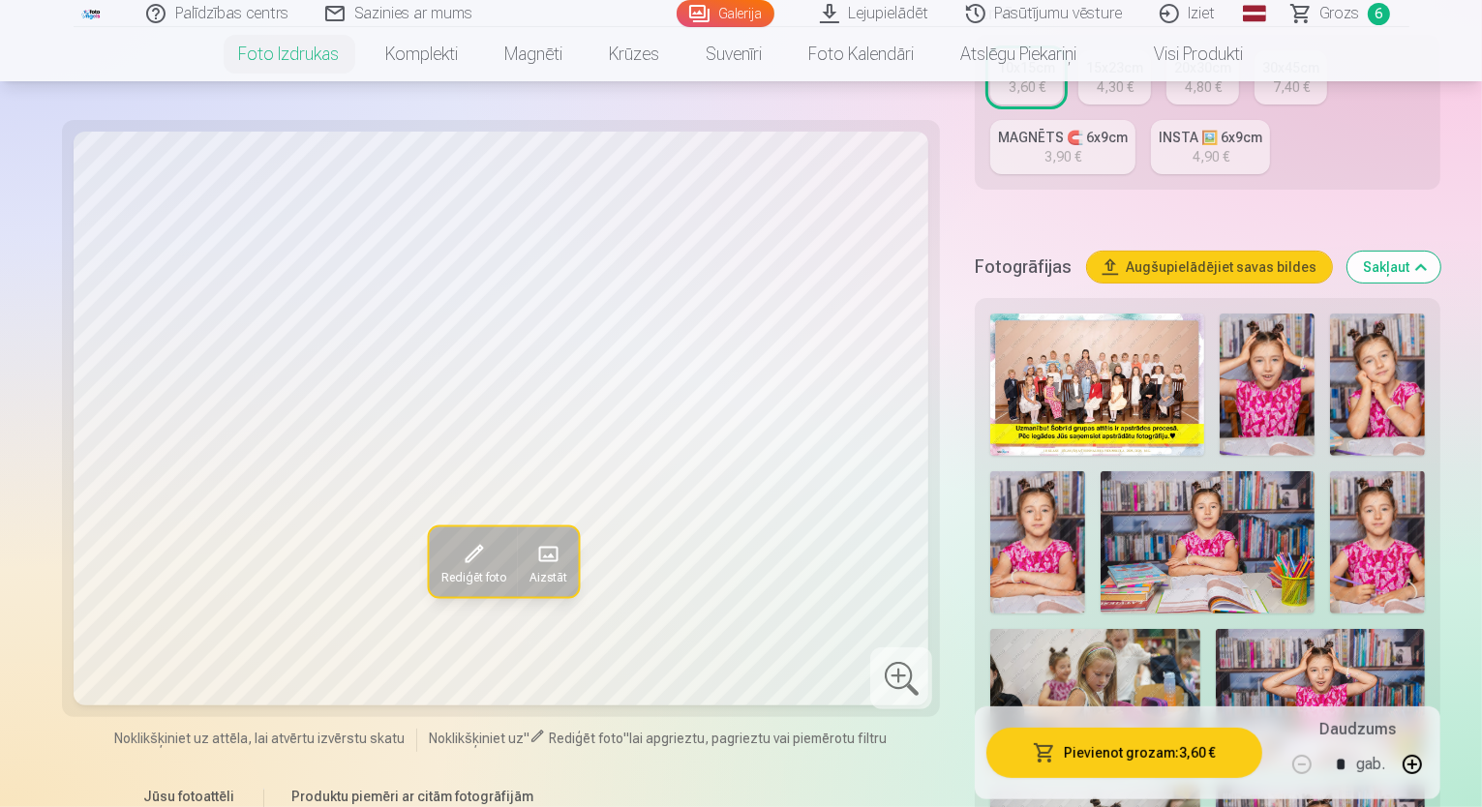
scroll to position [484, 0]
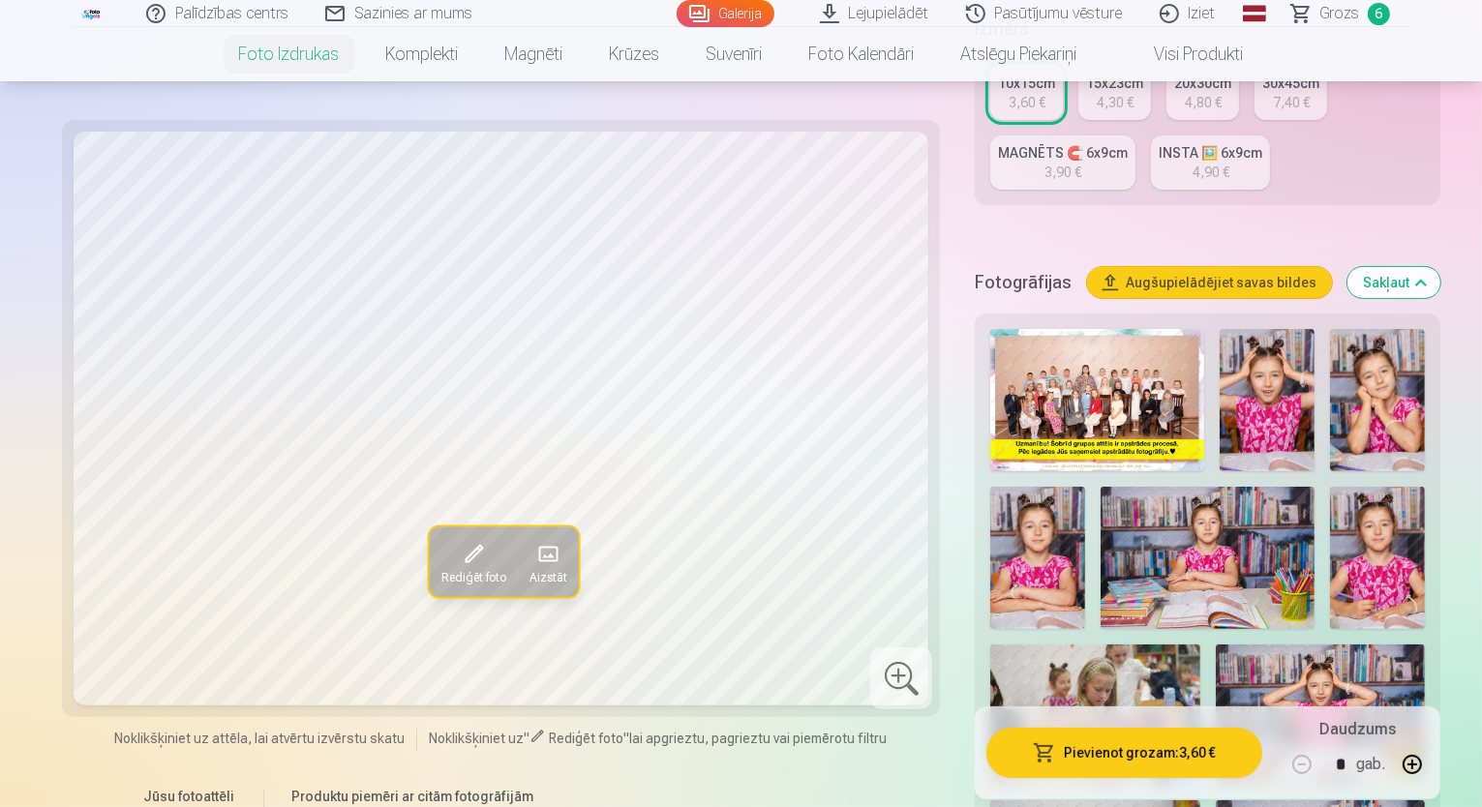
click at [1326, 11] on span "Grozs" at bounding box center [1340, 13] width 40 height 23
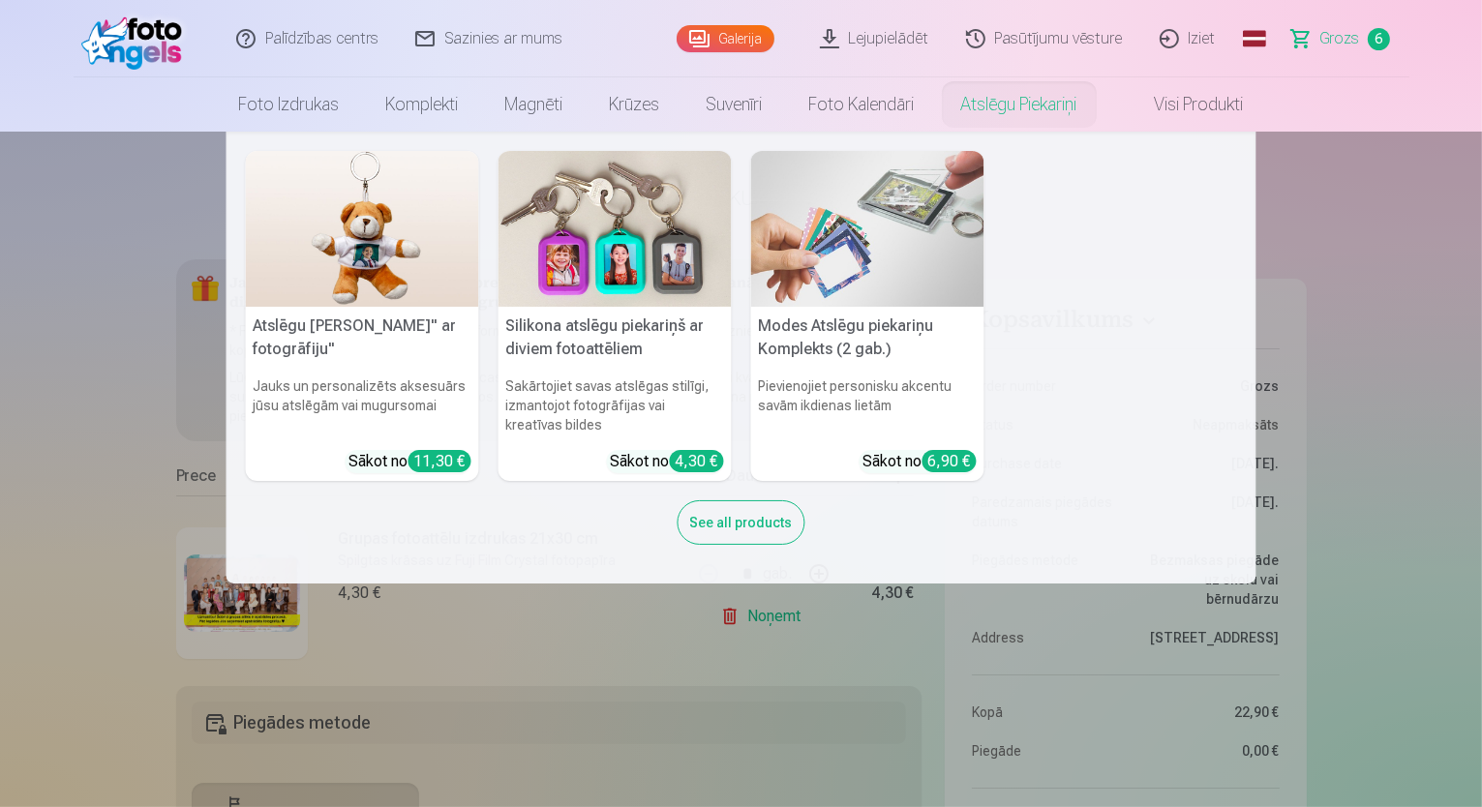
click at [1439, 376] on nav "Atslēgu piekariņš Lācītis" ar fotogrāfiju" Jauks un personalizēts aksesuārs jūs…" at bounding box center [741, 358] width 1482 height 452
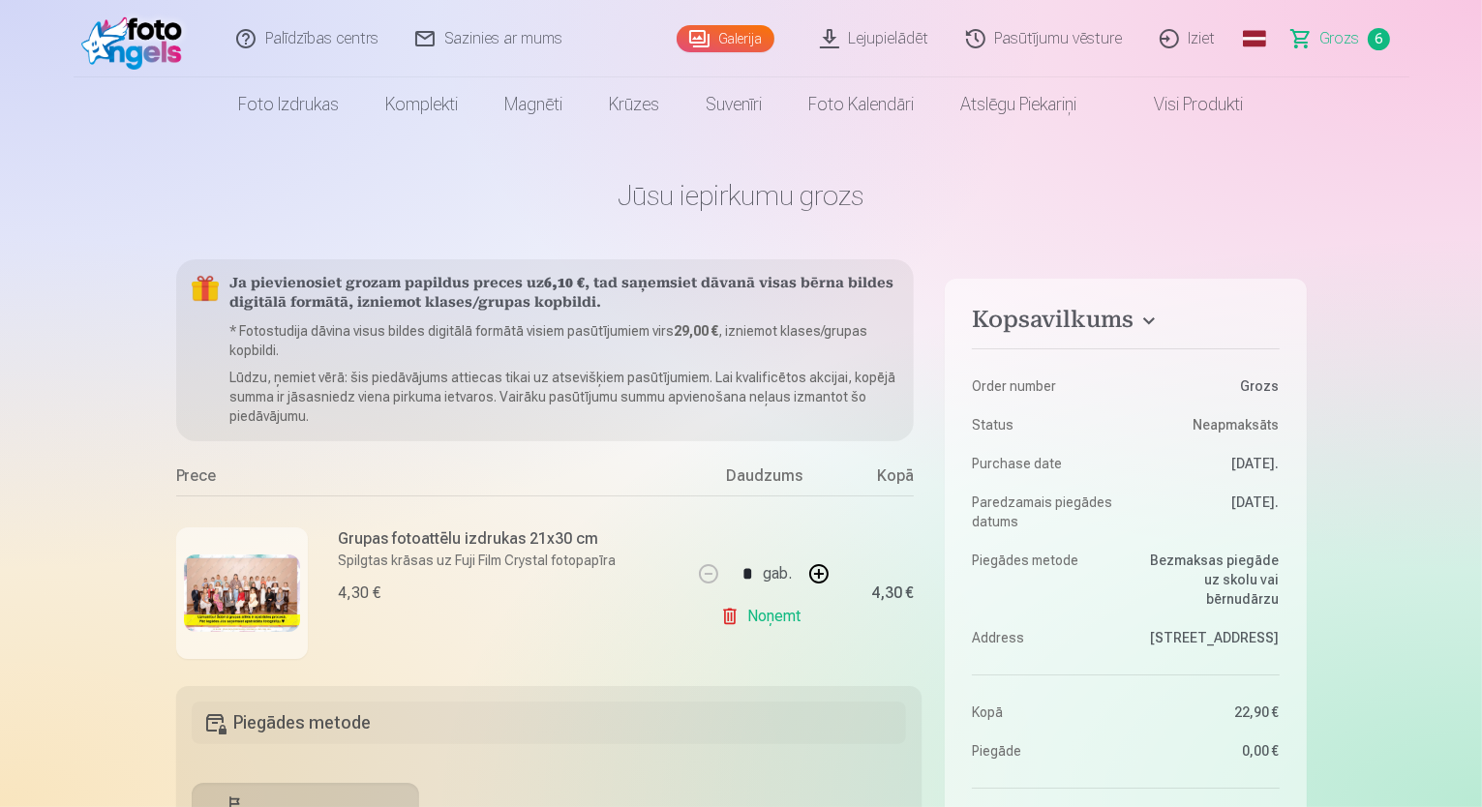
click at [1154, 321] on h4 "Kopsavilkums" at bounding box center [1125, 323] width 307 height 35
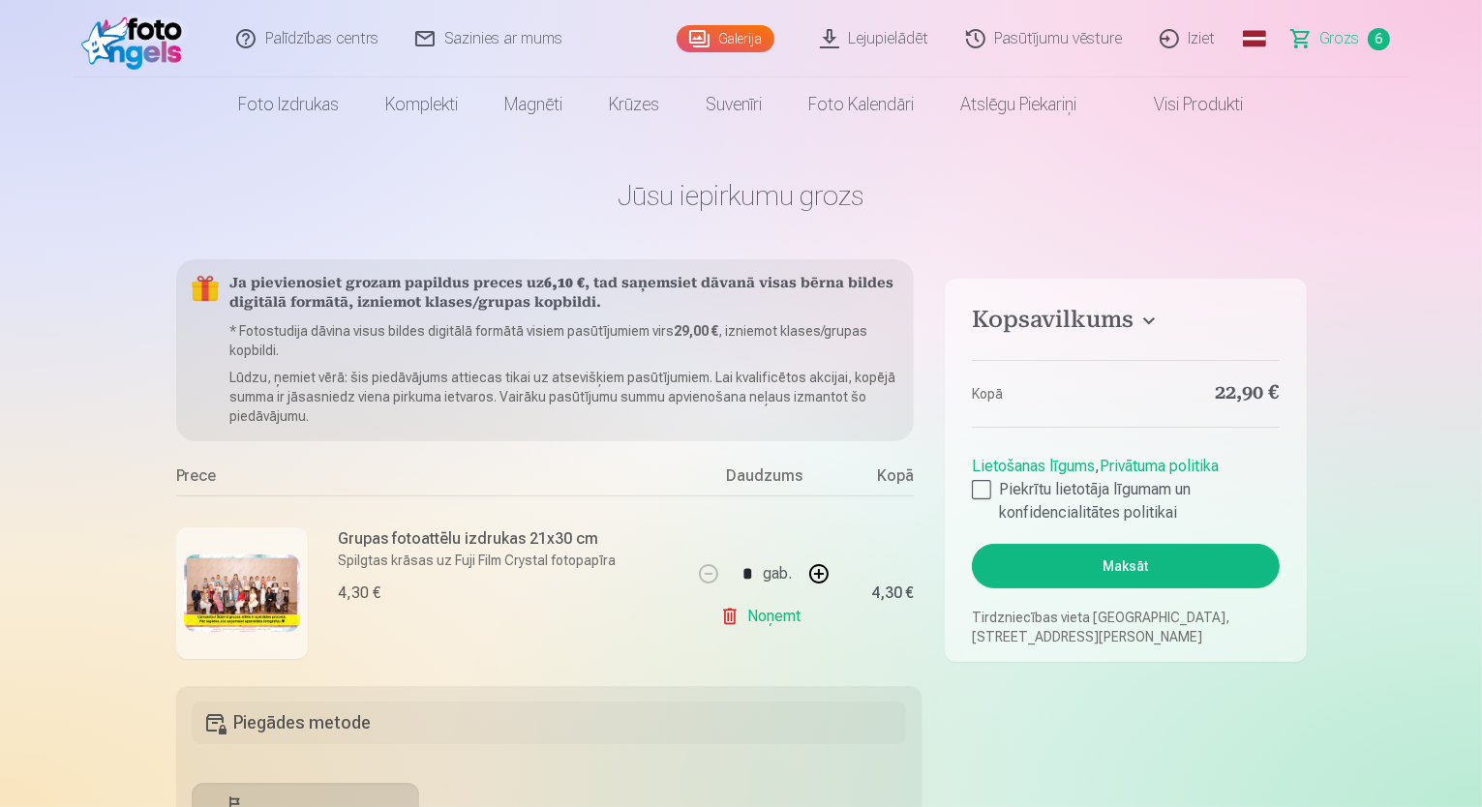
click at [1154, 321] on h4 "Kopsavilkums" at bounding box center [1125, 323] width 307 height 35
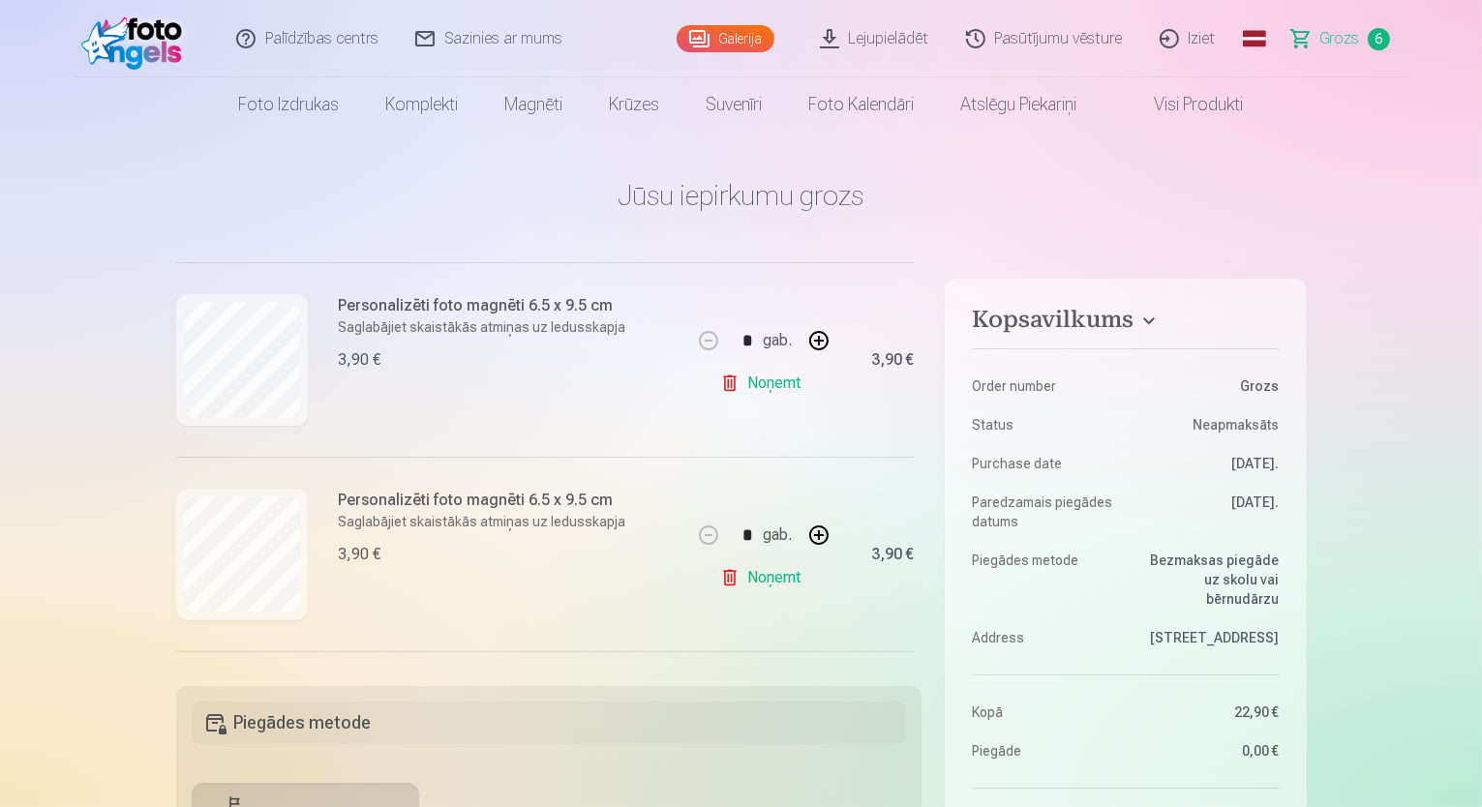
scroll to position [616, 0]
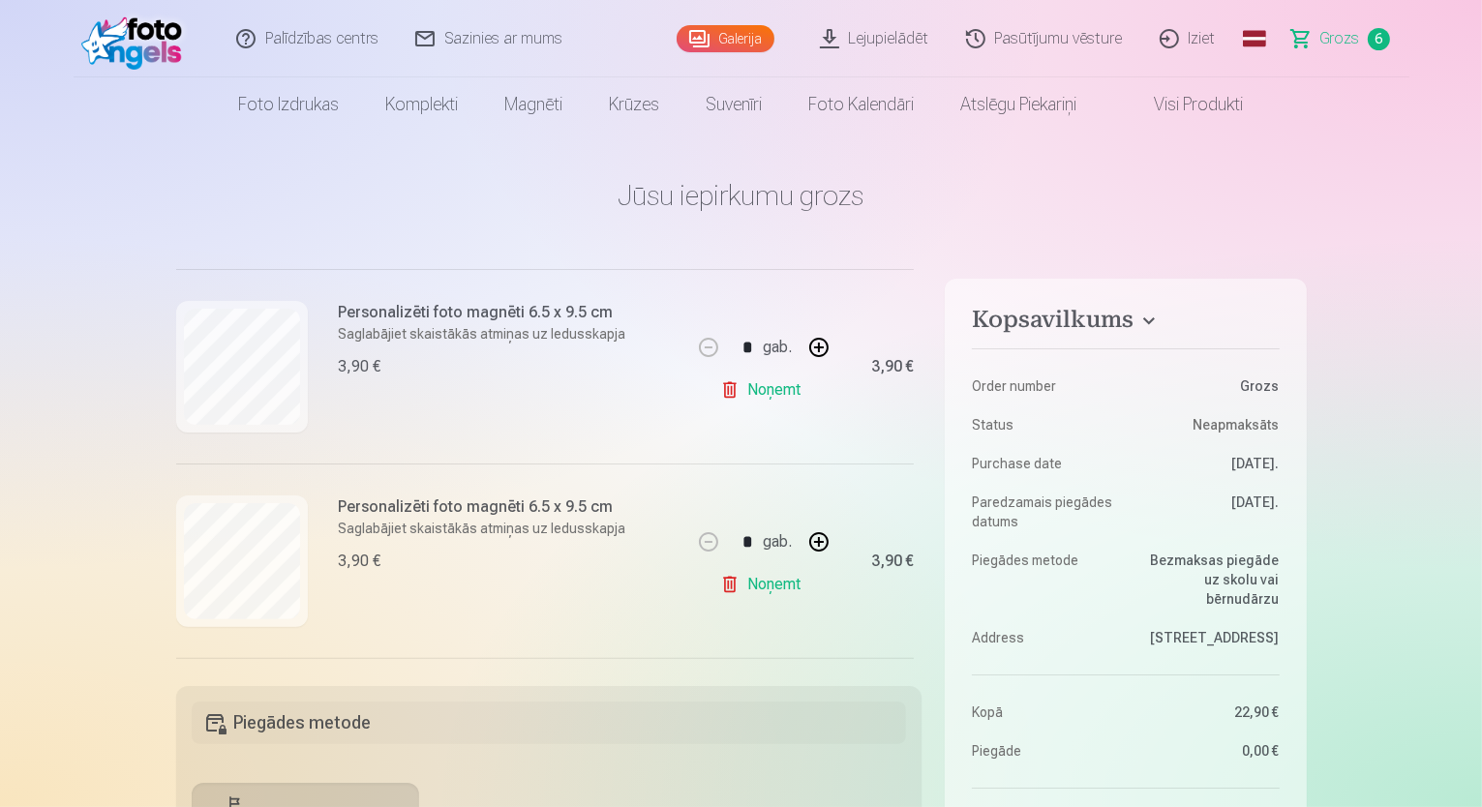
click at [817, 546] on button "button" at bounding box center [819, 542] width 46 height 46
type input "*"
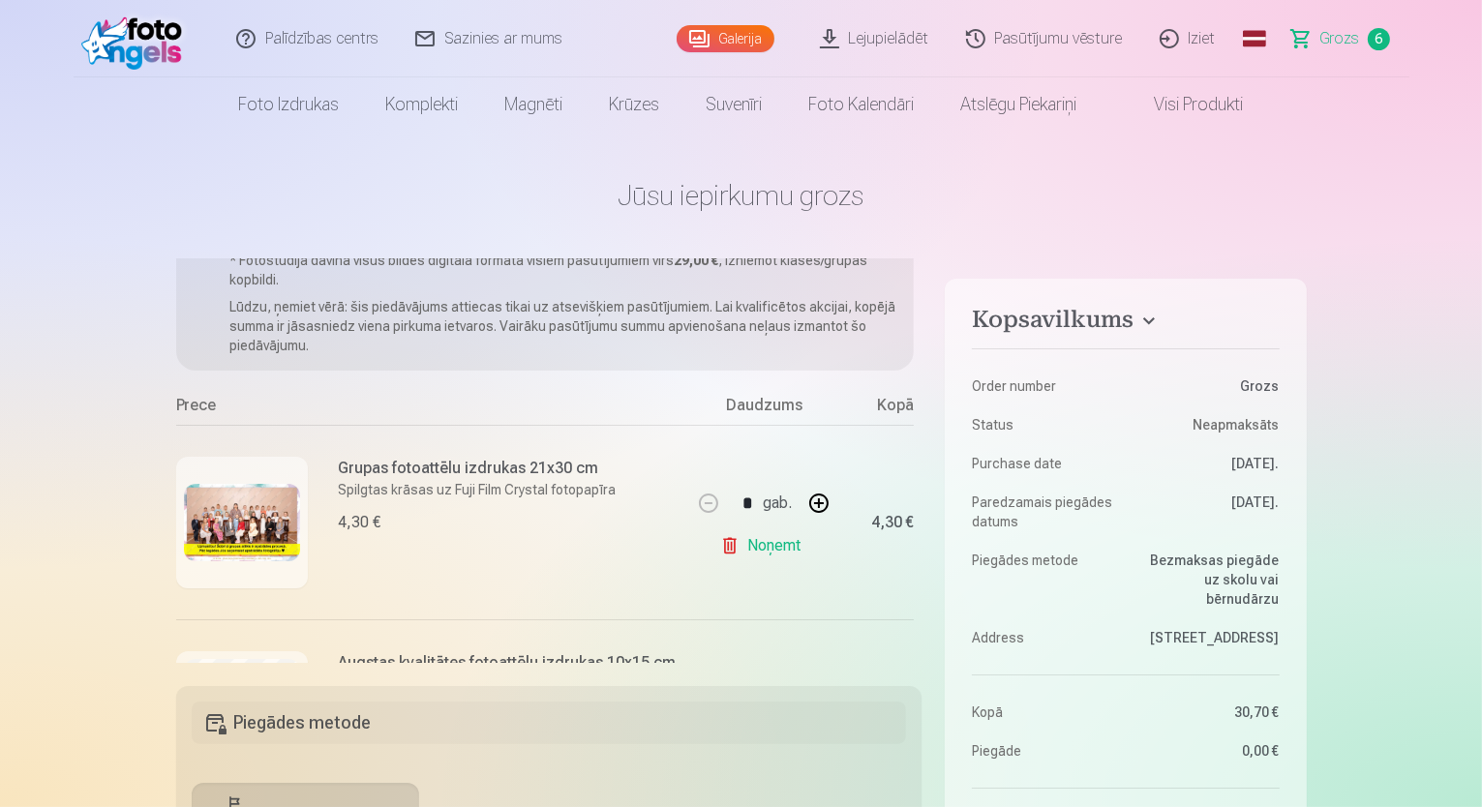
scroll to position [15, 0]
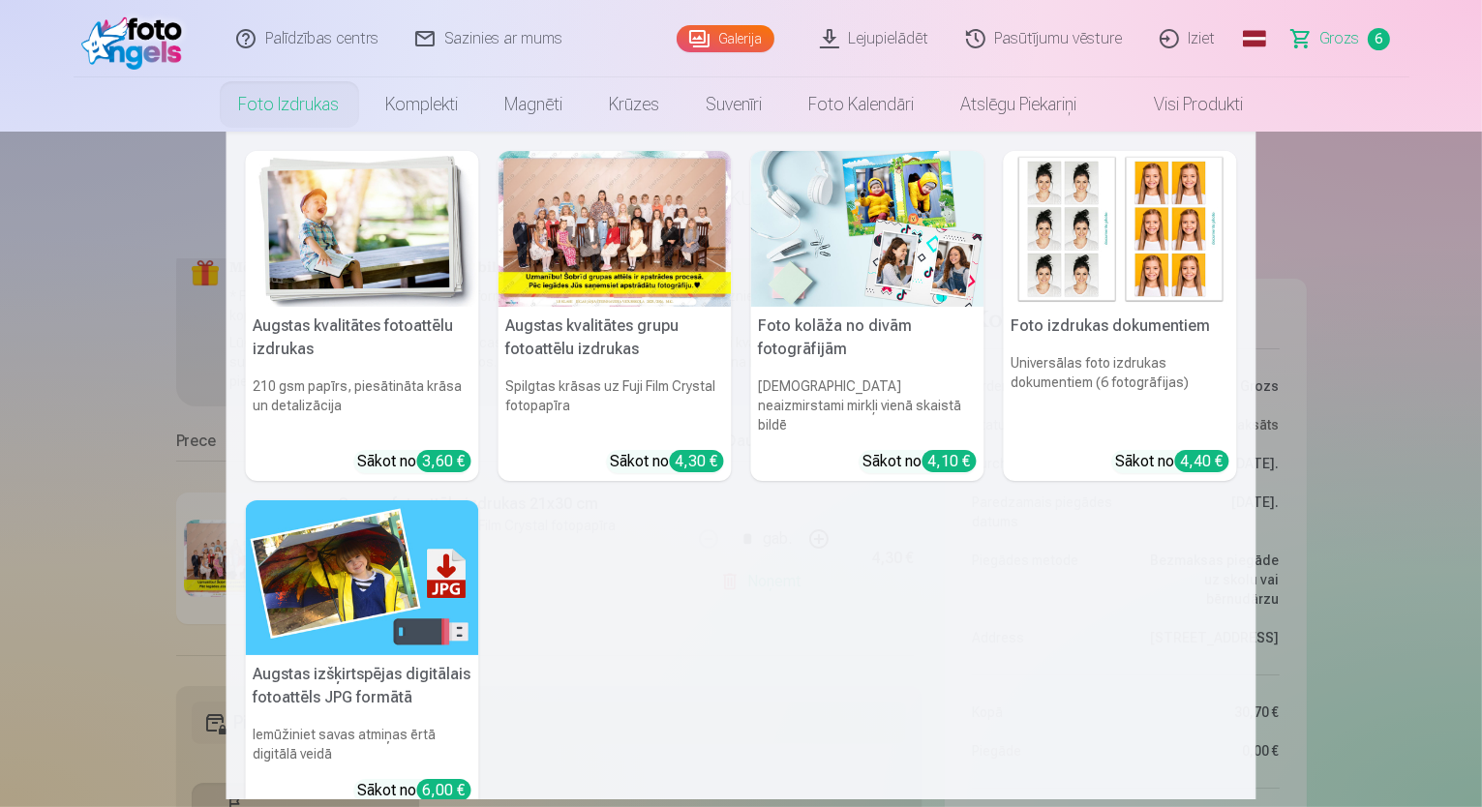
click at [295, 115] on link "Foto izdrukas" at bounding box center [289, 104] width 147 height 54
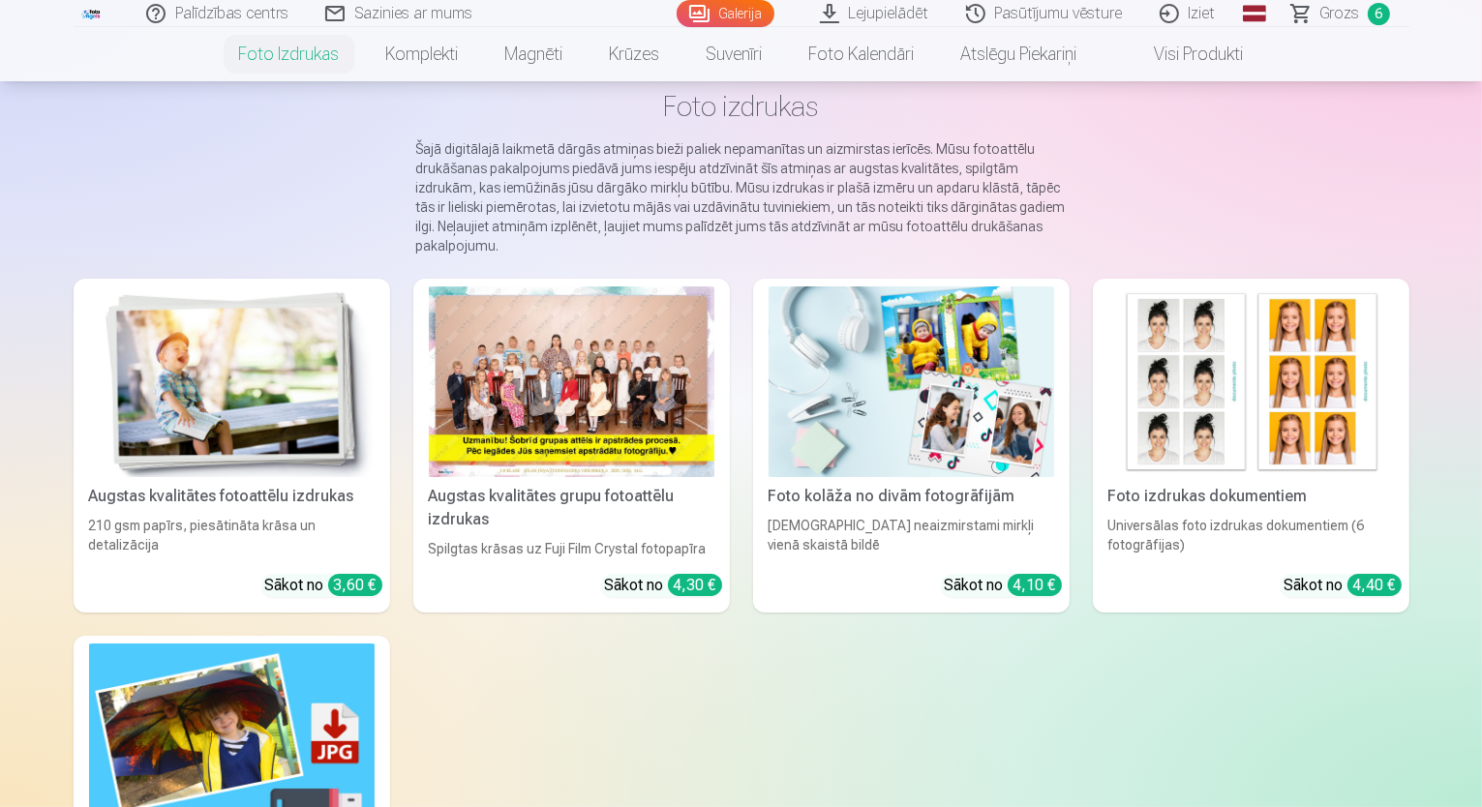
scroll to position [97, 0]
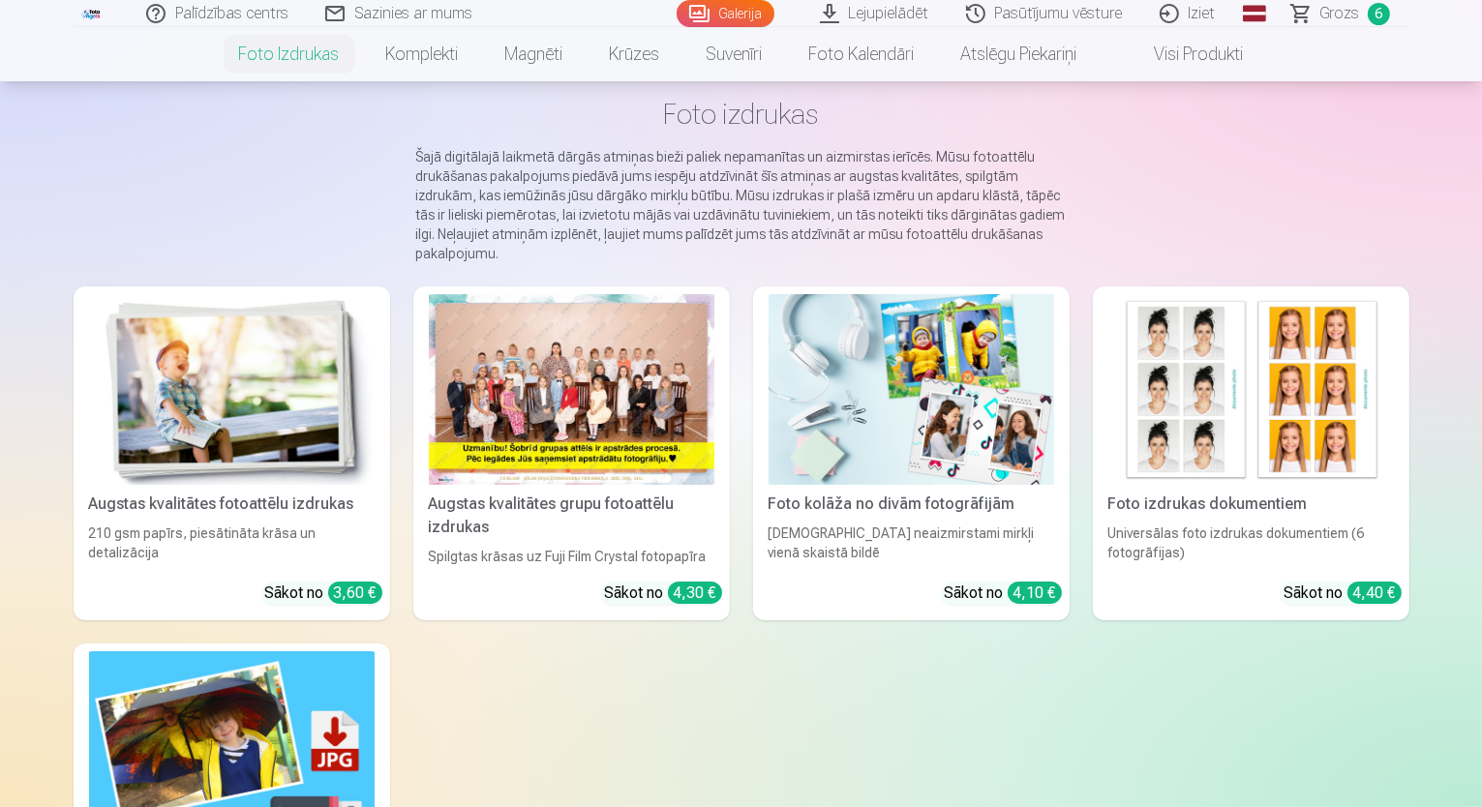
click at [200, 462] on img at bounding box center [232, 389] width 286 height 191
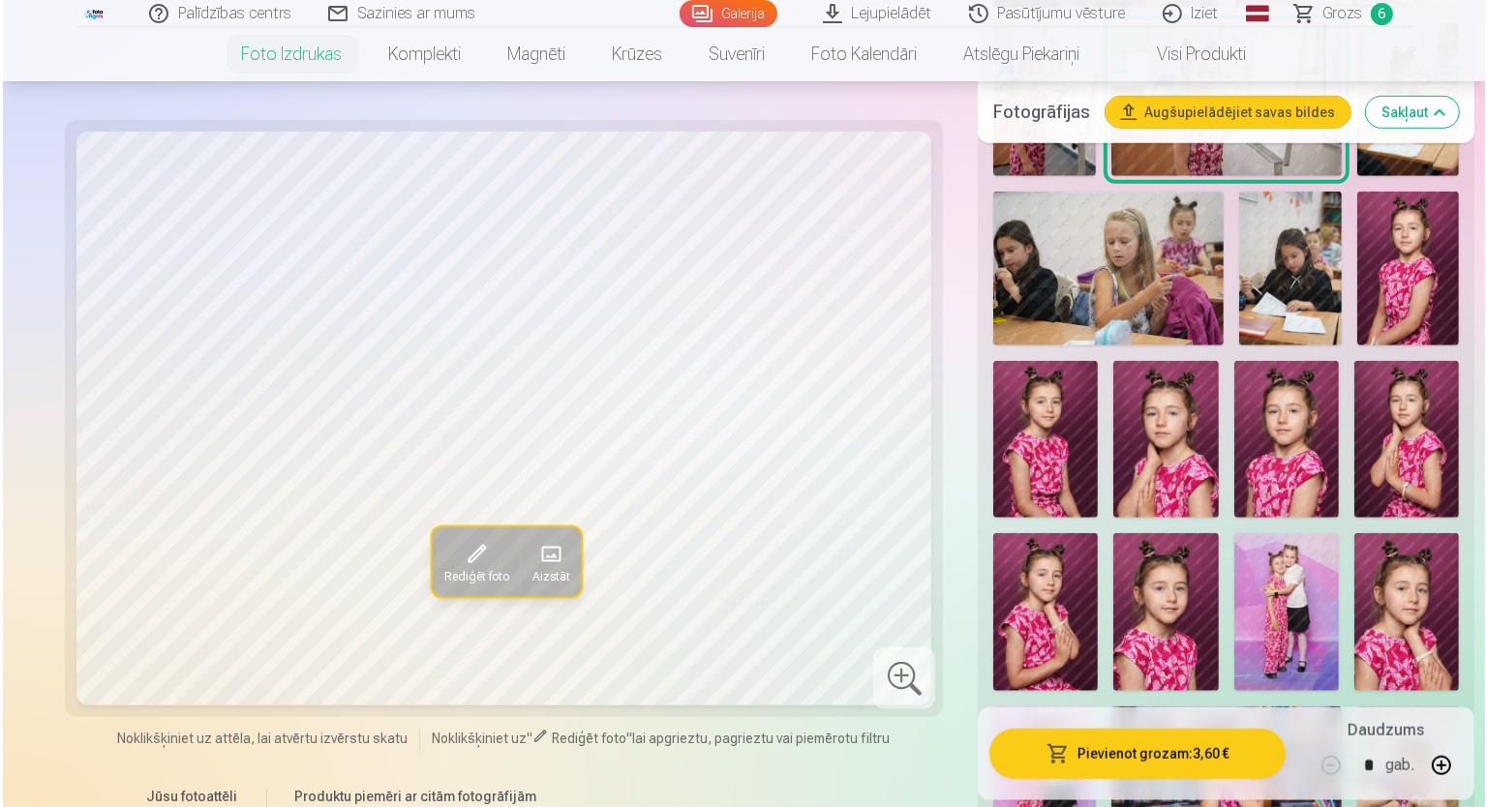
scroll to position [1452, 0]
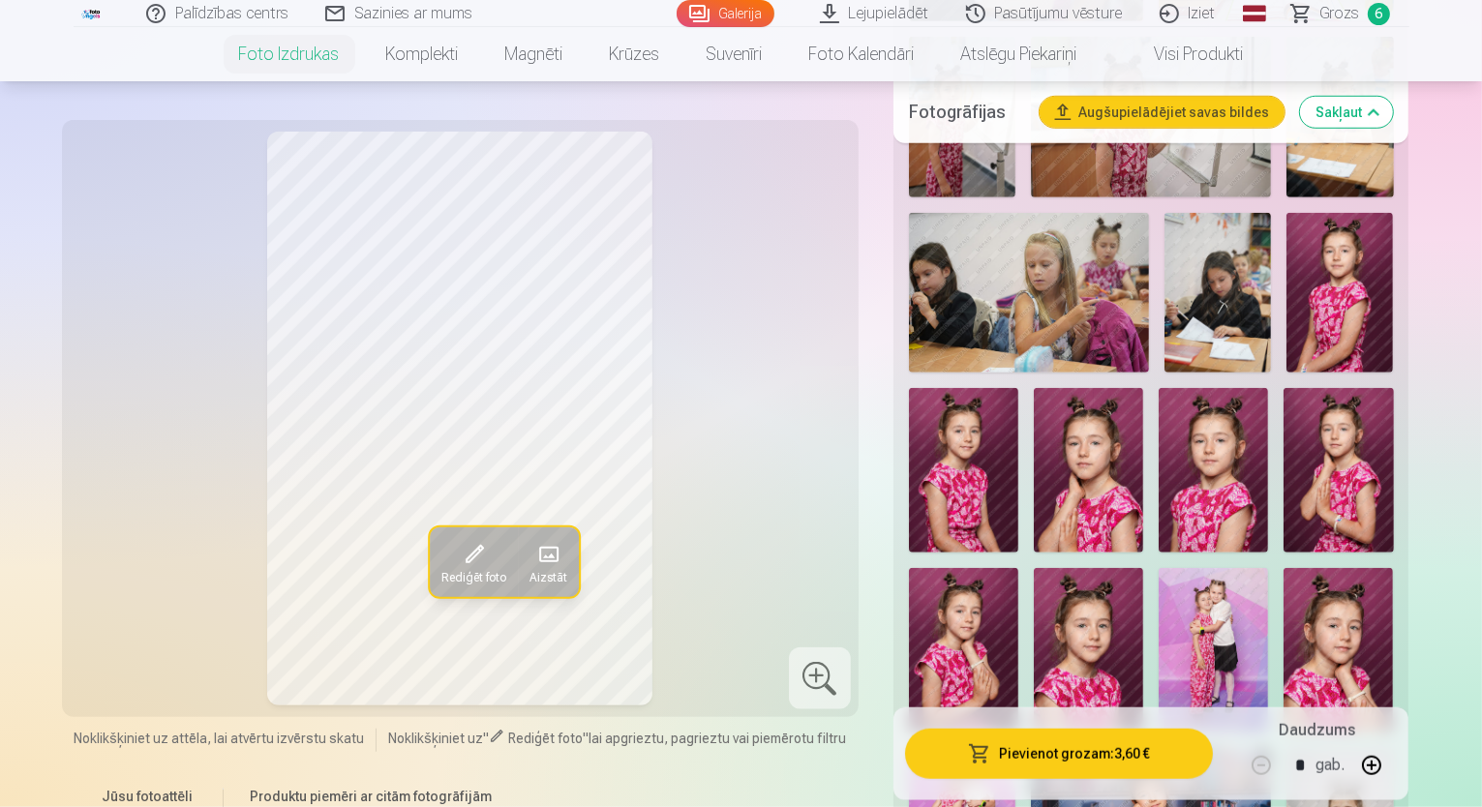
click at [1130, 765] on button "Pievienot grozam : 3,60 €" at bounding box center [1059, 753] width 309 height 50
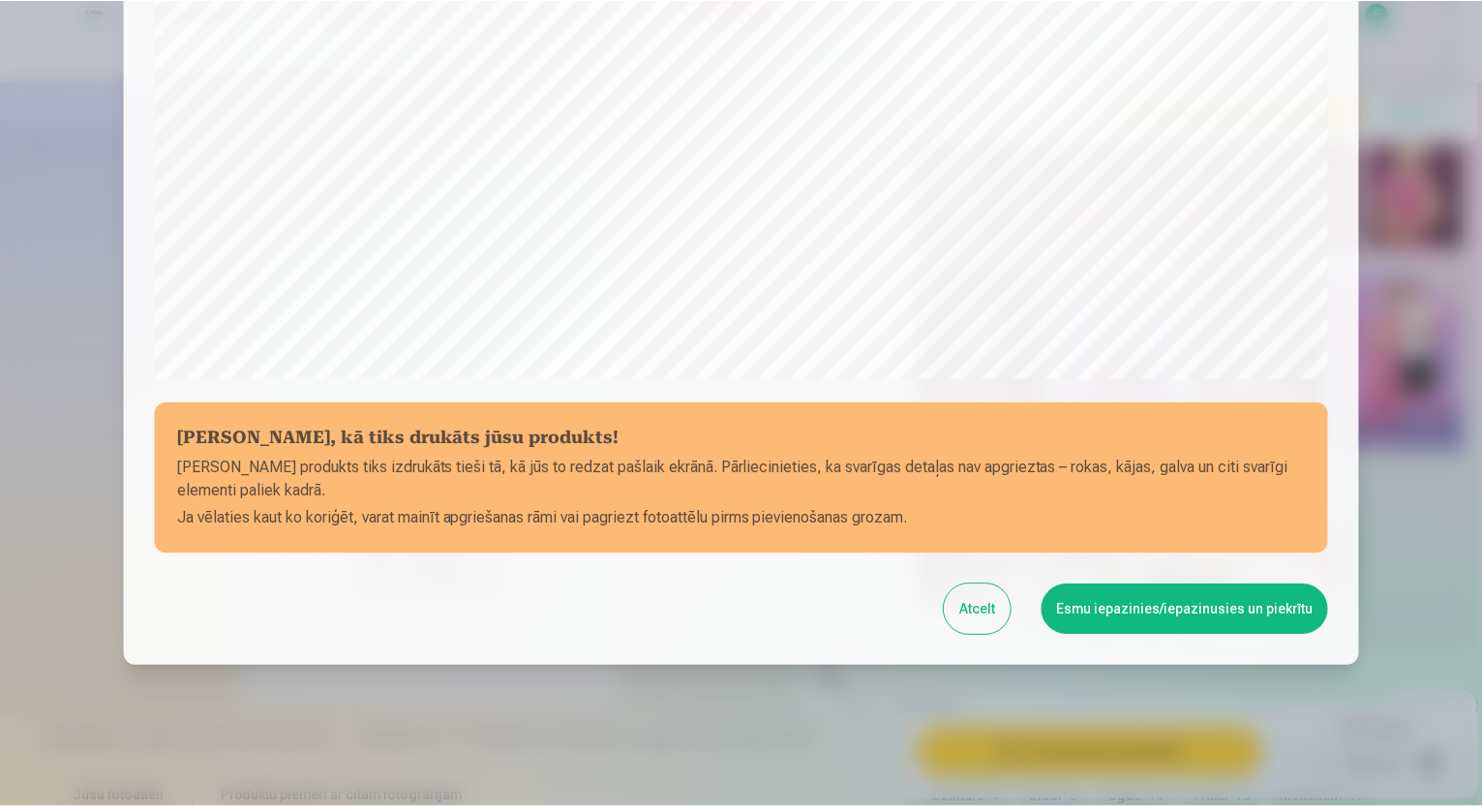
scroll to position [586, 0]
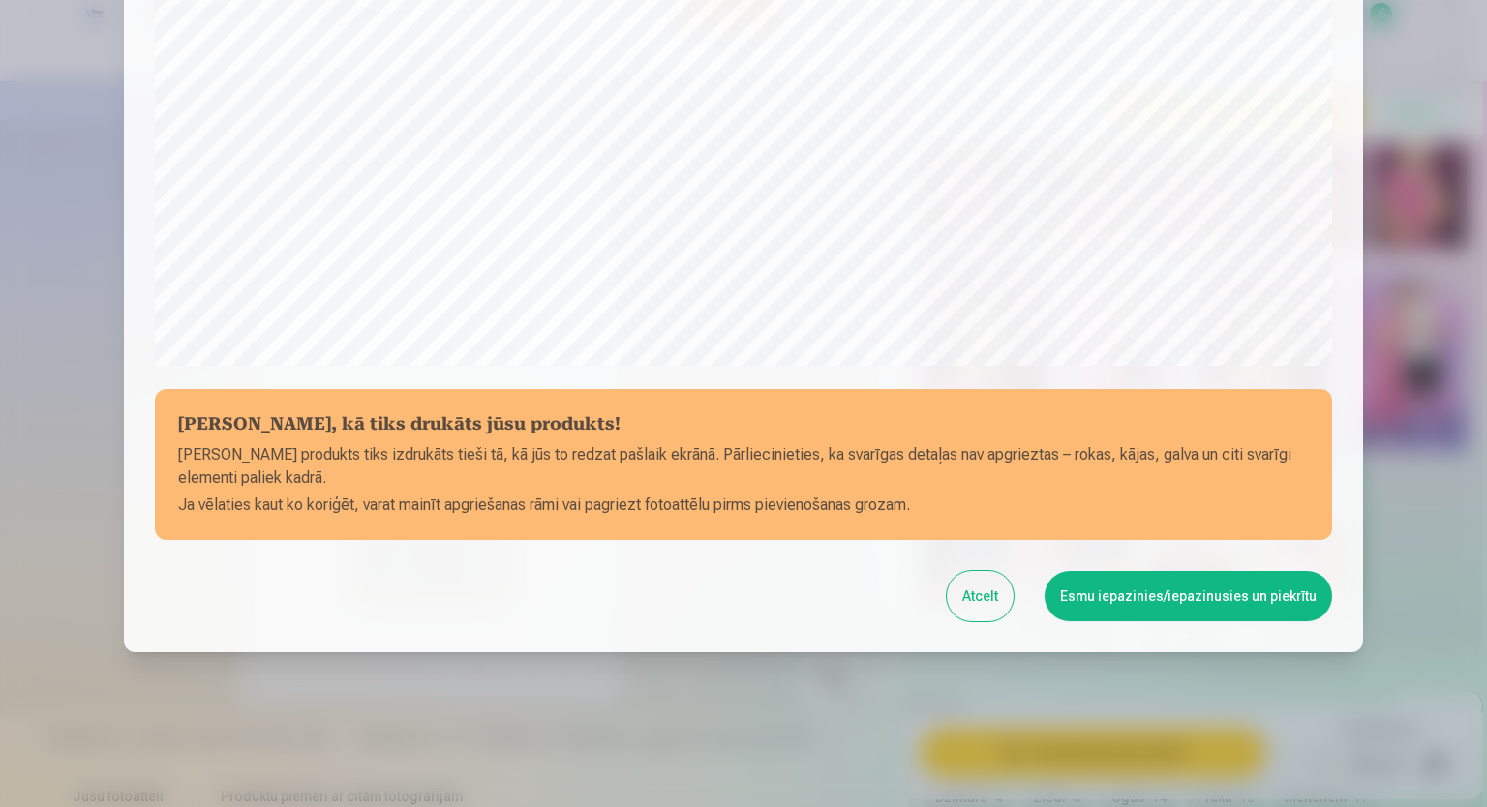
click at [1127, 601] on button "Esmu iepazinies/iepazinusies un piekrītu" at bounding box center [1187, 596] width 287 height 50
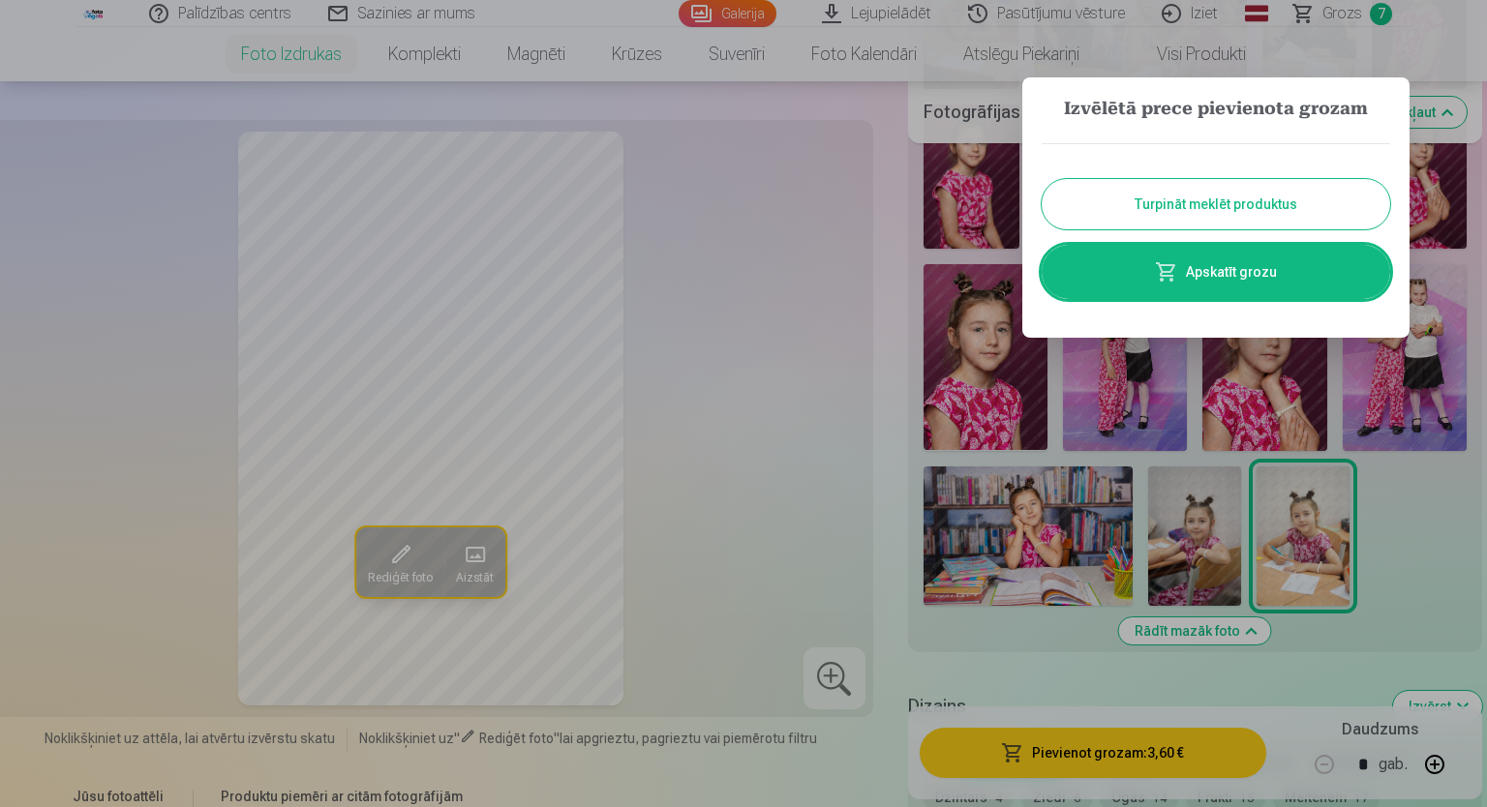
click at [1132, 264] on link "Apskatīt grozu" at bounding box center [1215, 272] width 348 height 54
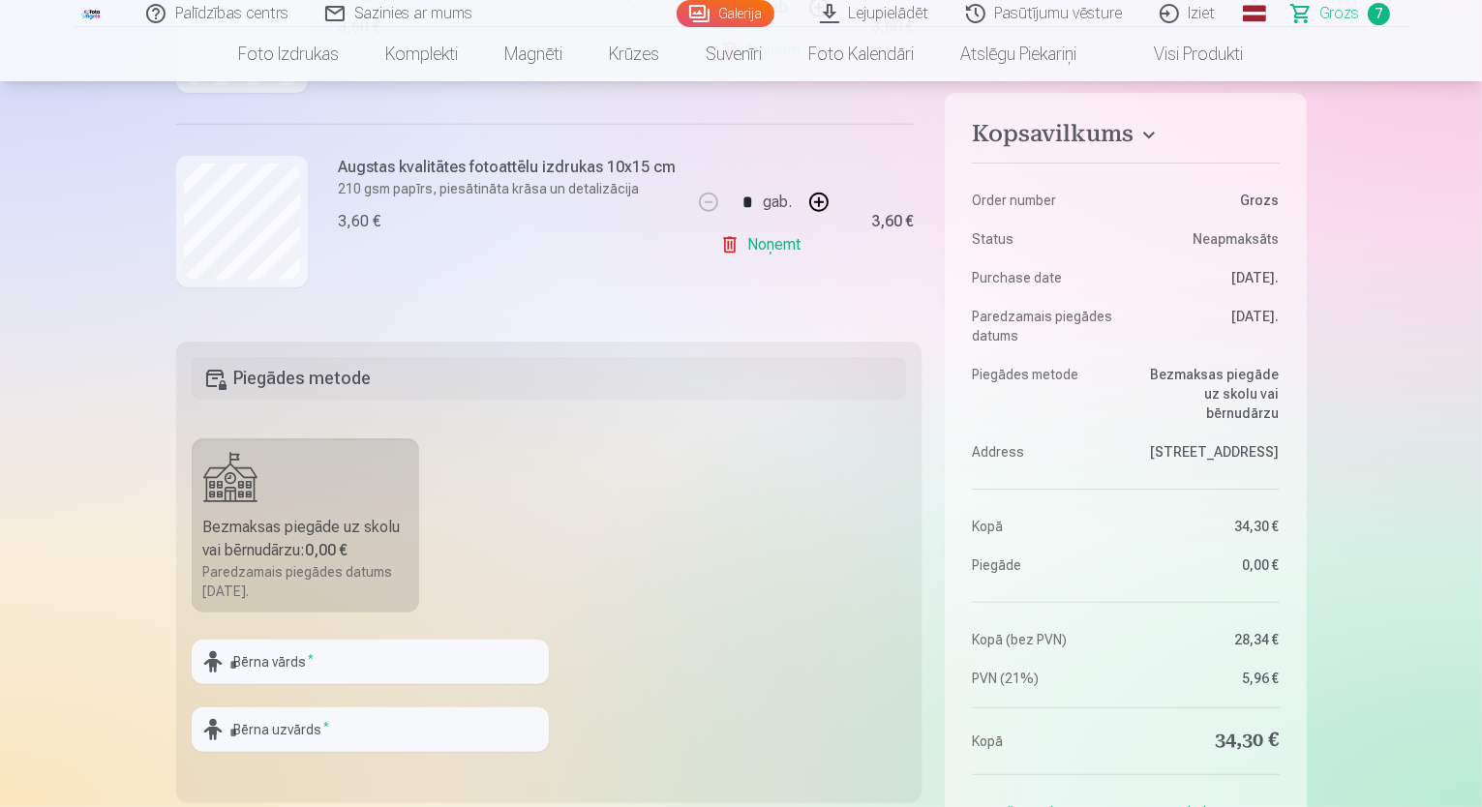
scroll to position [387, 0]
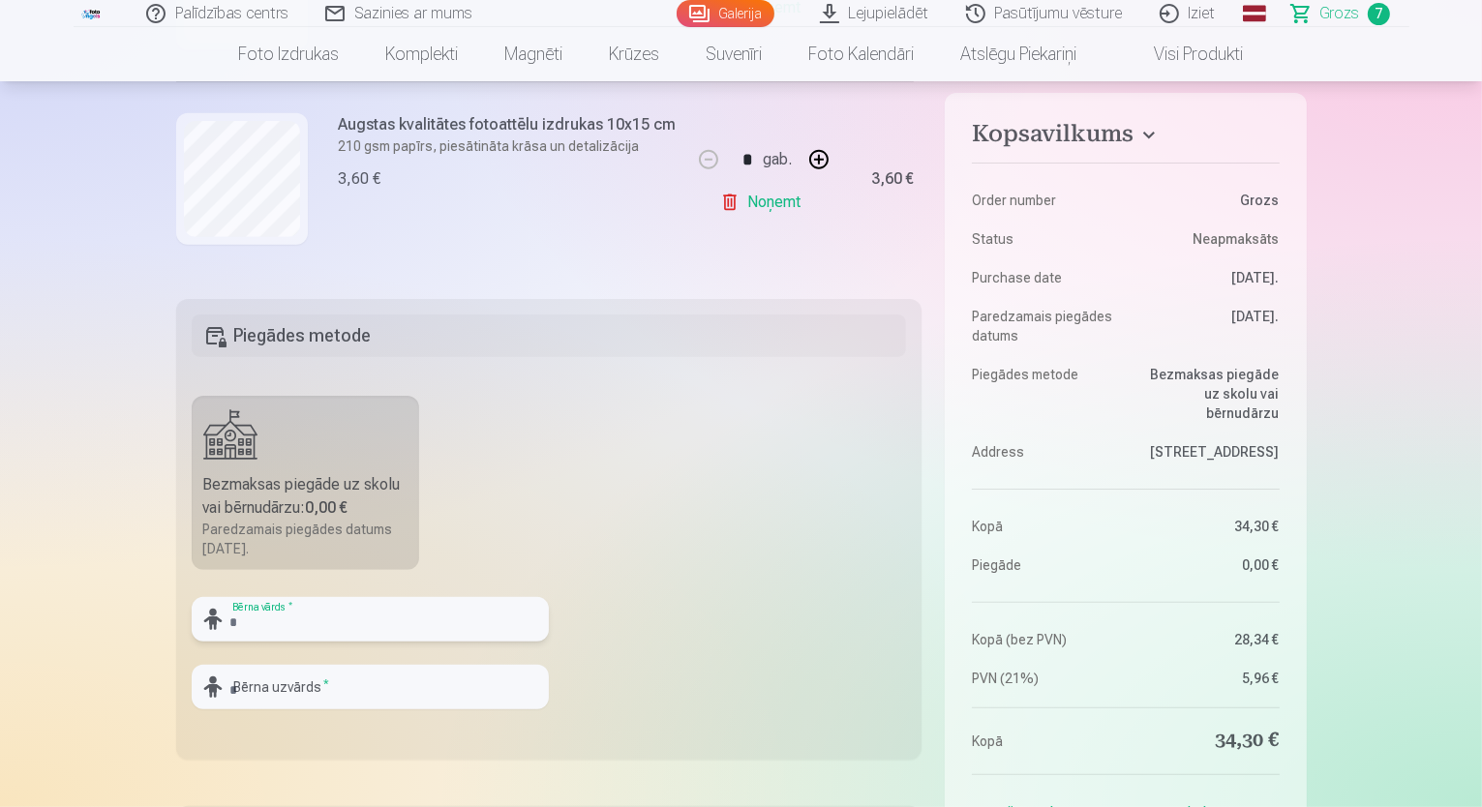
drag, startPoint x: 244, startPoint y: 639, endPoint x: 255, endPoint y: 621, distance: 20.4
click at [255, 621] on input "text" at bounding box center [370, 619] width 357 height 45
type input "*"
type input "****"
click at [300, 688] on input "text" at bounding box center [370, 687] width 357 height 45
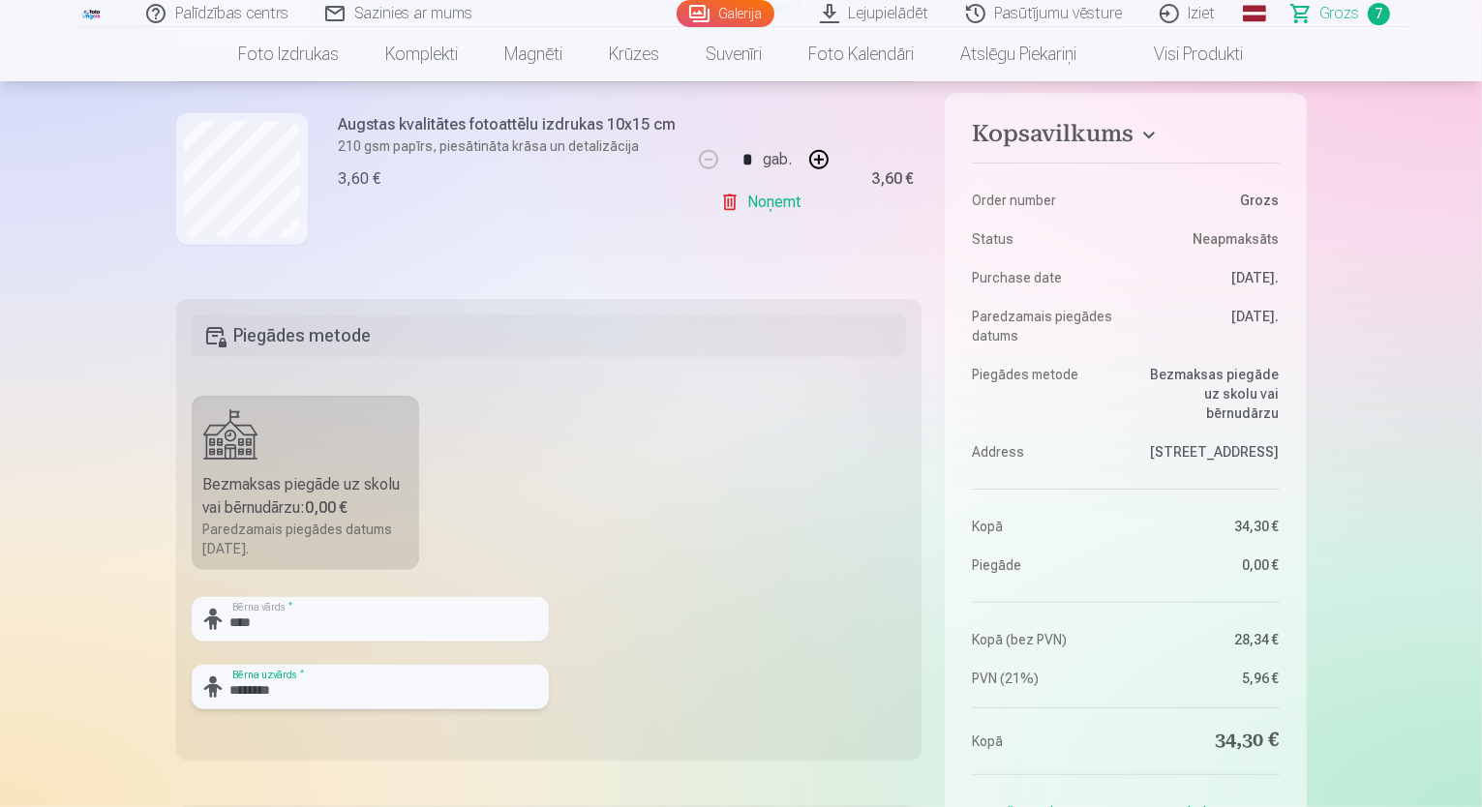
type input "********"
click at [623, 466] on fieldset "Piegādes metode Bezmaksas piegāde uz skolu vai bērnudārzu : 0,00 € Paredzamais …" at bounding box center [549, 529] width 746 height 461
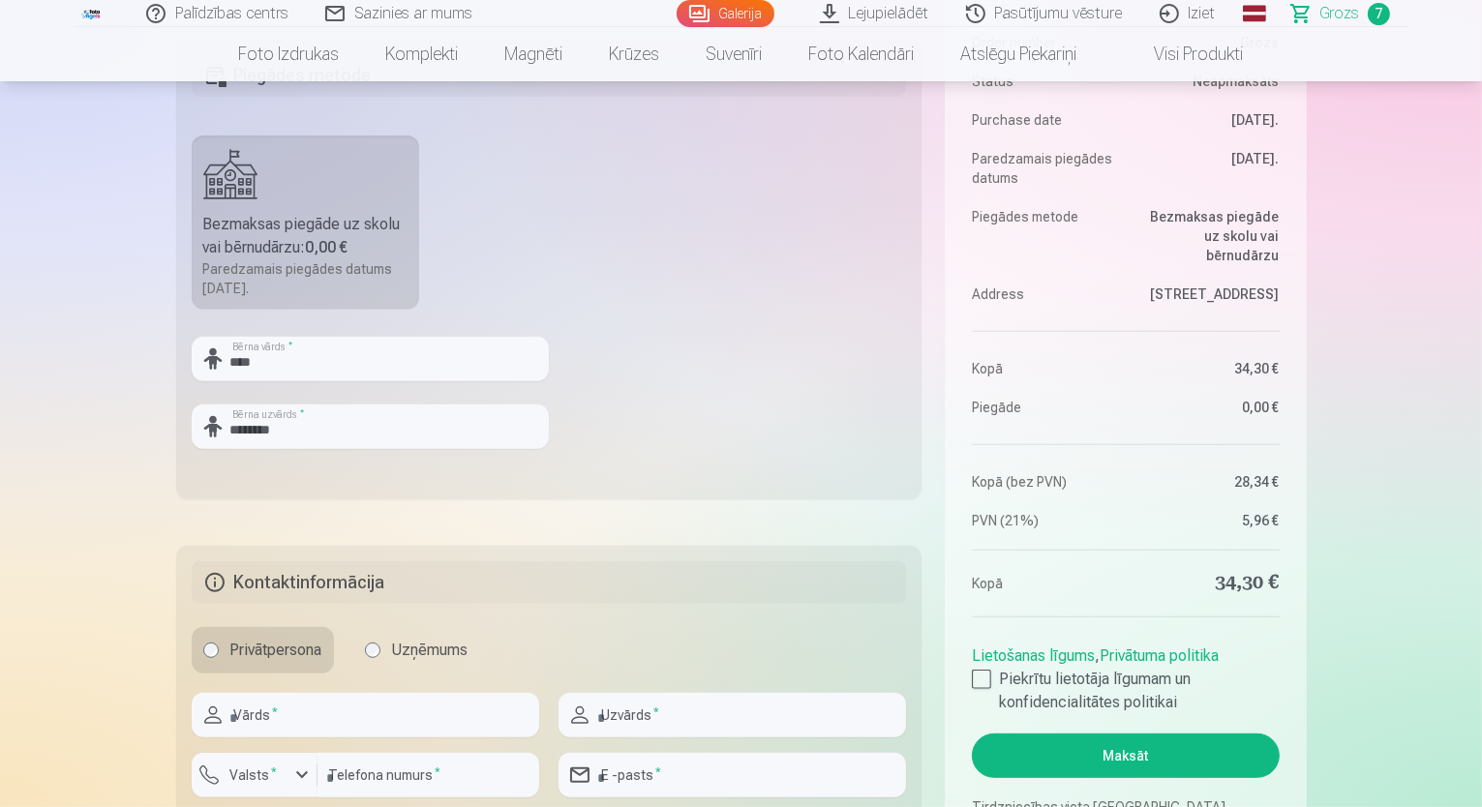
scroll to position [871, 0]
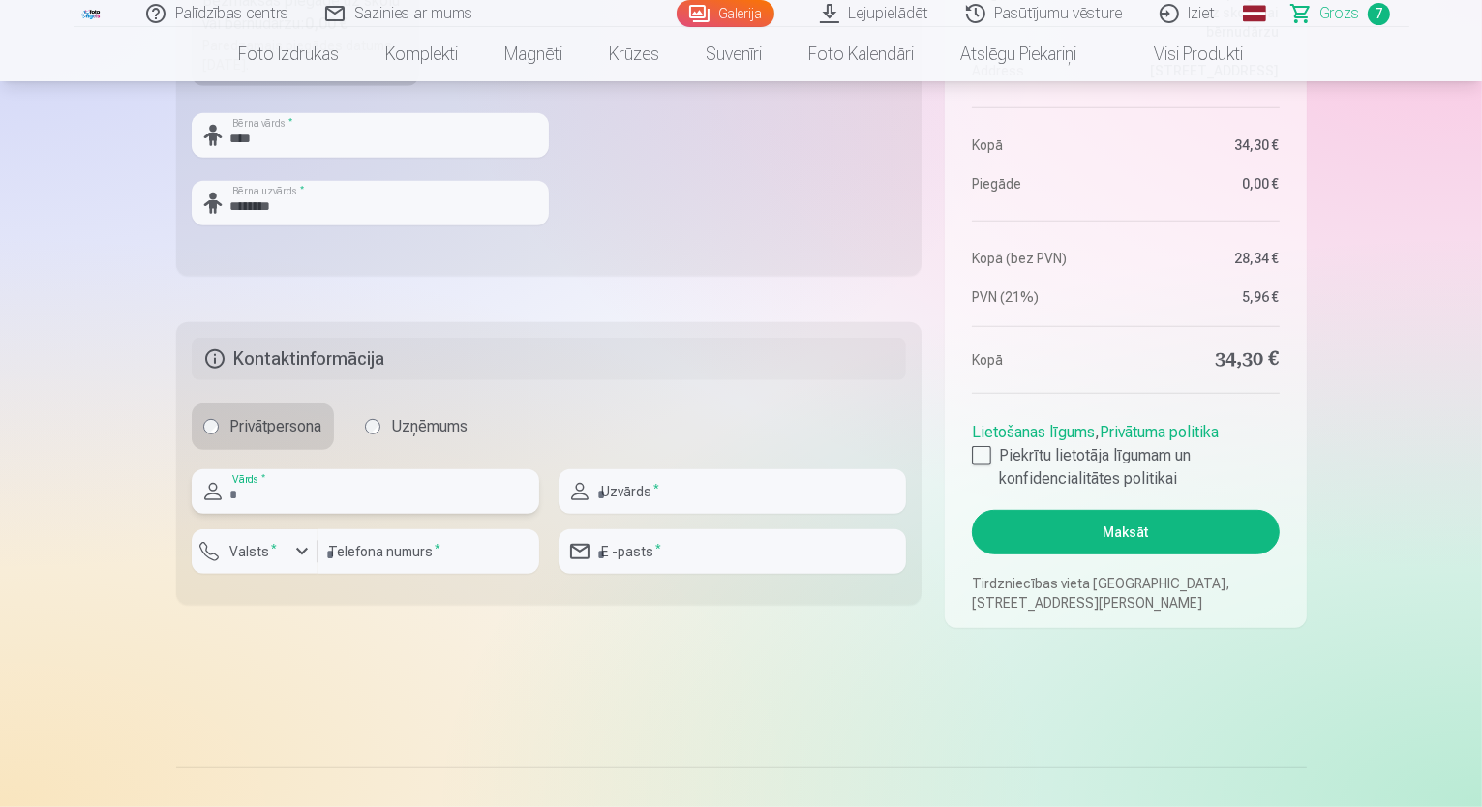
click at [384, 494] on input "text" at bounding box center [365, 491] width 347 height 45
click at [406, 490] on input "text" at bounding box center [365, 491] width 347 height 45
type input "******"
type input "********"
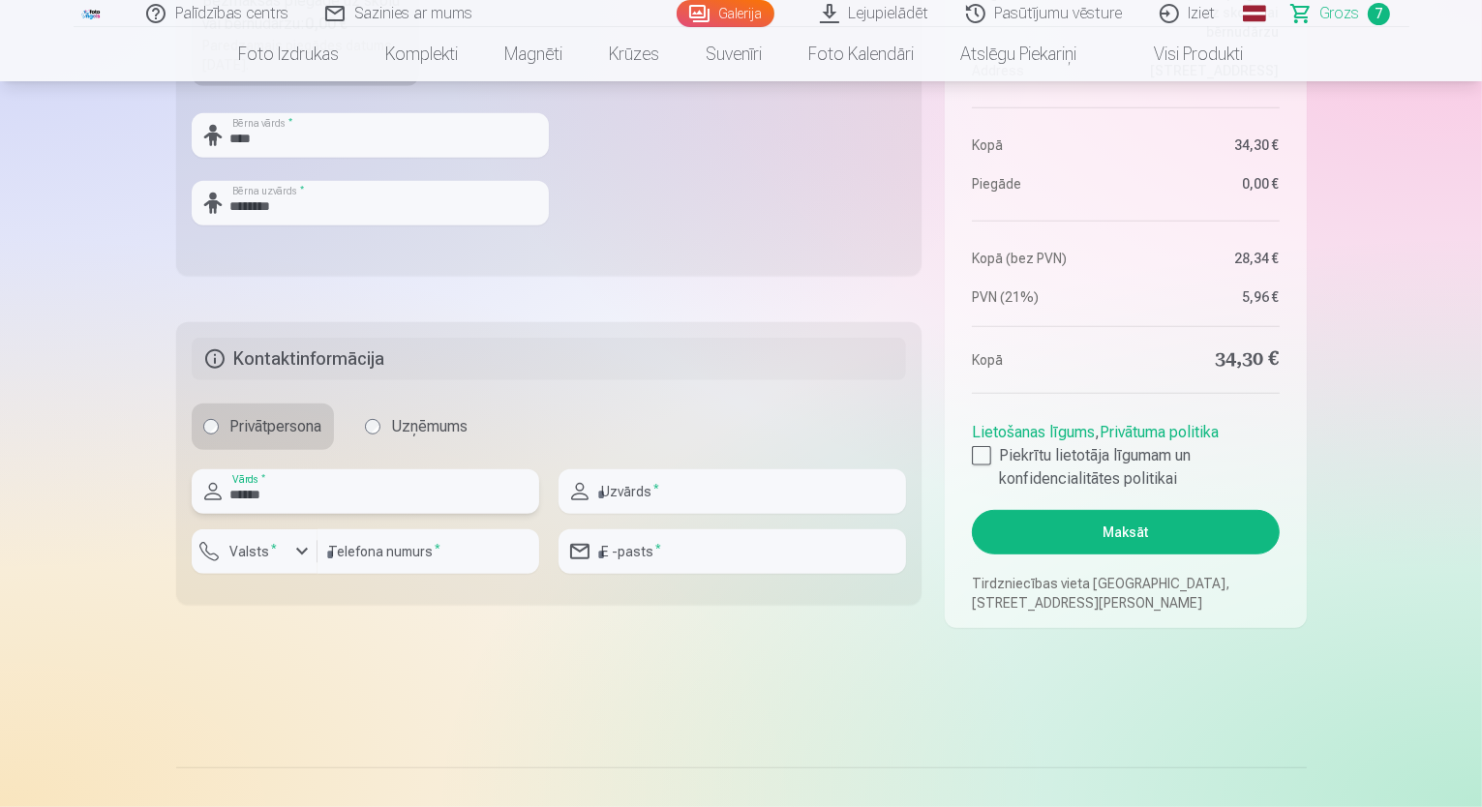
type input "**********"
click at [982, 446] on label "Piekrītu lietotāja līgumam un konfidencialitātes politikai" at bounding box center [1125, 467] width 307 height 46
click at [1089, 532] on button "Maksāt" at bounding box center [1125, 532] width 307 height 45
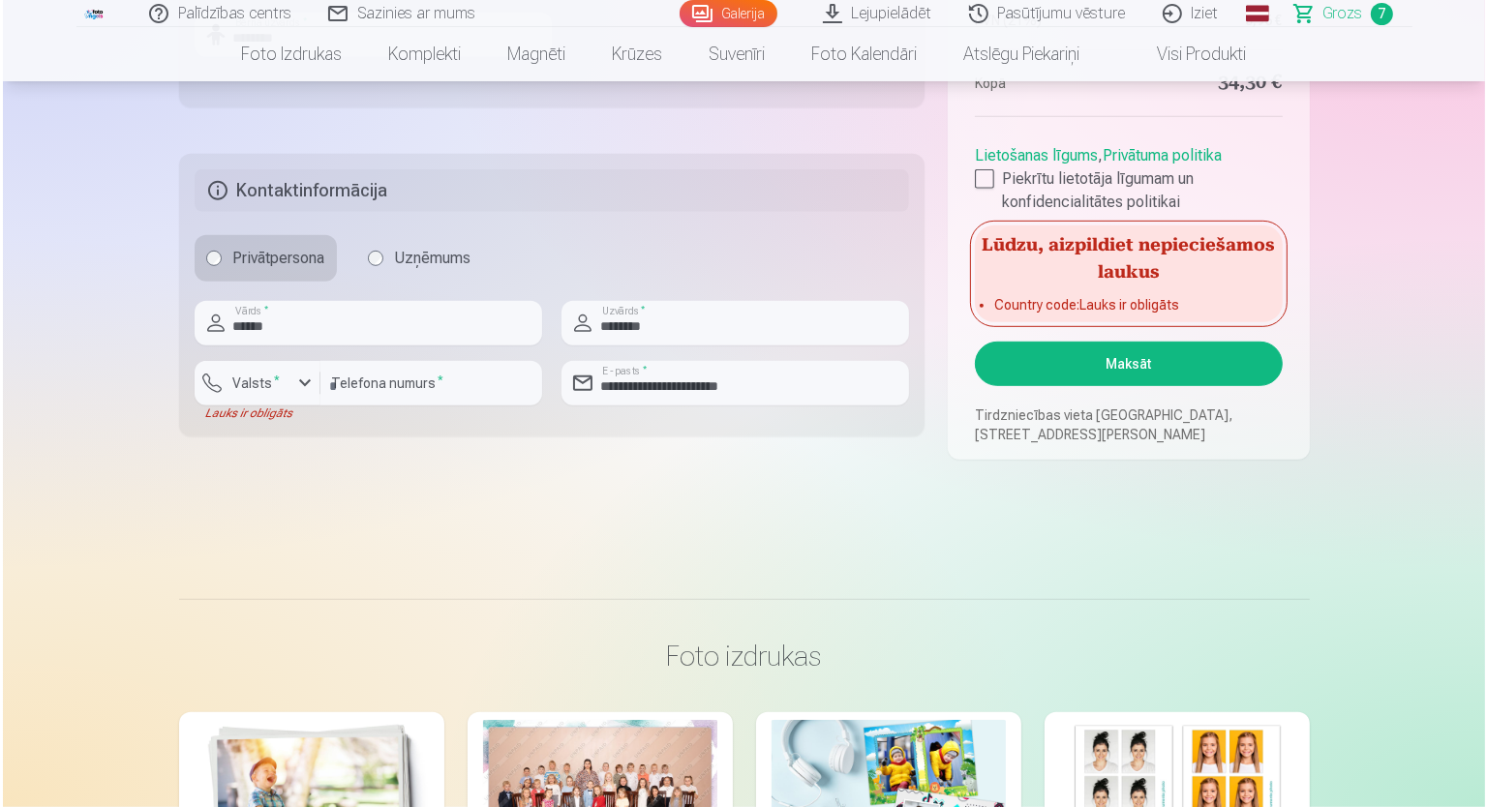
scroll to position [1065, 0]
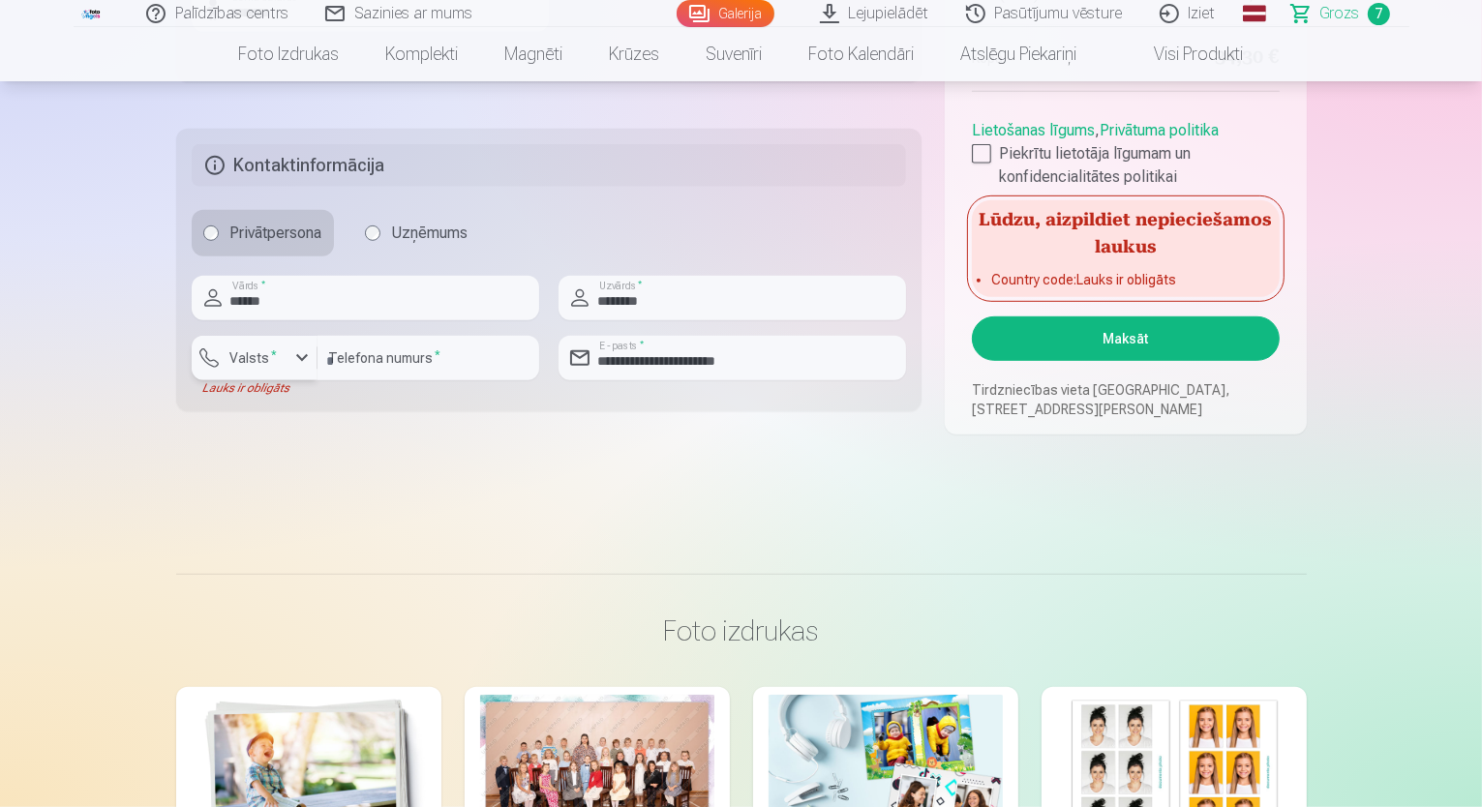
click at [284, 361] on div "button" at bounding box center [259, 360] width 58 height 19
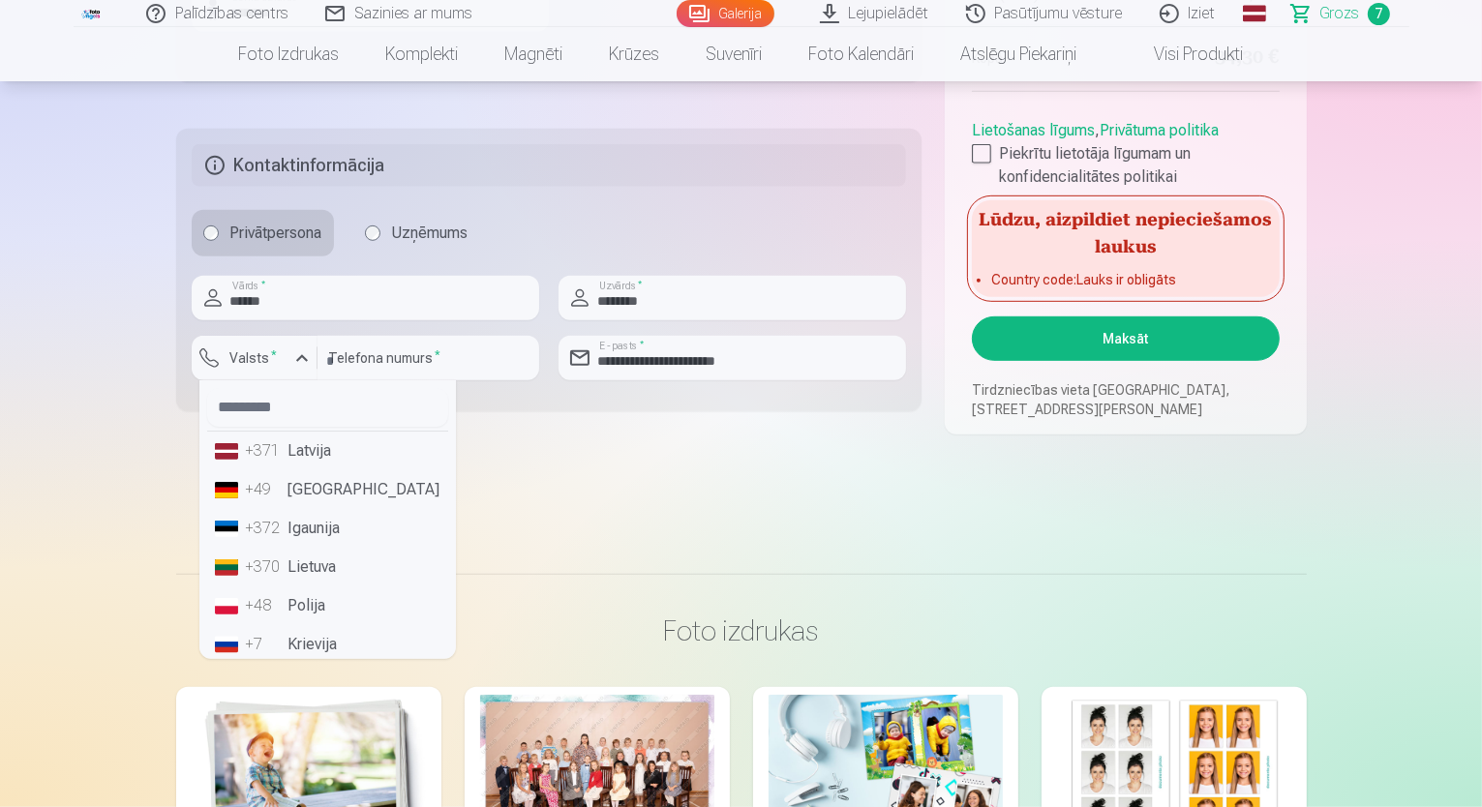
click at [294, 459] on li "+371 Latvija" at bounding box center [327, 451] width 241 height 39
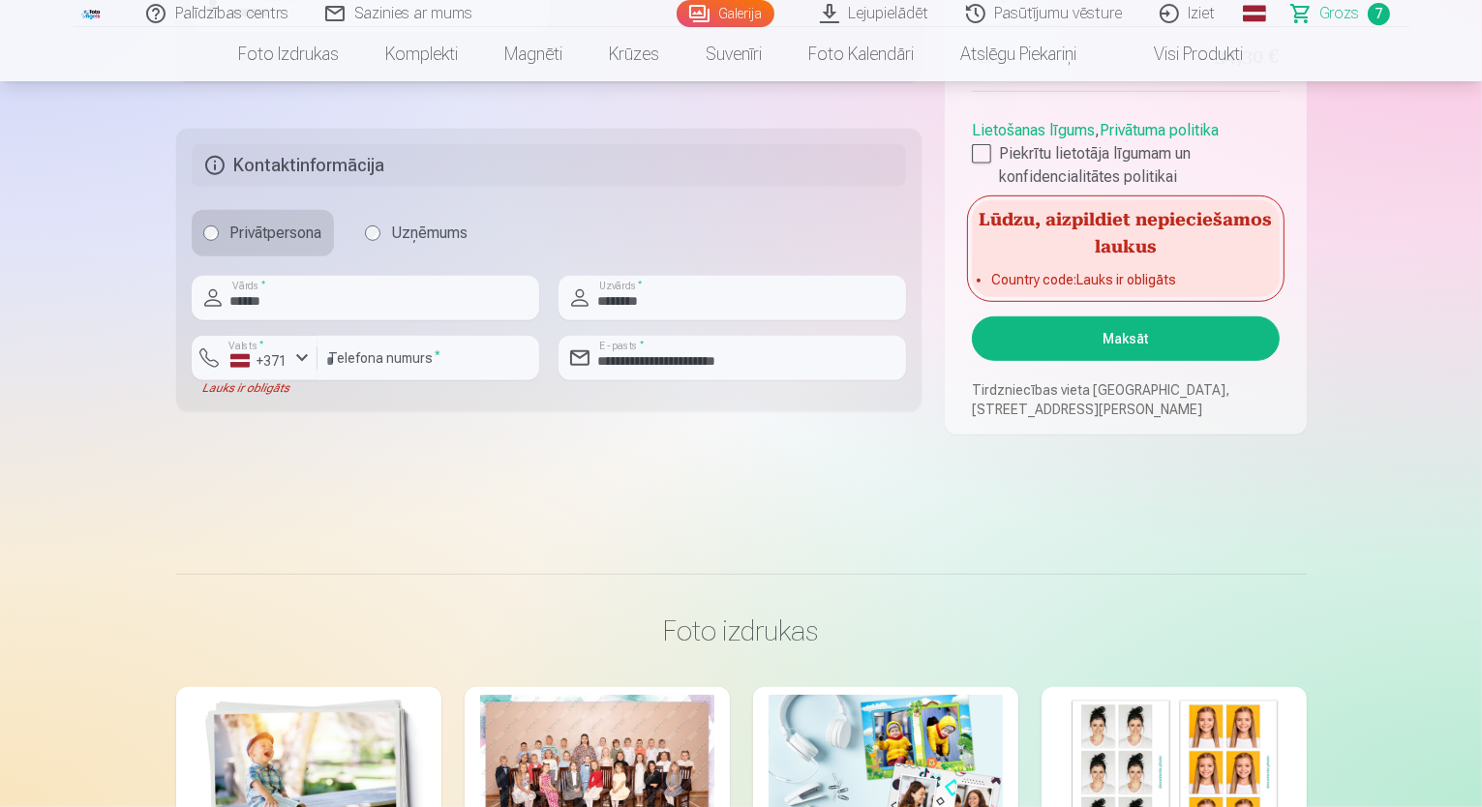
click at [1125, 358] on button "Maksāt" at bounding box center [1125, 338] width 307 height 45
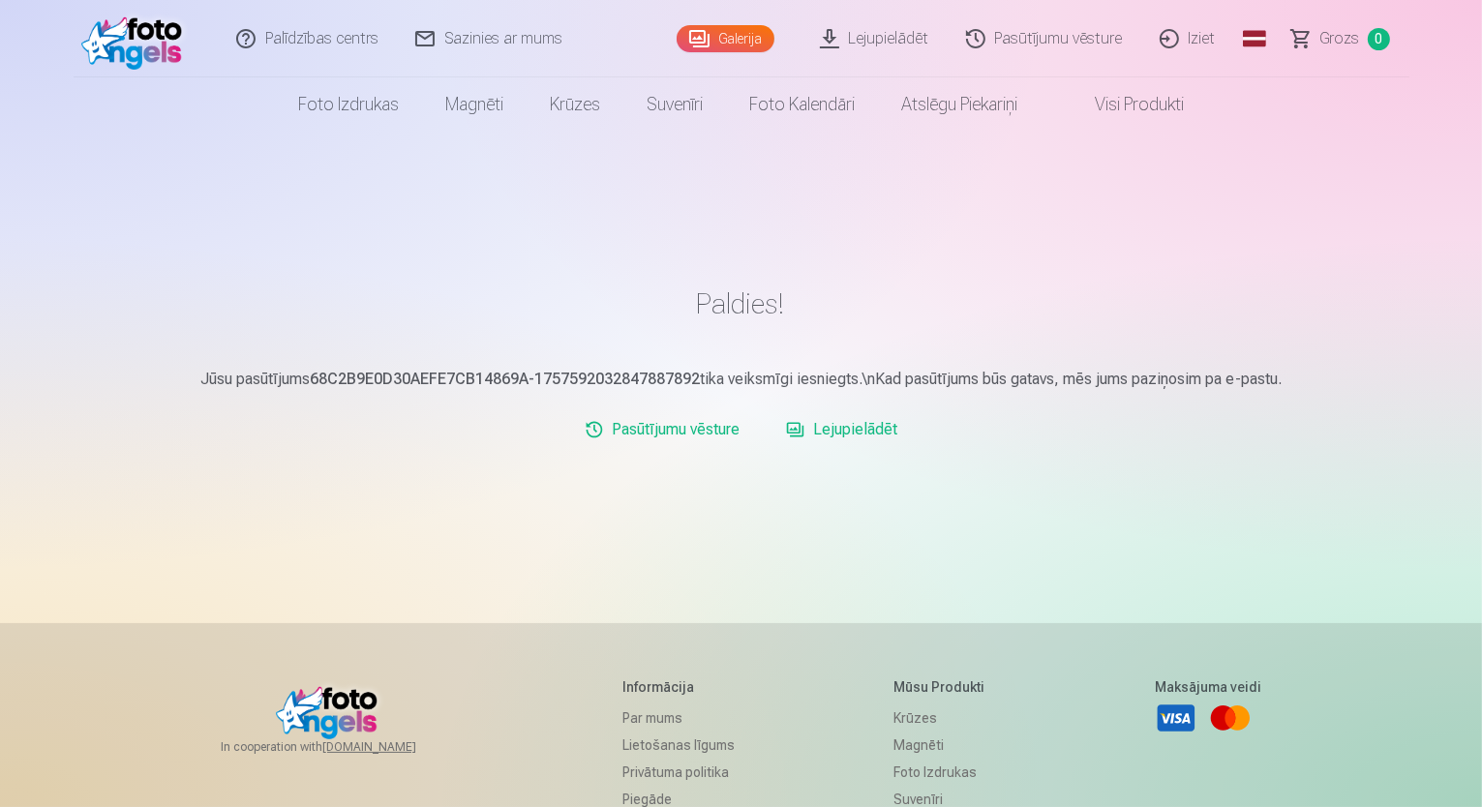
click at [914, 28] on link "Lejupielādēt" at bounding box center [875, 38] width 146 height 77
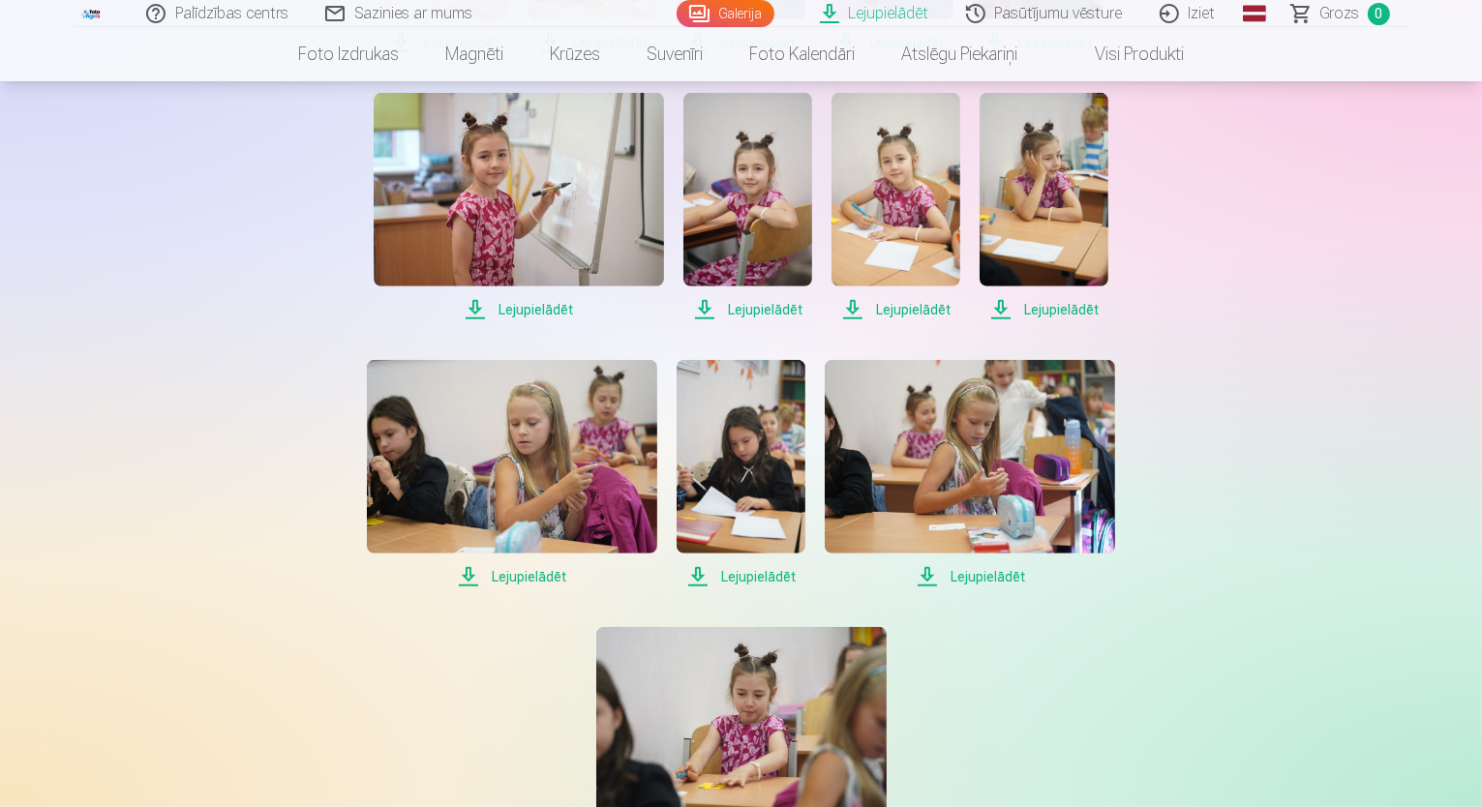
scroll to position [1258, 0]
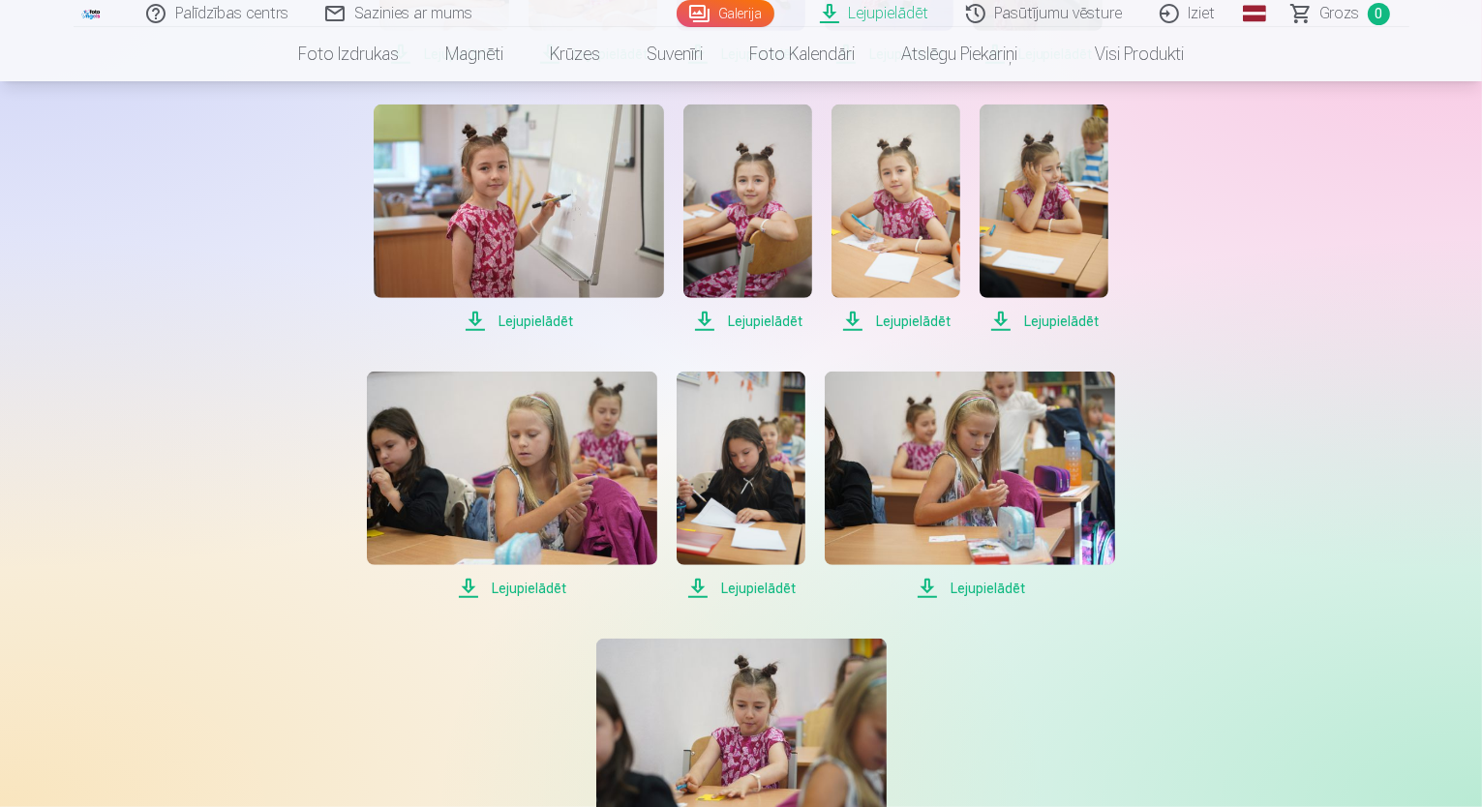
click at [764, 333] on span "Lejupielādēt" at bounding box center [747, 321] width 129 height 23
click at [1271, 683] on div "Lejupielādēt Šajā sadaļā jūs varat lejupielādēt dāvināto fotoattēlu un iegādāto…" at bounding box center [741, 117] width 1161 height 2751
click at [550, 333] on span "Lejupielādēt" at bounding box center [519, 321] width 290 height 23
click at [757, 333] on span "Lejupielādēt" at bounding box center [747, 321] width 129 height 23
click at [917, 333] on span "Lejupielādēt" at bounding box center [895, 321] width 129 height 23
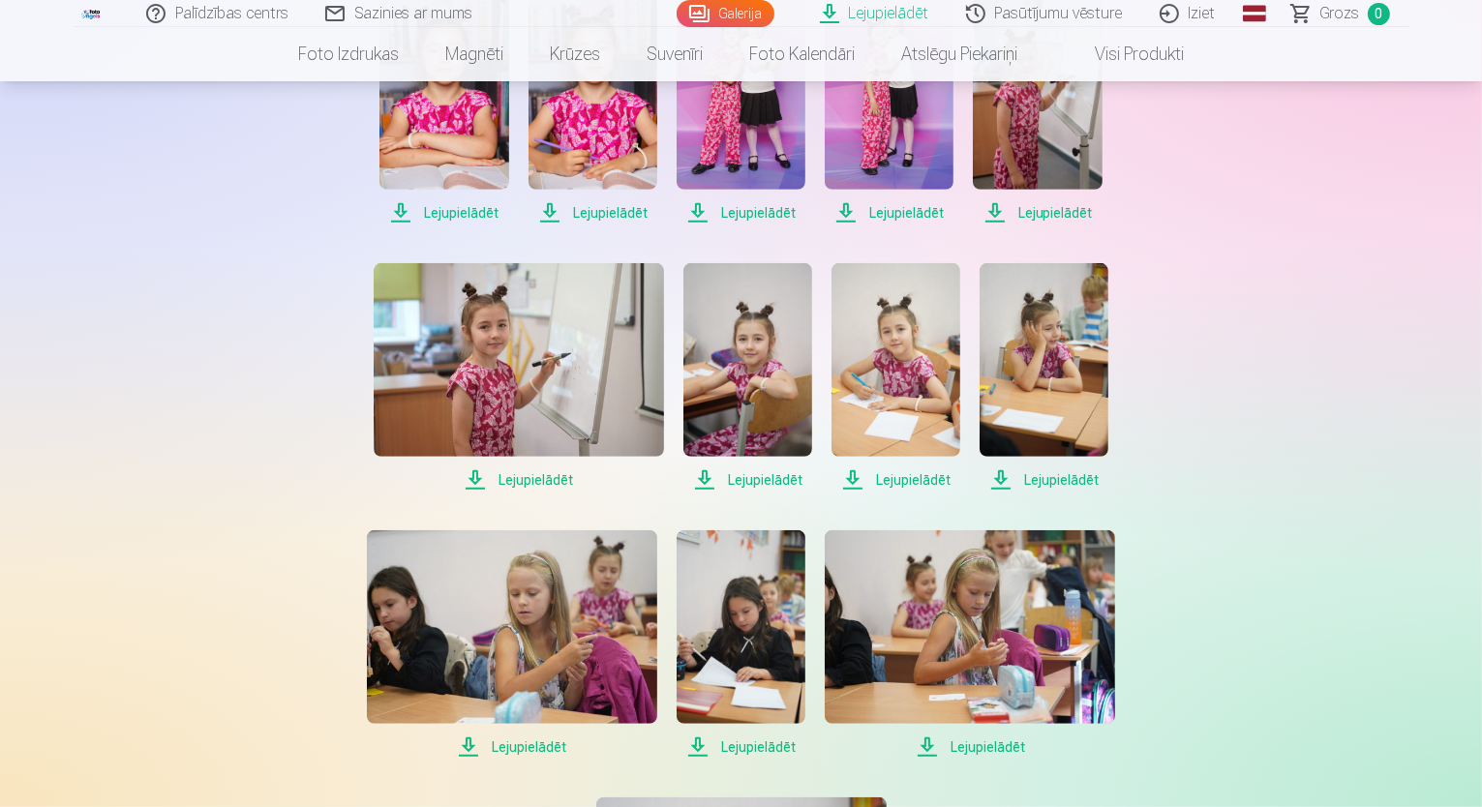
scroll to position [1065, 0]
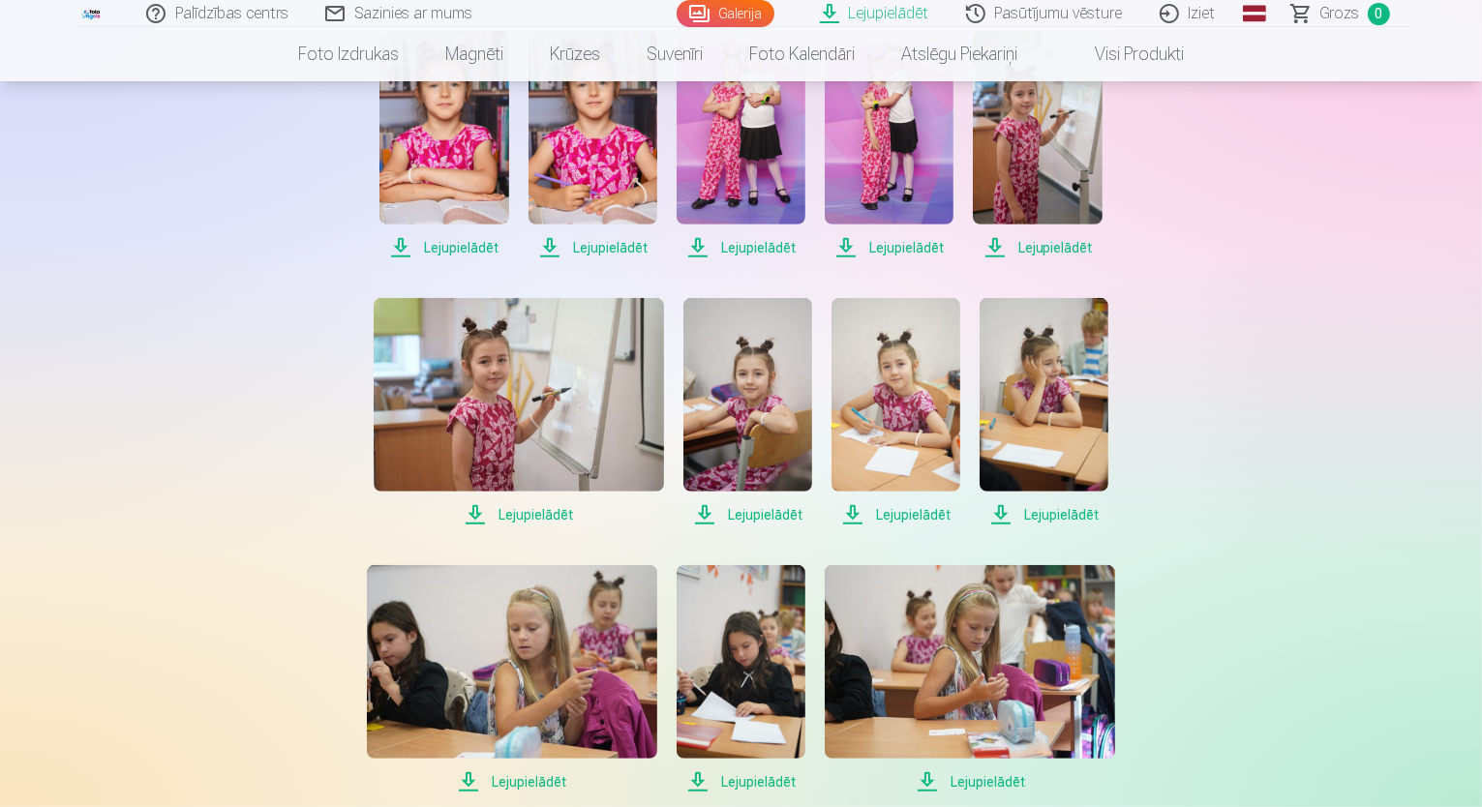
click at [747, 259] on span "Lejupielādēt" at bounding box center [741, 247] width 129 height 23
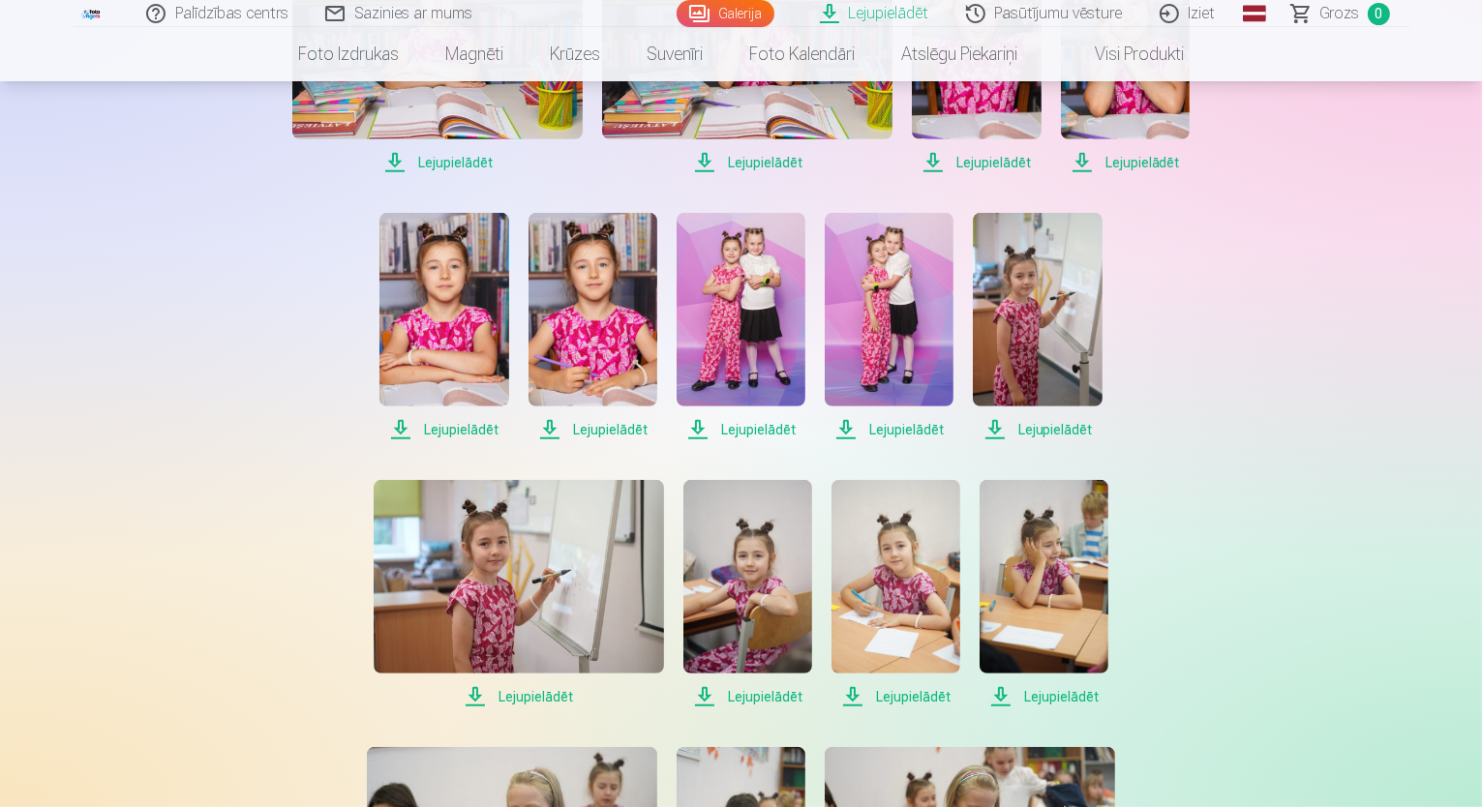
scroll to position [774, 0]
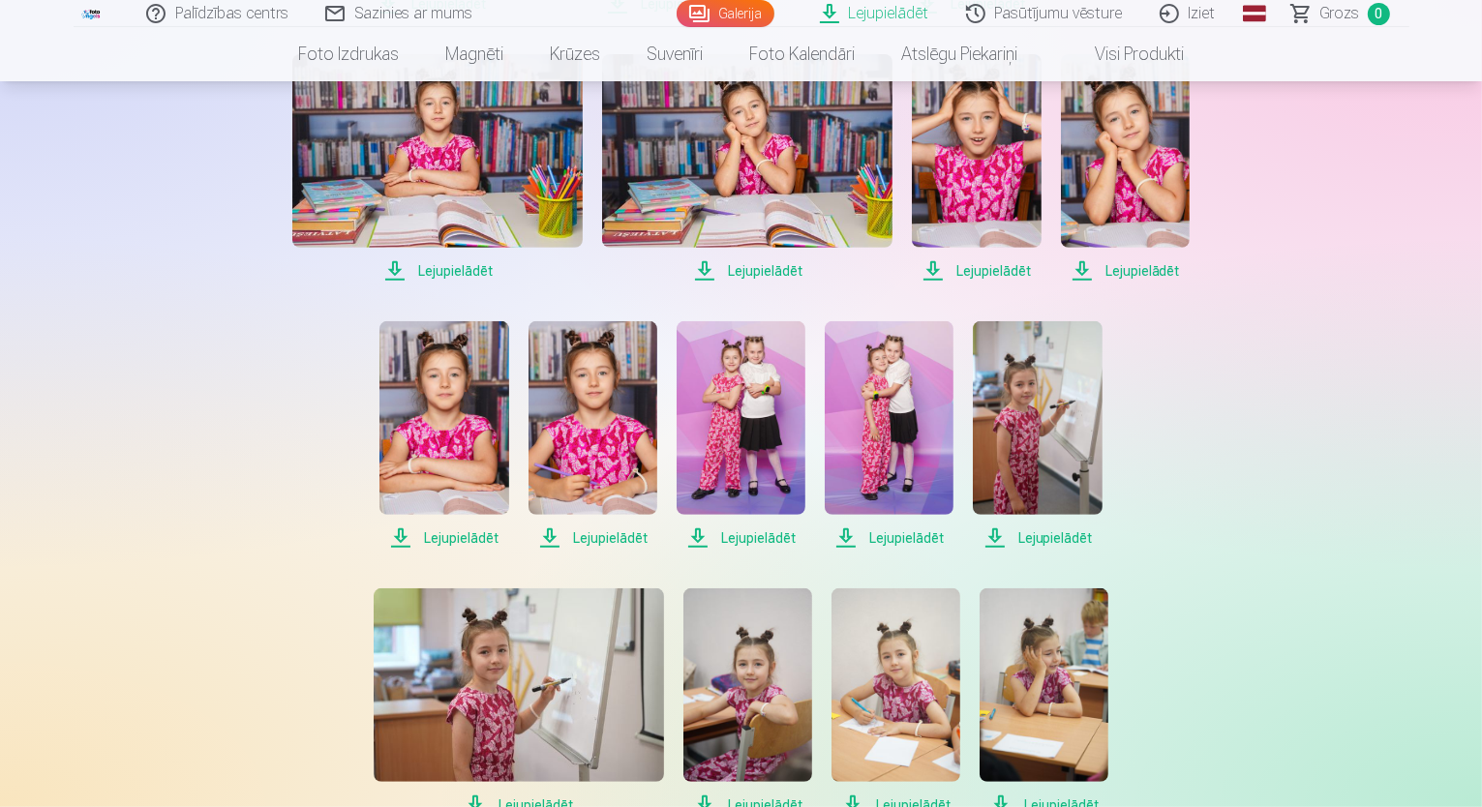
click at [755, 283] on span "Lejupielādēt" at bounding box center [747, 270] width 290 height 23
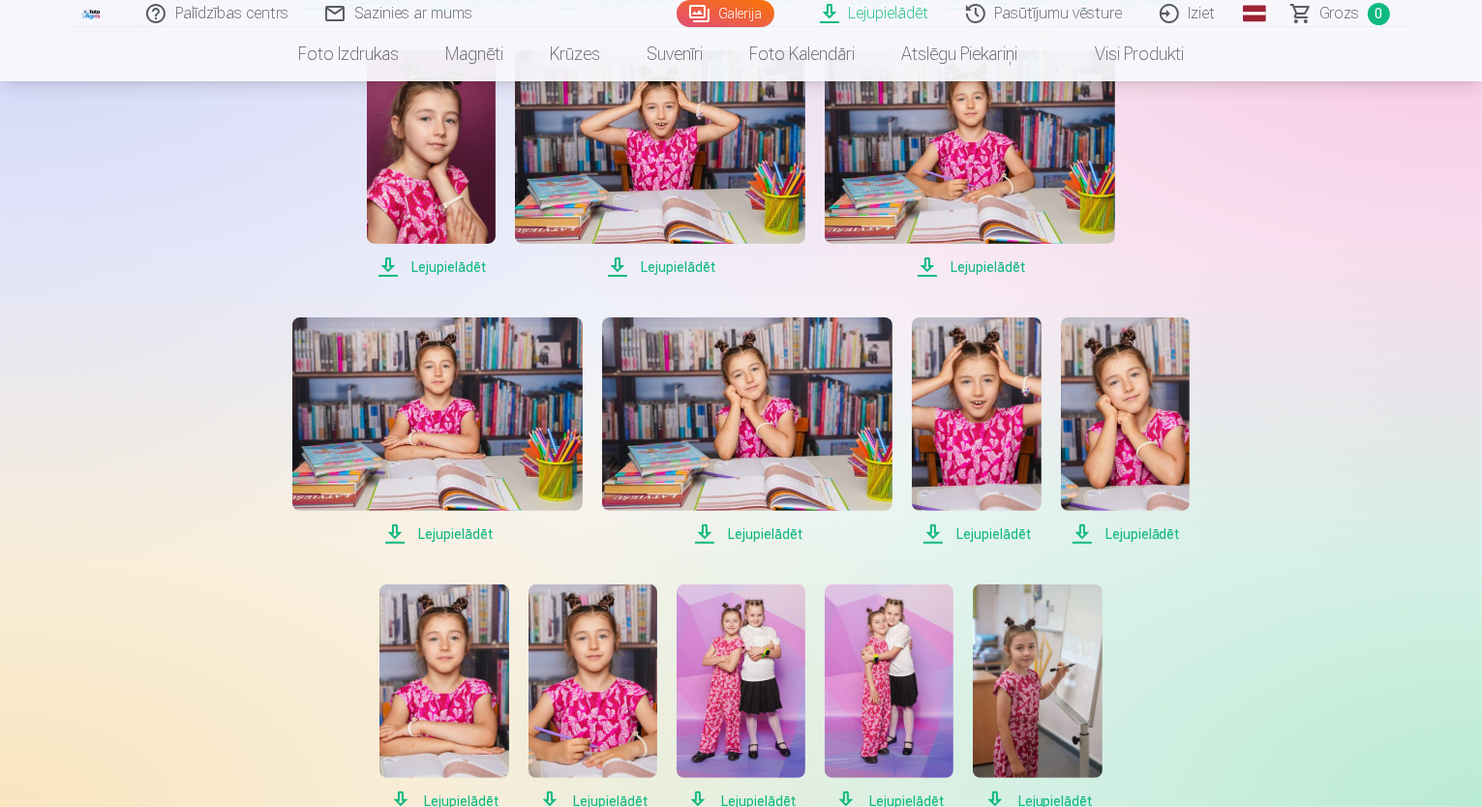
scroll to position [484, 0]
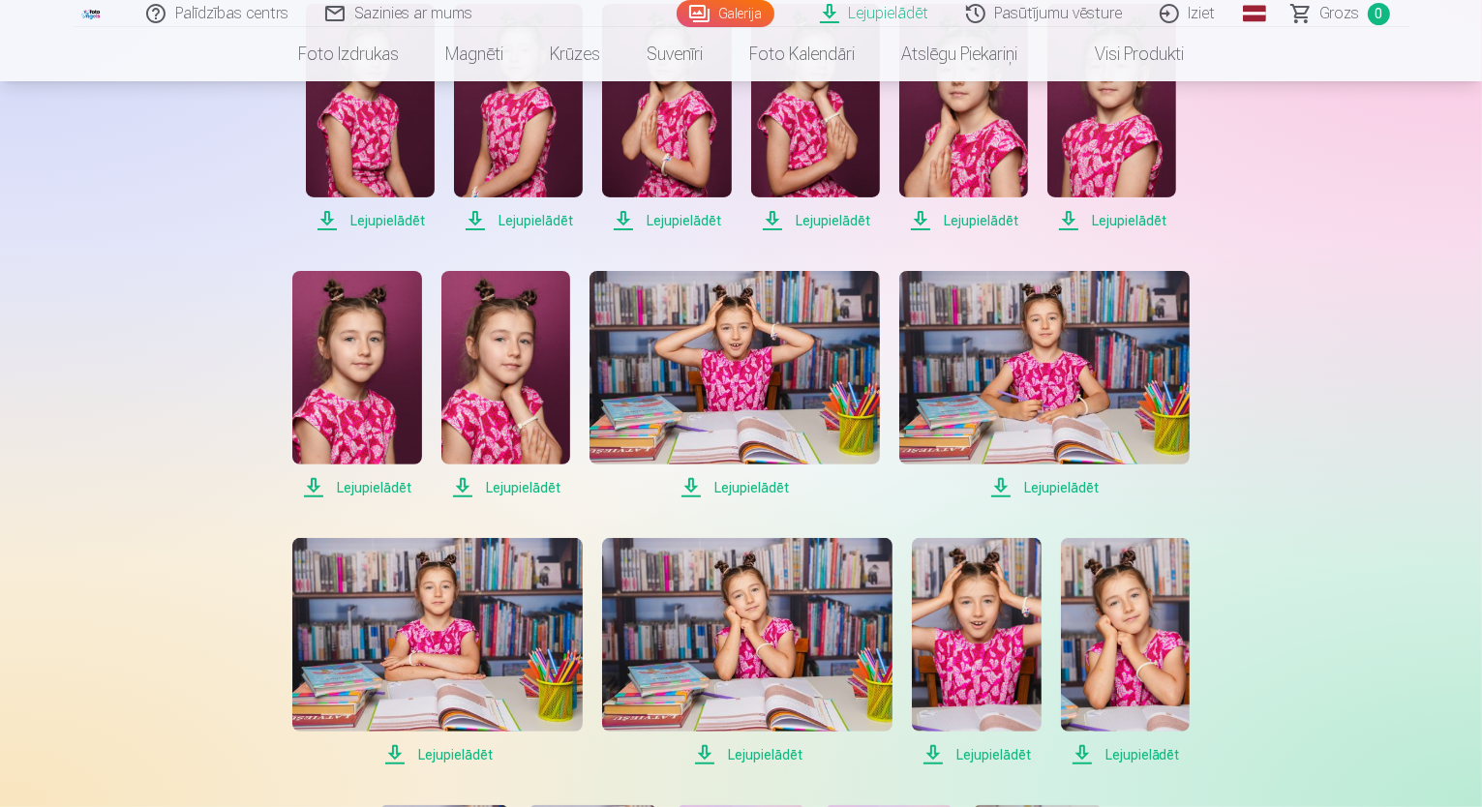
click at [769, 485] on span "Lejupielādēt" at bounding box center [734, 487] width 290 height 23
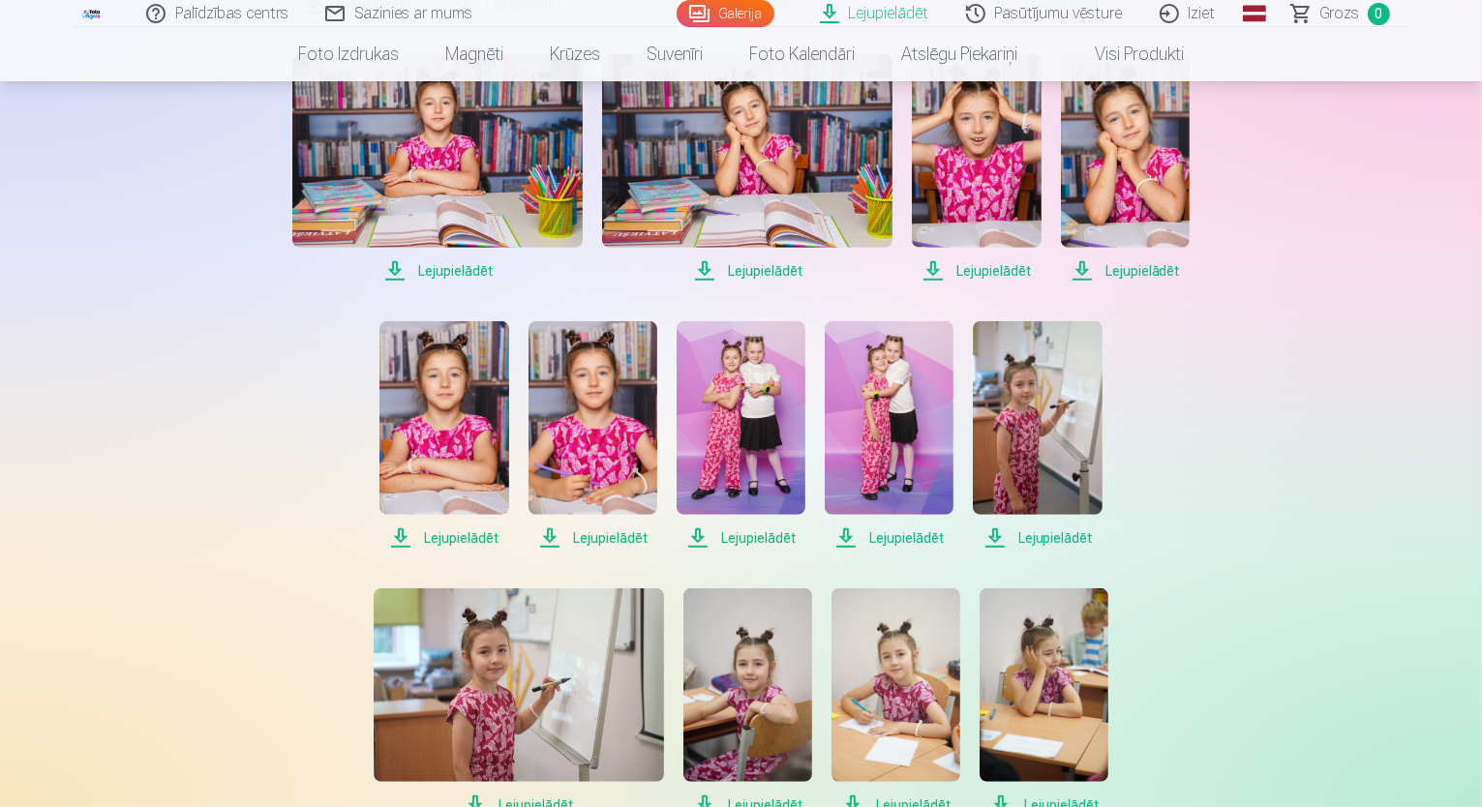
scroll to position [1452, 0]
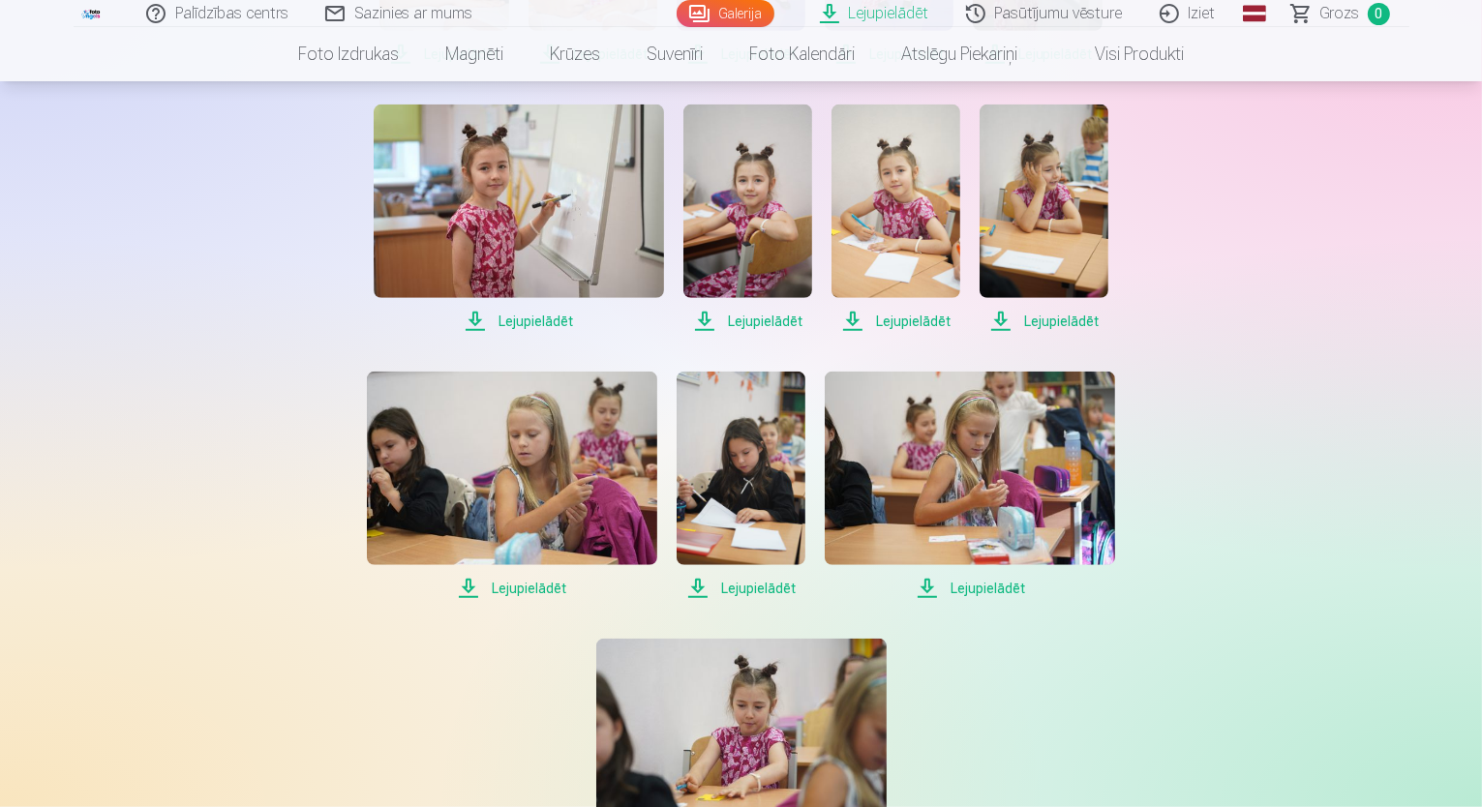
click at [925, 326] on span "Lejupielādēt" at bounding box center [895, 321] width 129 height 23
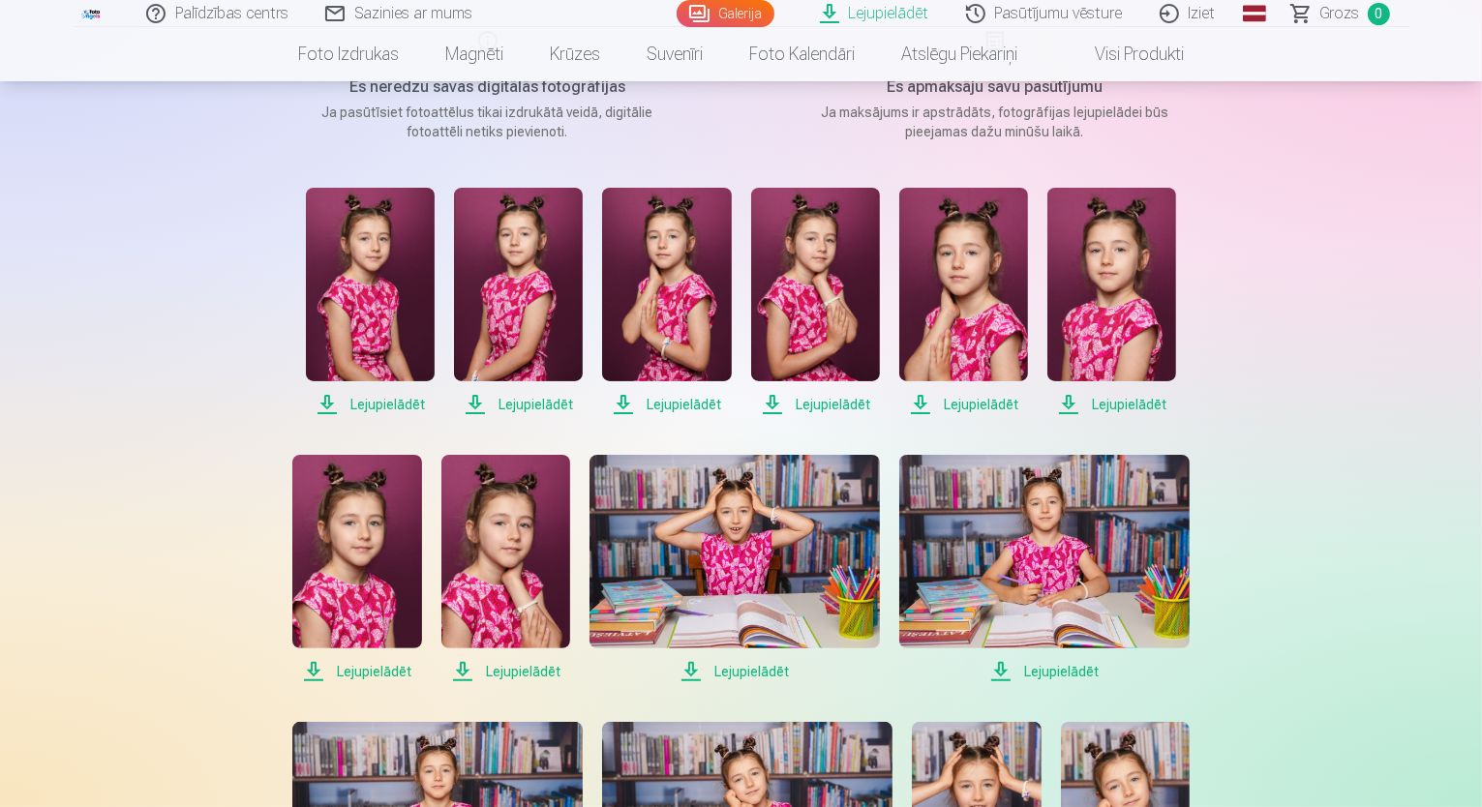
scroll to position [290, 0]
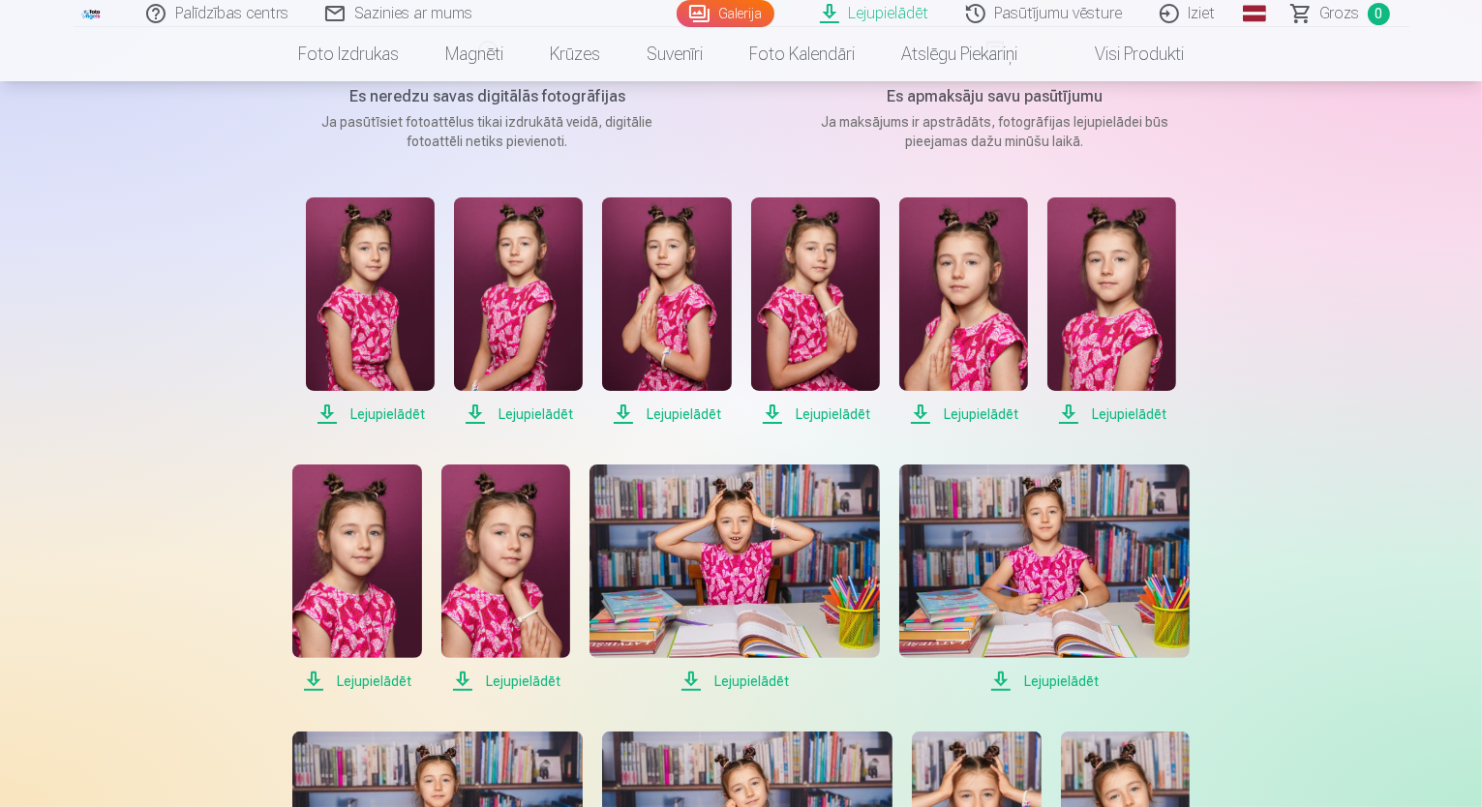
click at [390, 681] on span "Lejupielādēt" at bounding box center [356, 681] width 129 height 23
